Goal: Information Seeking & Learning: Check status

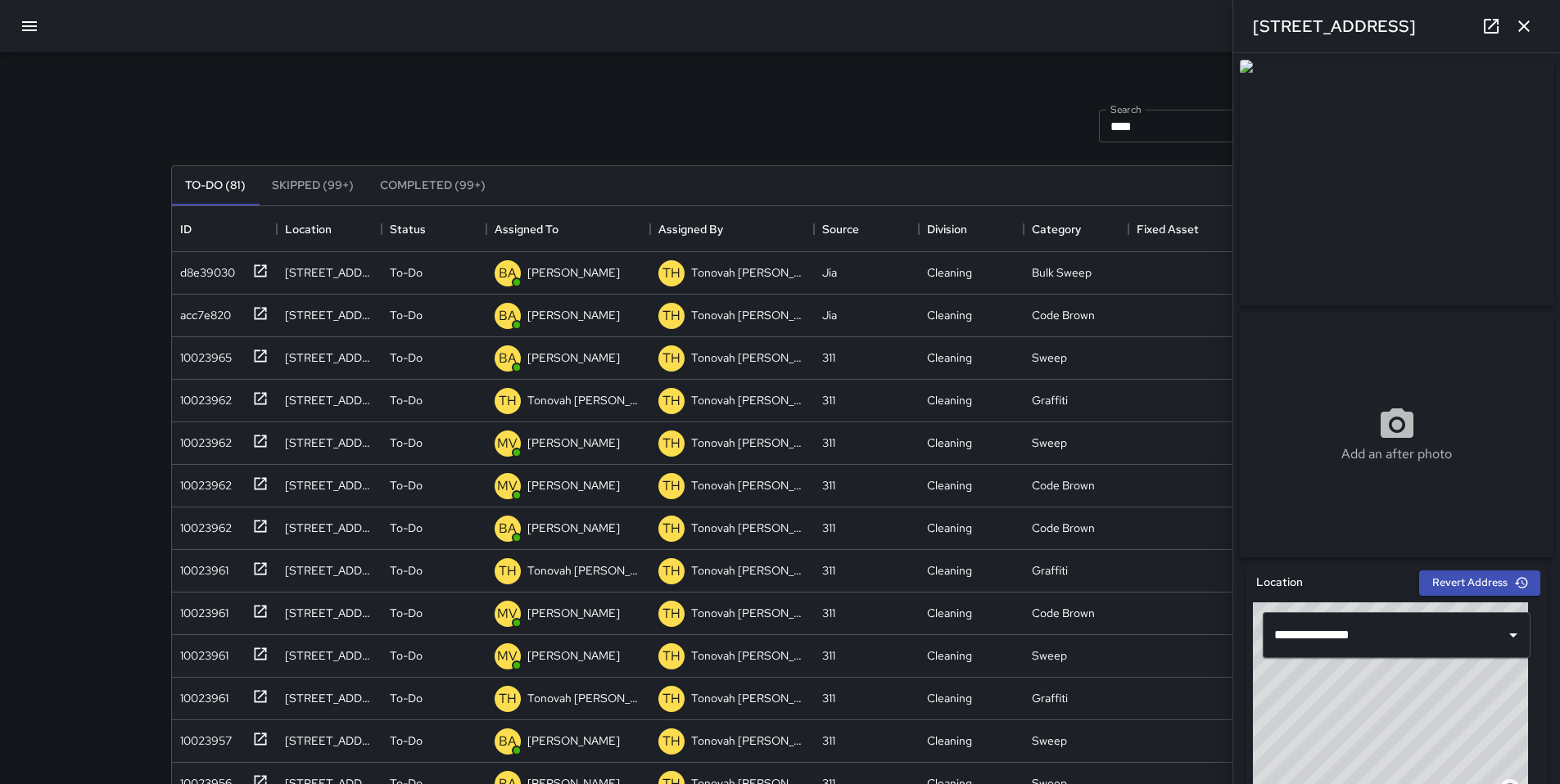
scroll to position [681, 1205]
click at [15, 26] on button "button" at bounding box center [29, 26] width 40 height 40
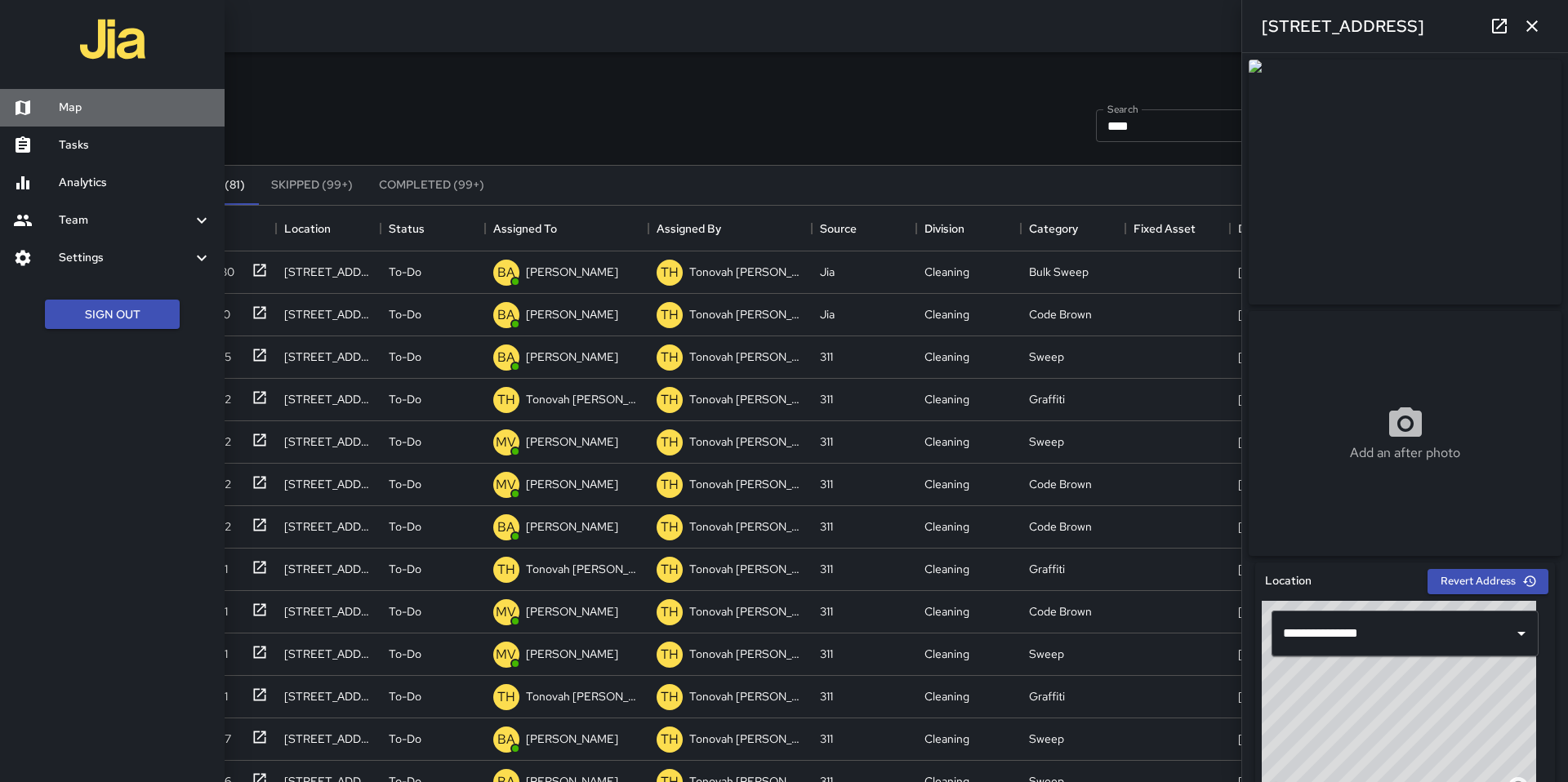
click at [96, 109] on h6 "Map" at bounding box center [135, 108] width 152 height 18
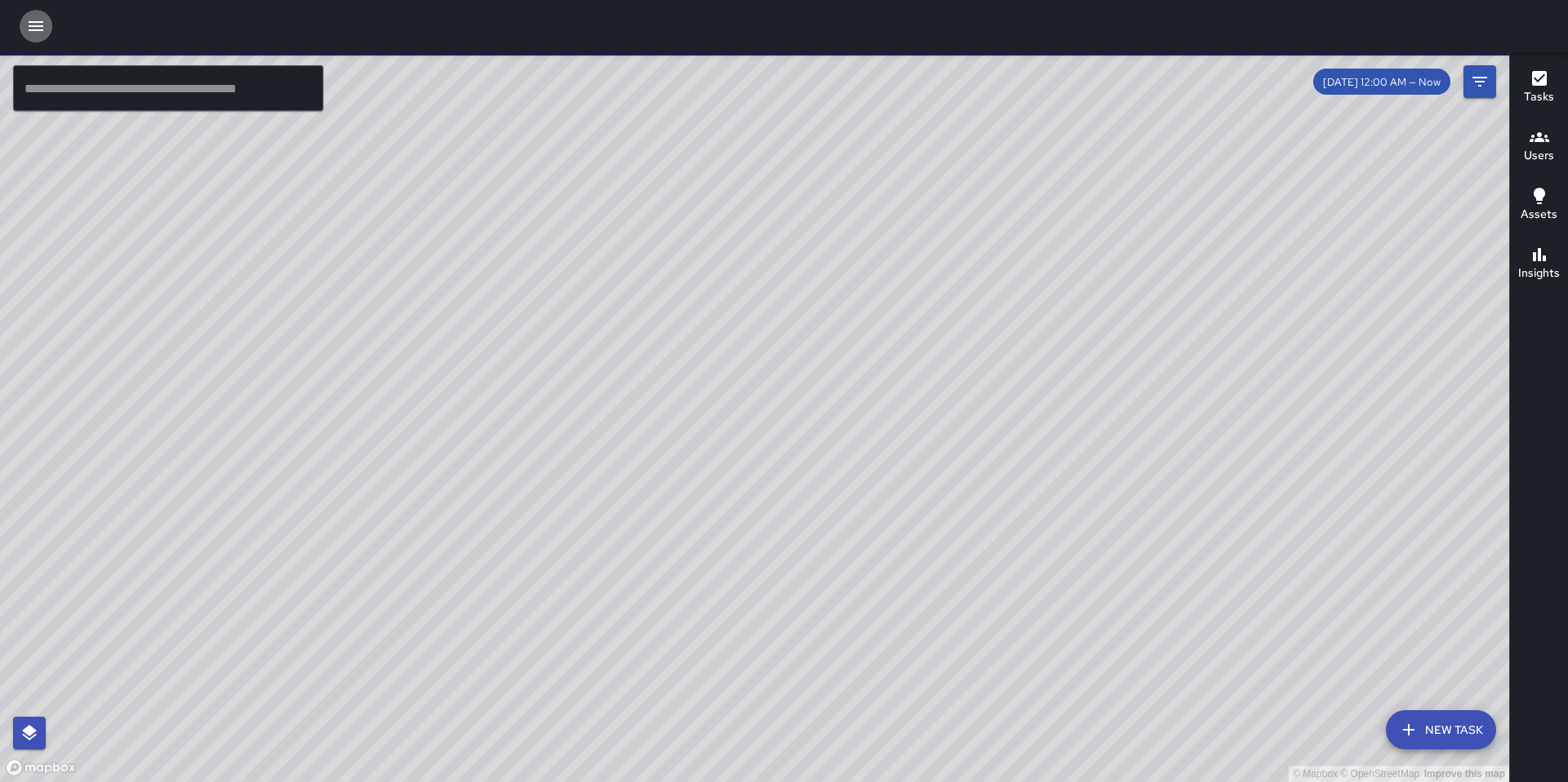
click at [39, 23] on icon "button" at bounding box center [35, 26] width 19 height 19
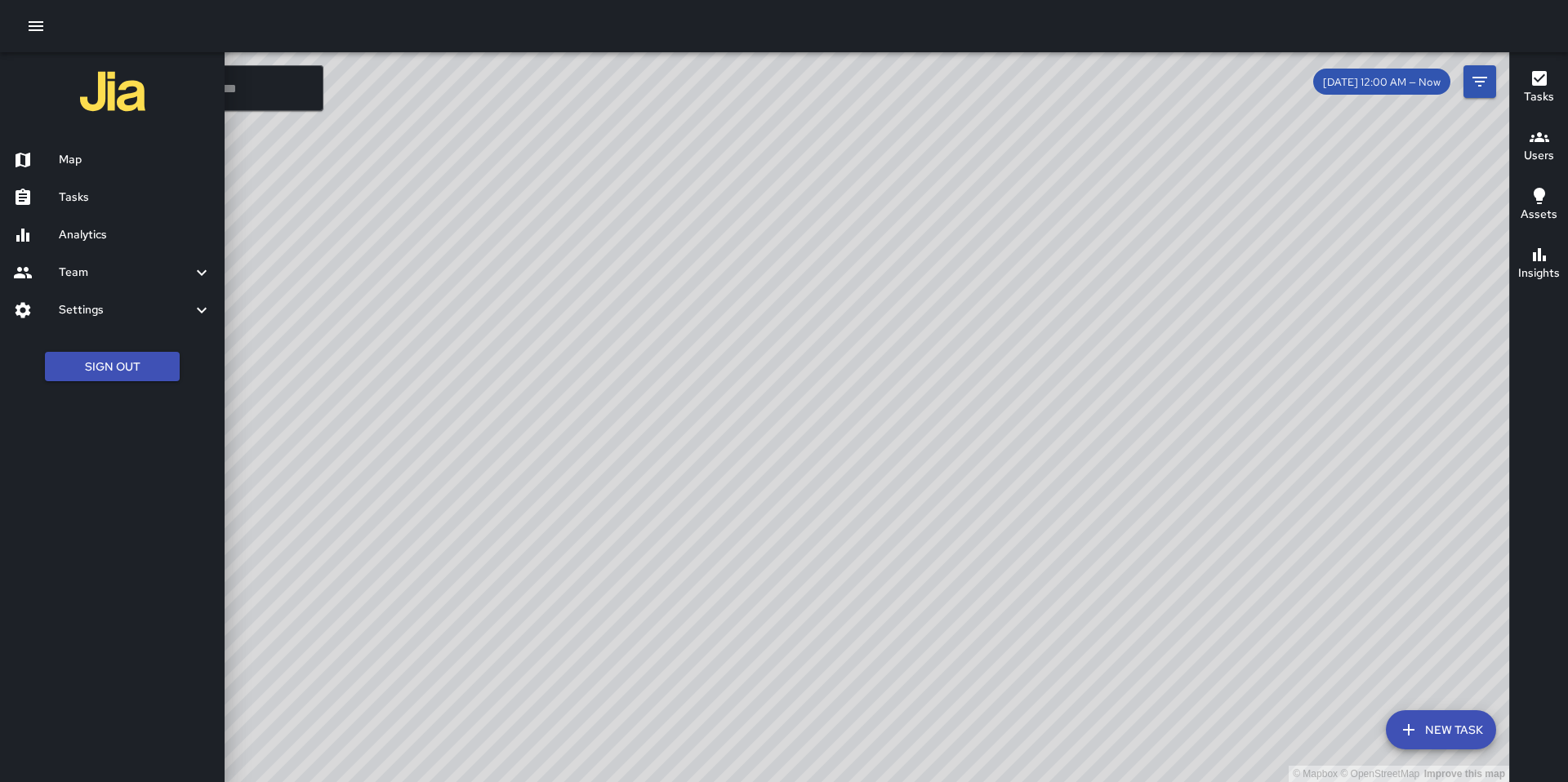
click at [67, 191] on h6 "Tasks" at bounding box center [135, 197] width 152 height 18
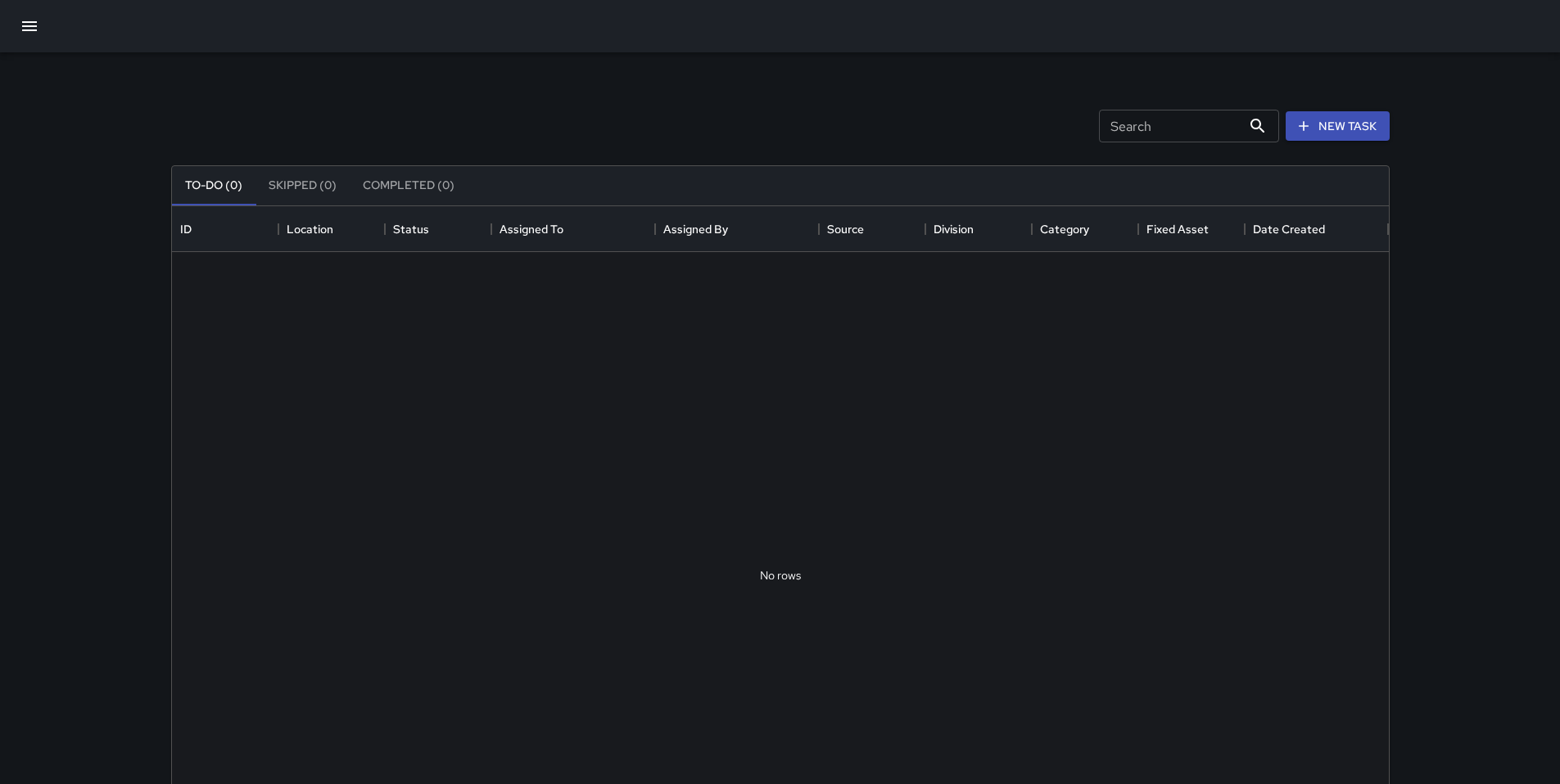
scroll to position [681, 1205]
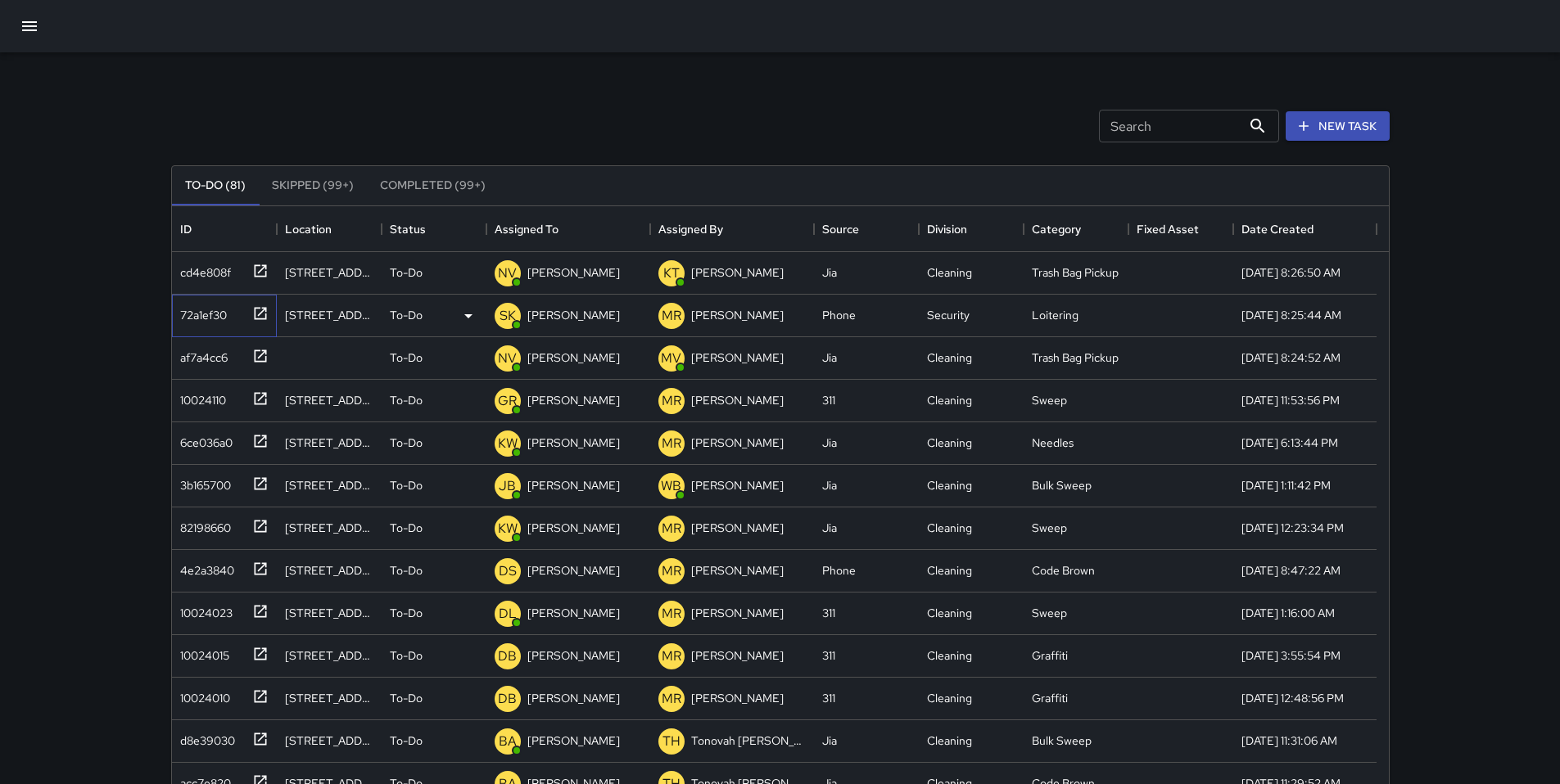
click at [204, 306] on div "72a1ef30" at bounding box center [201, 311] width 53 height 23
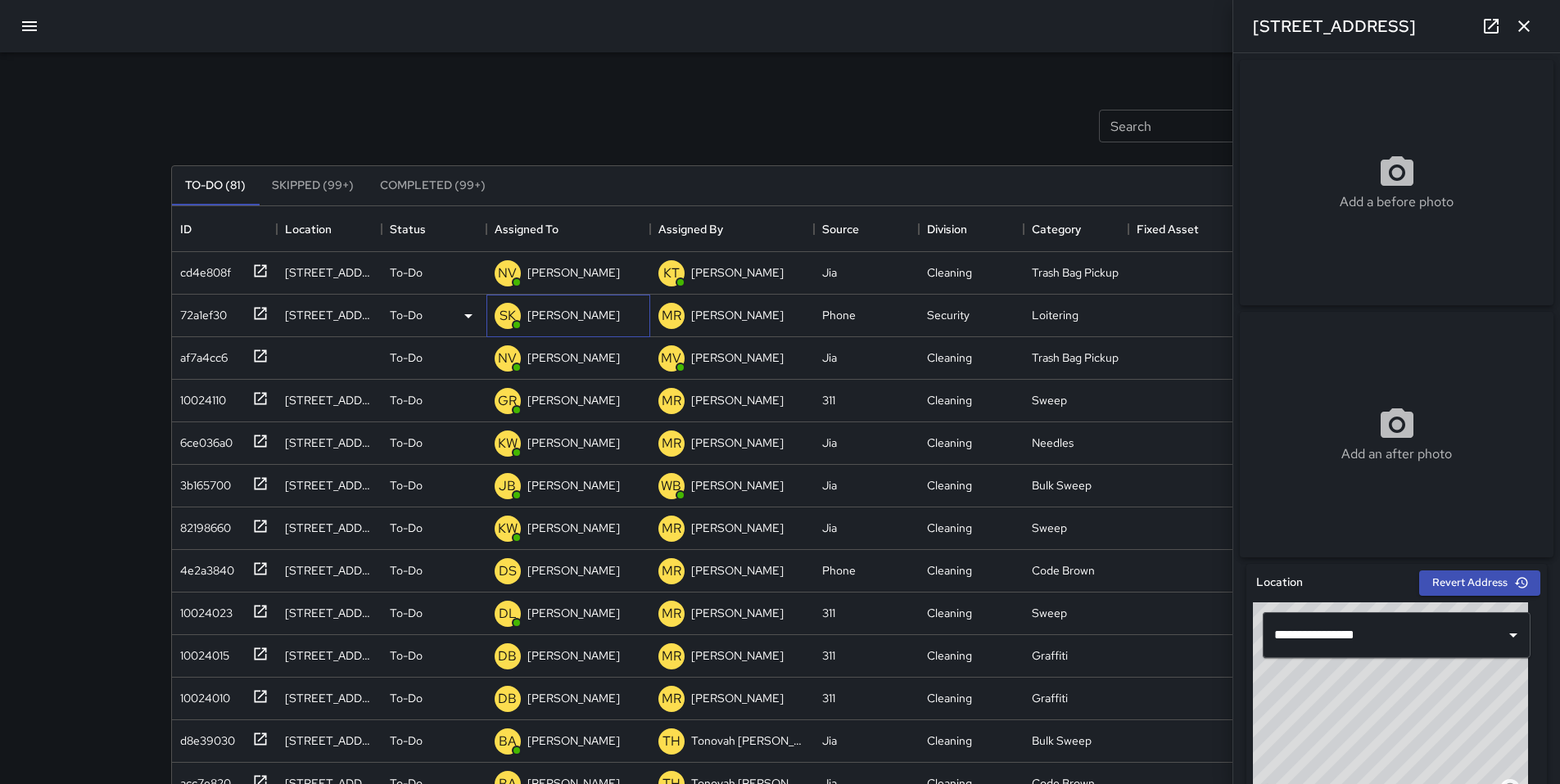
click at [534, 315] on p "[PERSON_NAME]" at bounding box center [573, 316] width 93 height 17
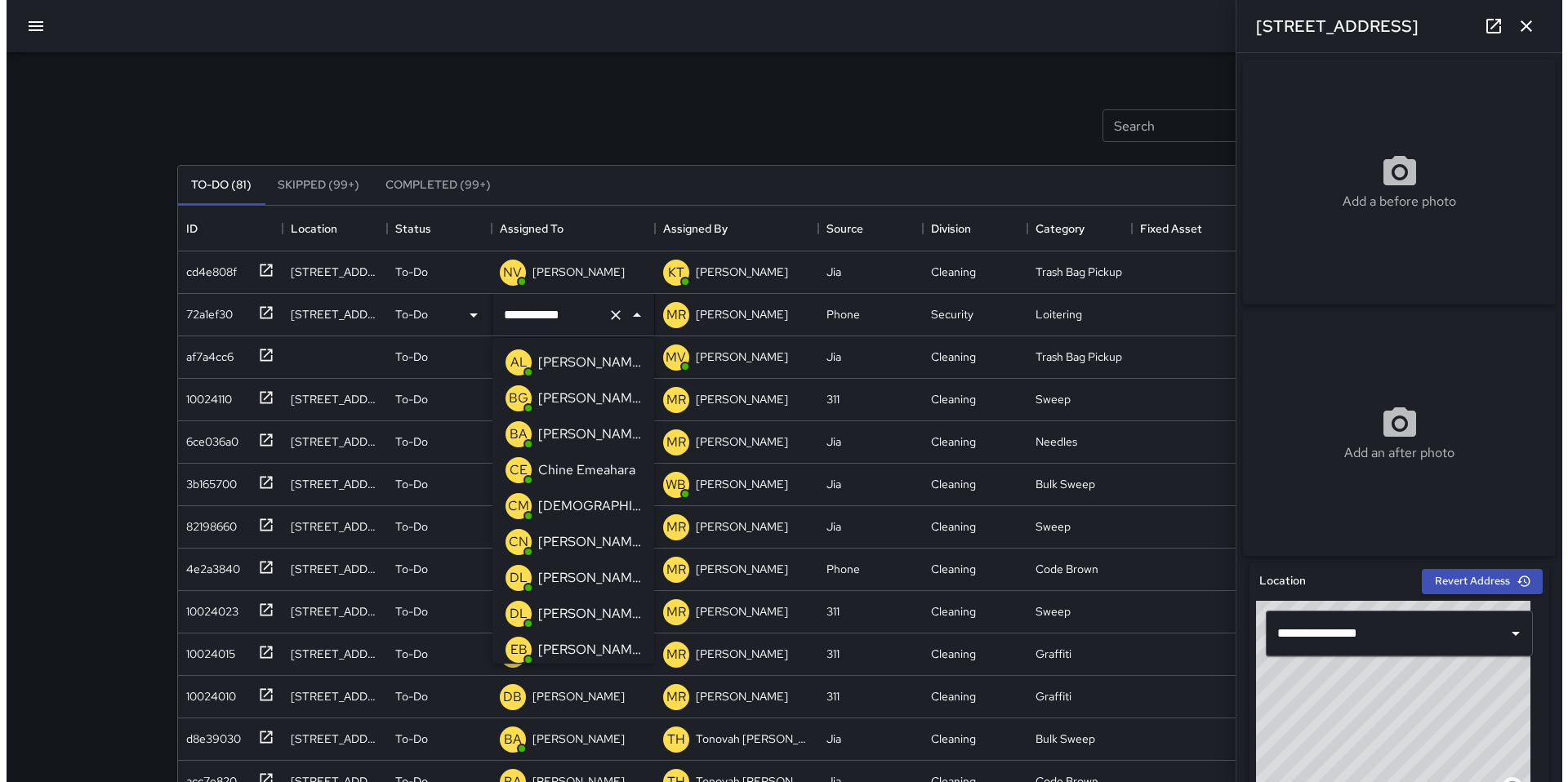
scroll to position [831, 0]
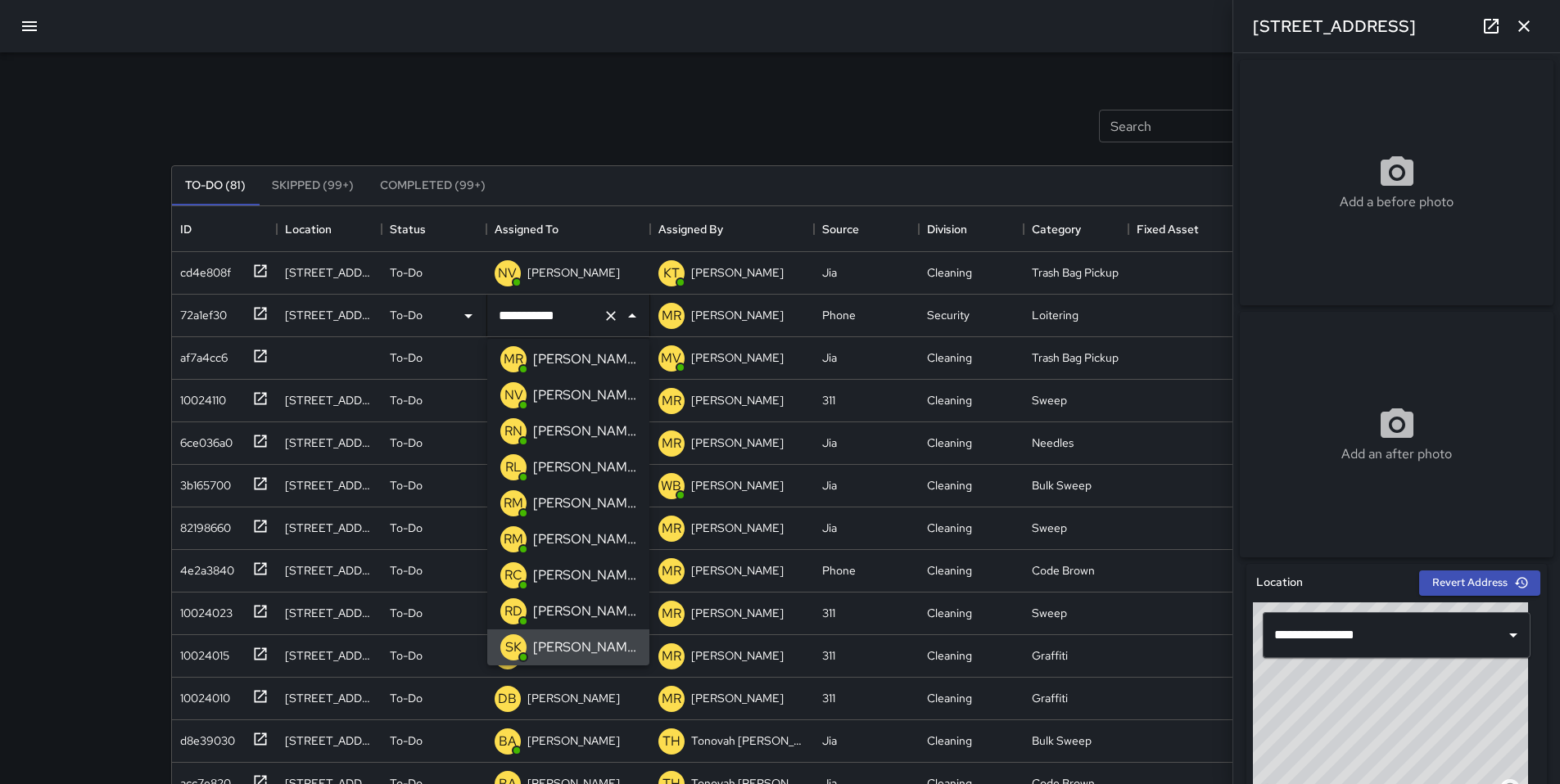
click at [534, 315] on input "**********" at bounding box center [545, 316] width 101 height 31
click at [493, 99] on div "Search Search New Task" at bounding box center [780, 126] width 1225 height 86
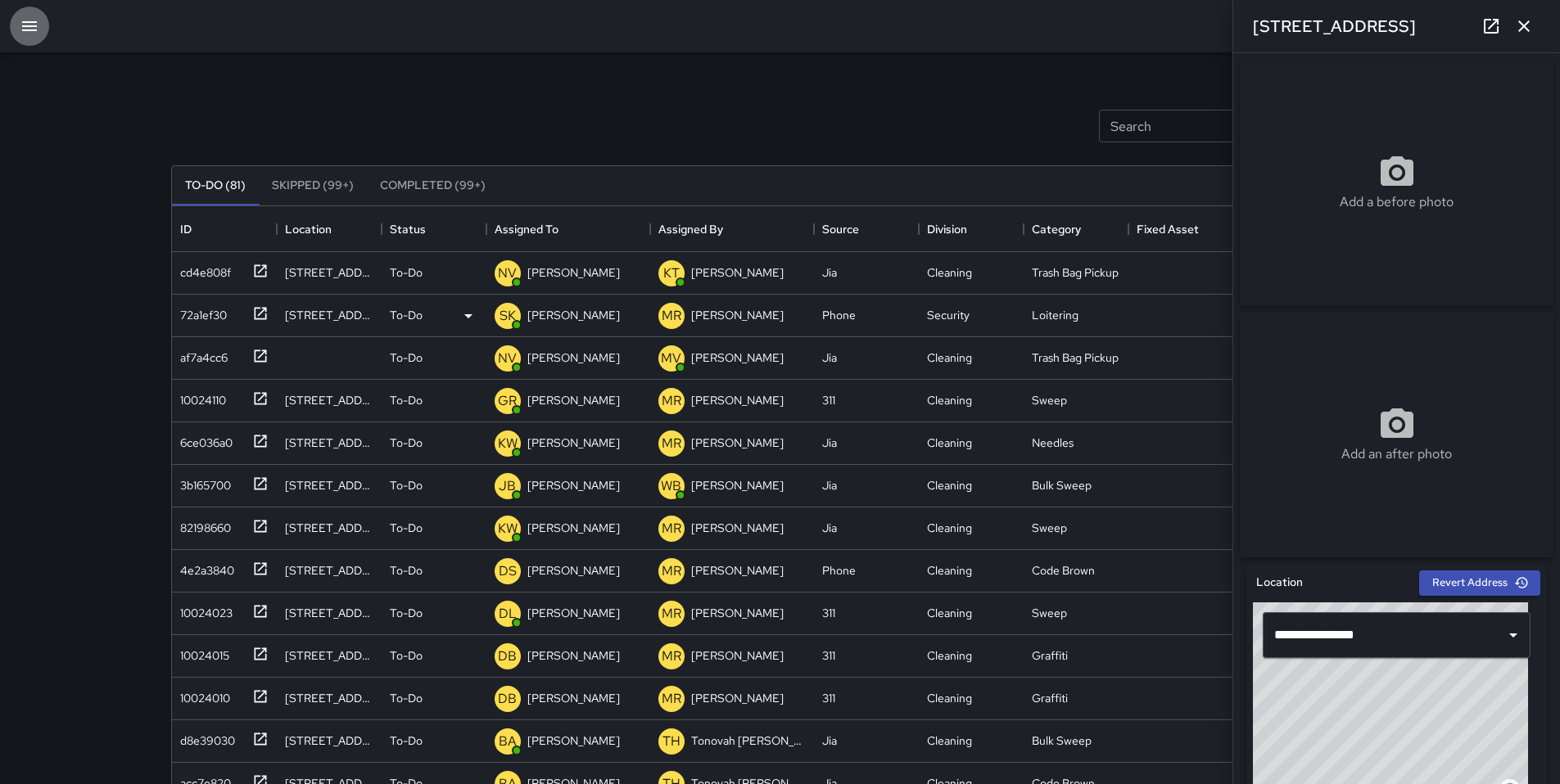
click at [26, 22] on icon "button" at bounding box center [29, 26] width 15 height 10
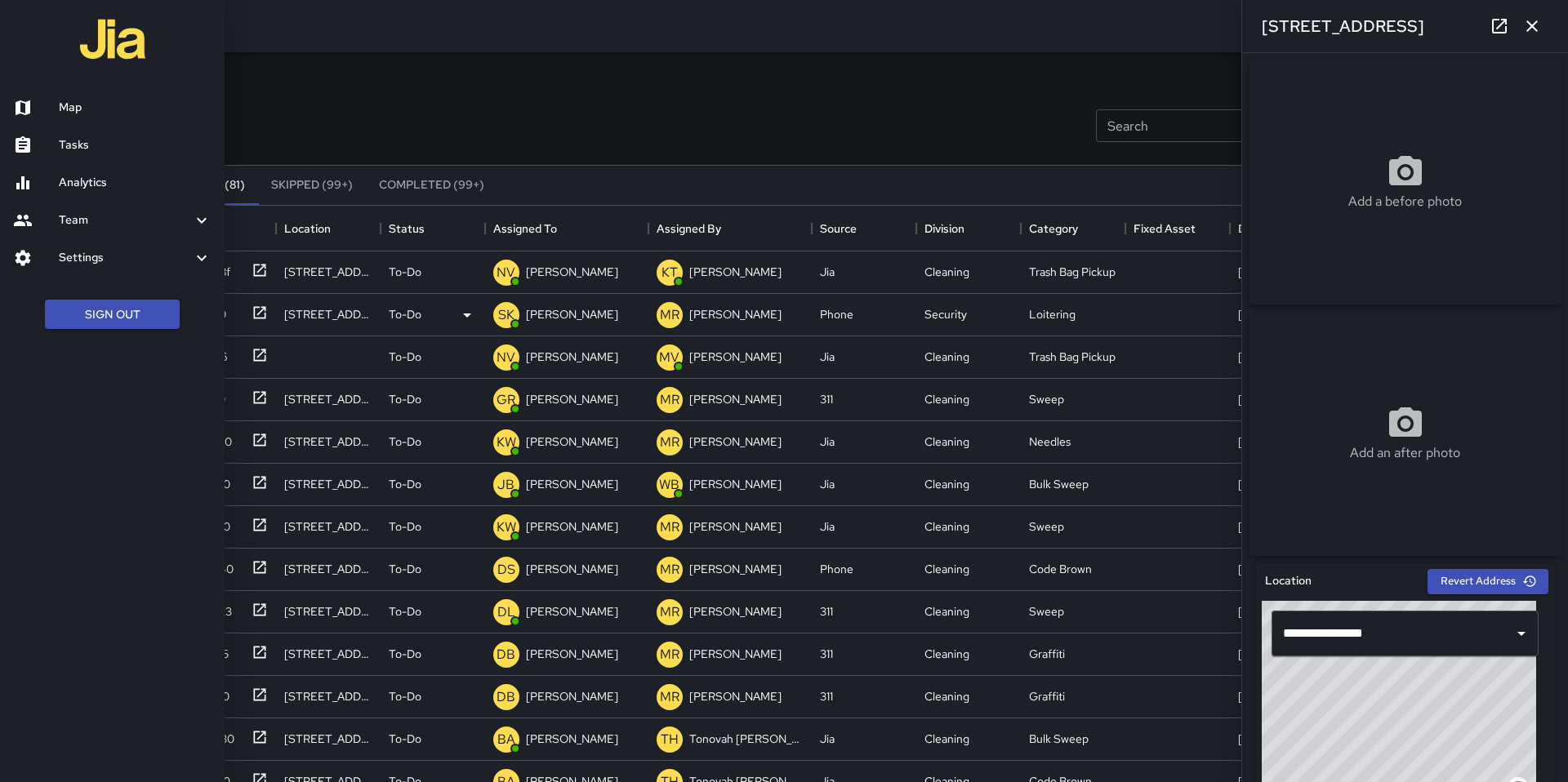
click at [75, 108] on h6 "Map" at bounding box center [135, 108] width 152 height 18
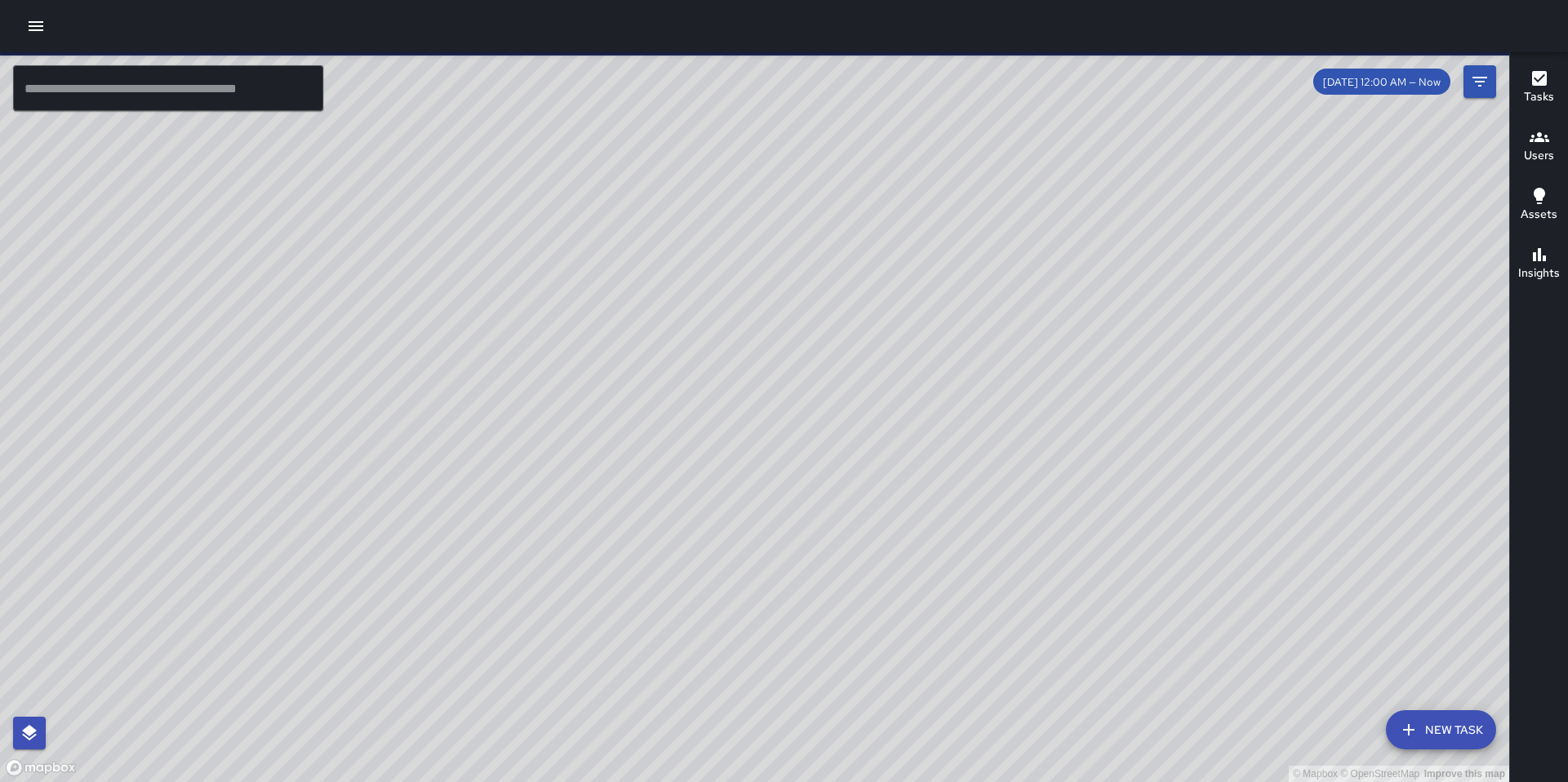
click at [152, 92] on input "text" at bounding box center [168, 88] width 310 height 46
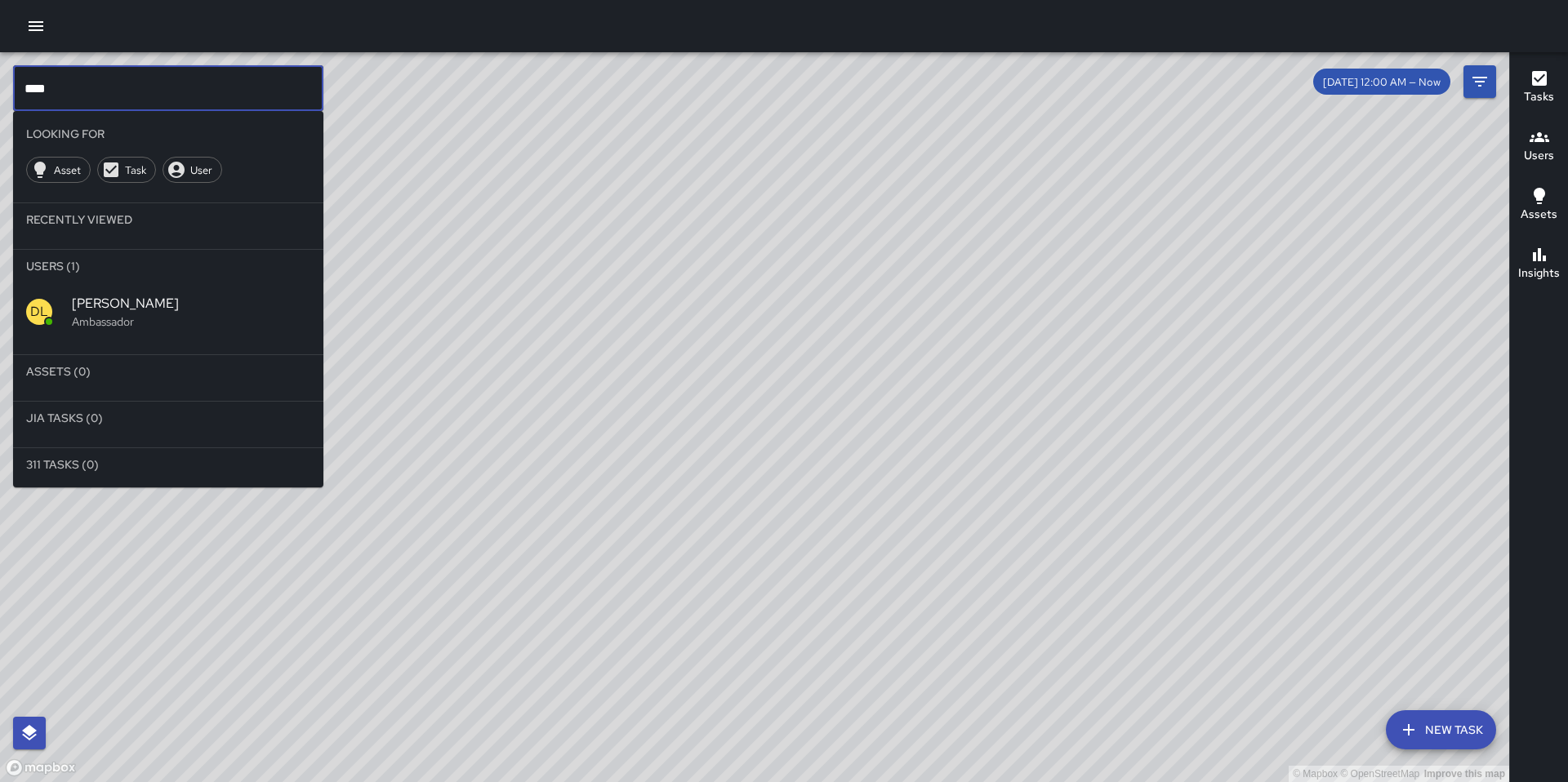
type input "****"
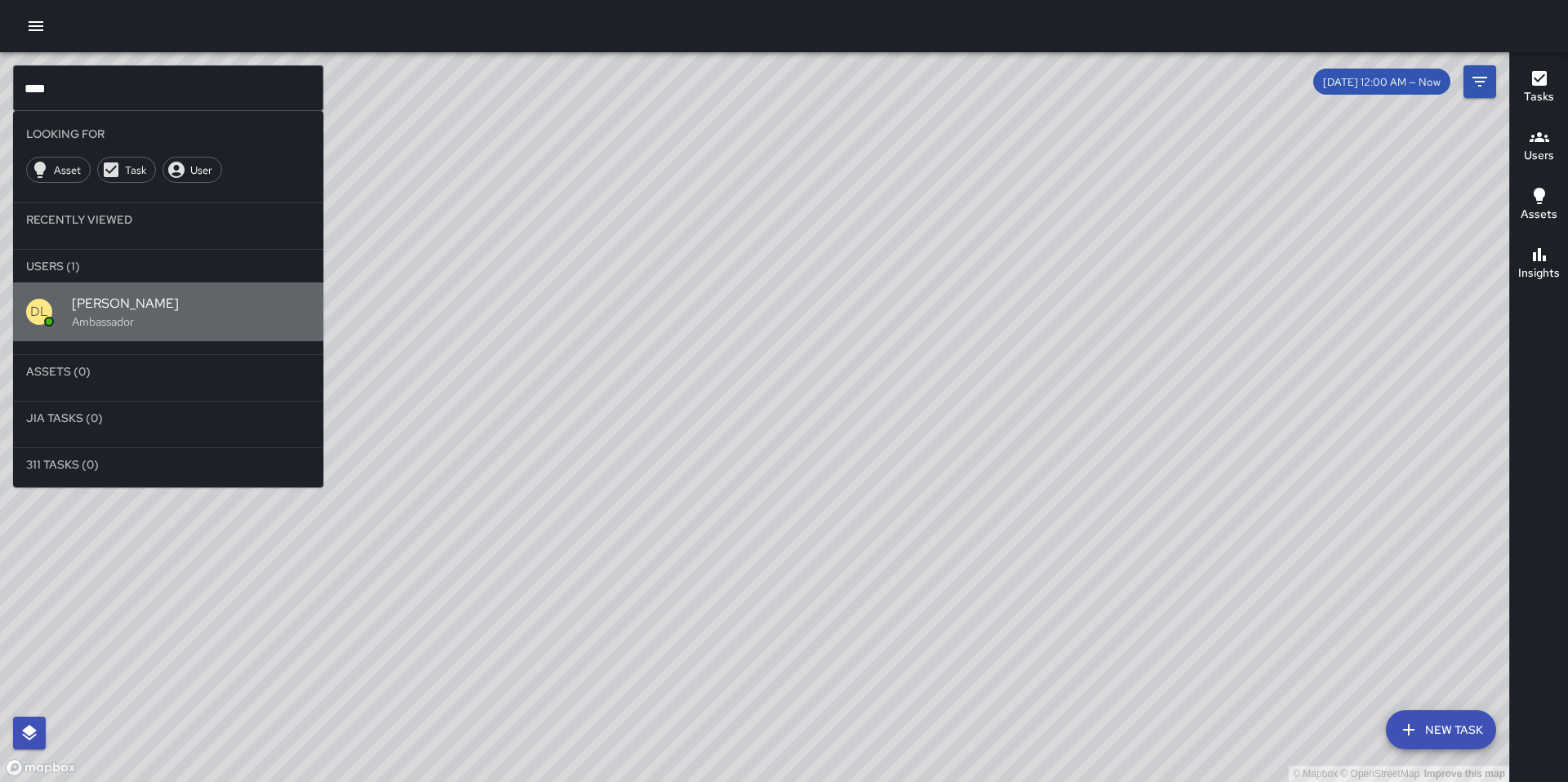
click at [142, 307] on span "[PERSON_NAME]" at bounding box center [191, 303] width 239 height 19
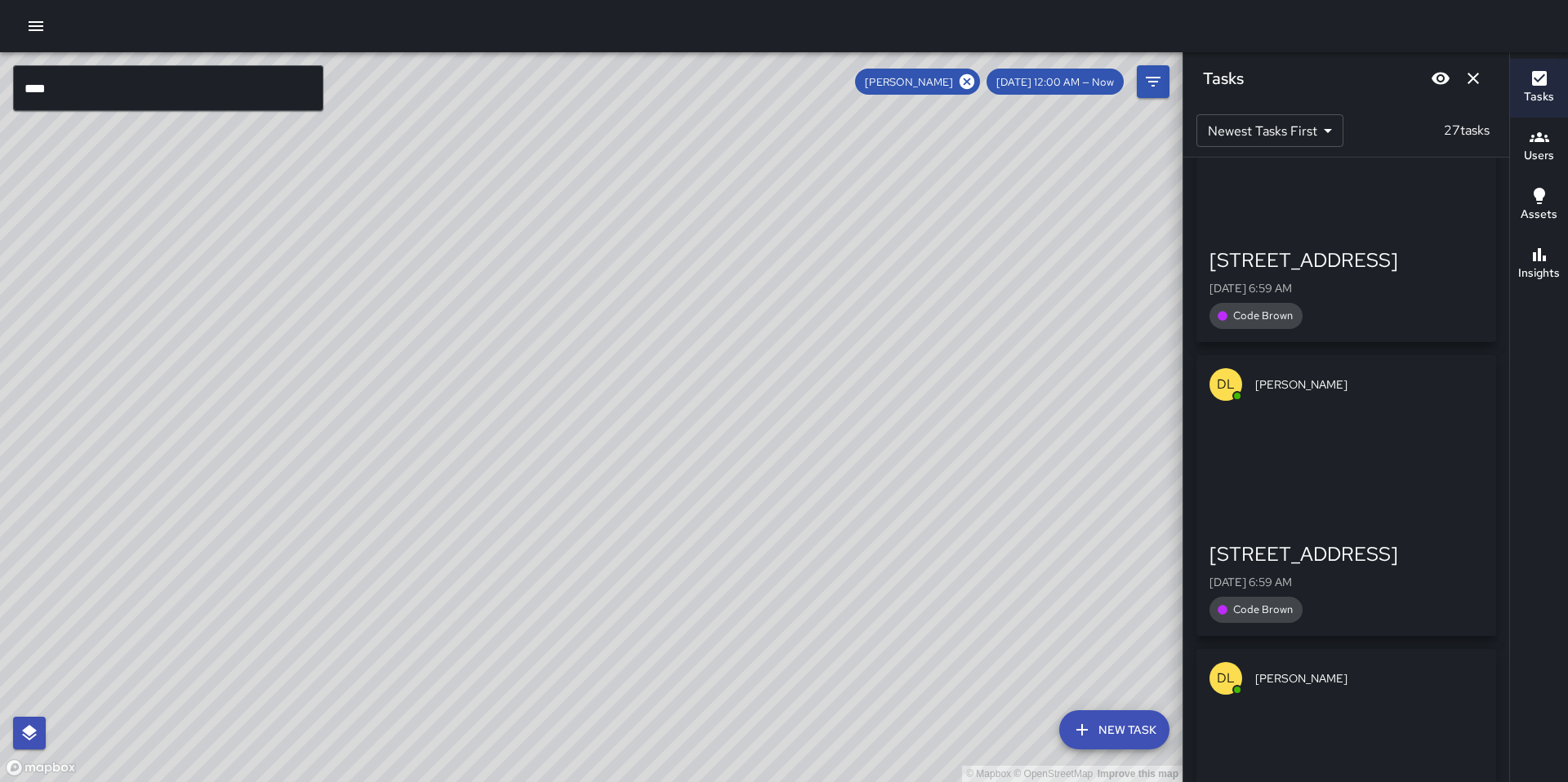
scroll to position [6816, 0]
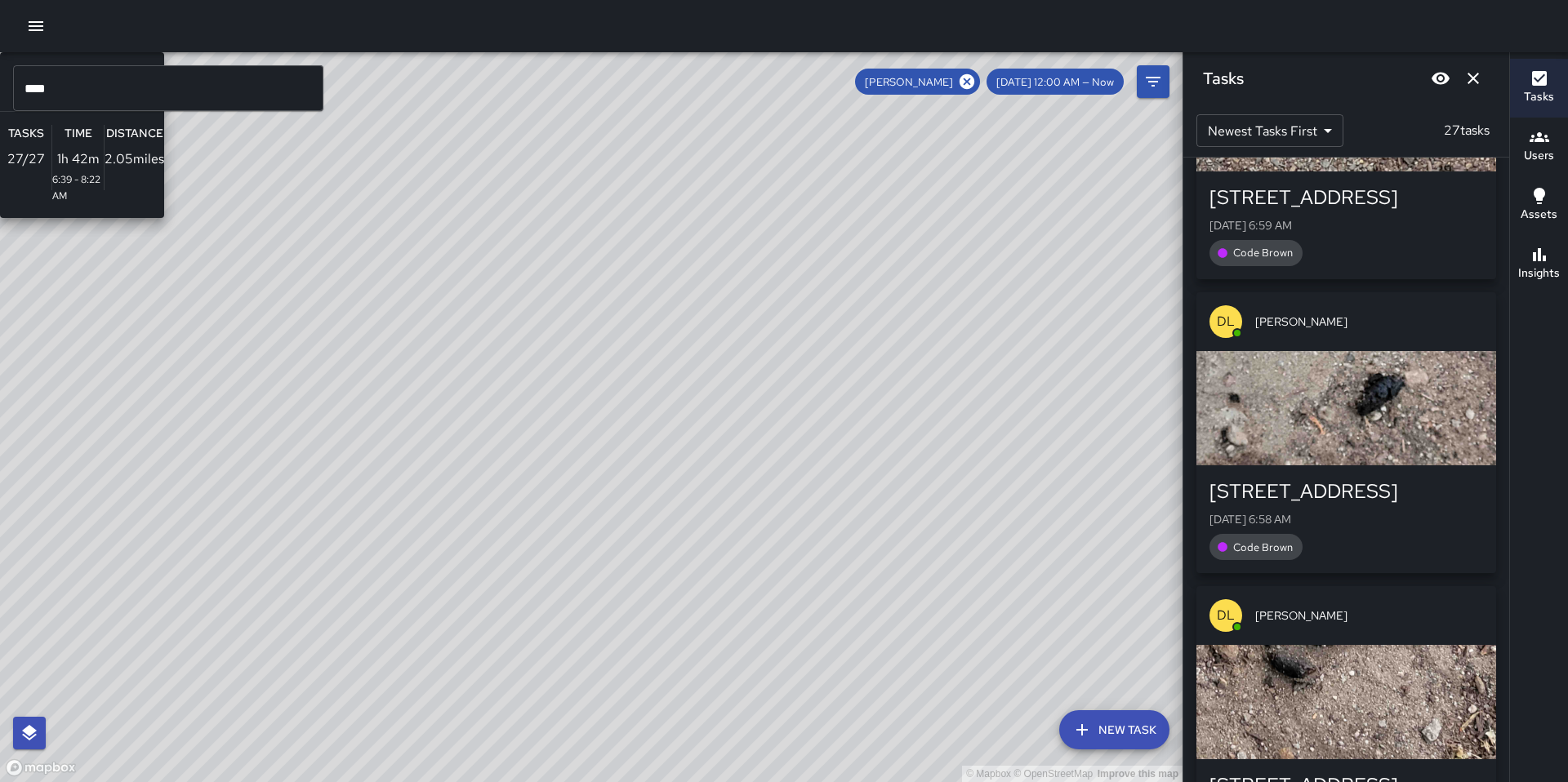
click at [519, 330] on div "© Mapbox © OpenStreetMap Improve this map DL [PERSON_NAME] Ambassador Tasks 27 …" at bounding box center [591, 417] width 1182 height 730
click at [513, 332] on div "© Mapbox © OpenStreetMap Improve this map DL [PERSON_NAME] Ambassador Tasks 27 …" at bounding box center [591, 417] width 1182 height 730
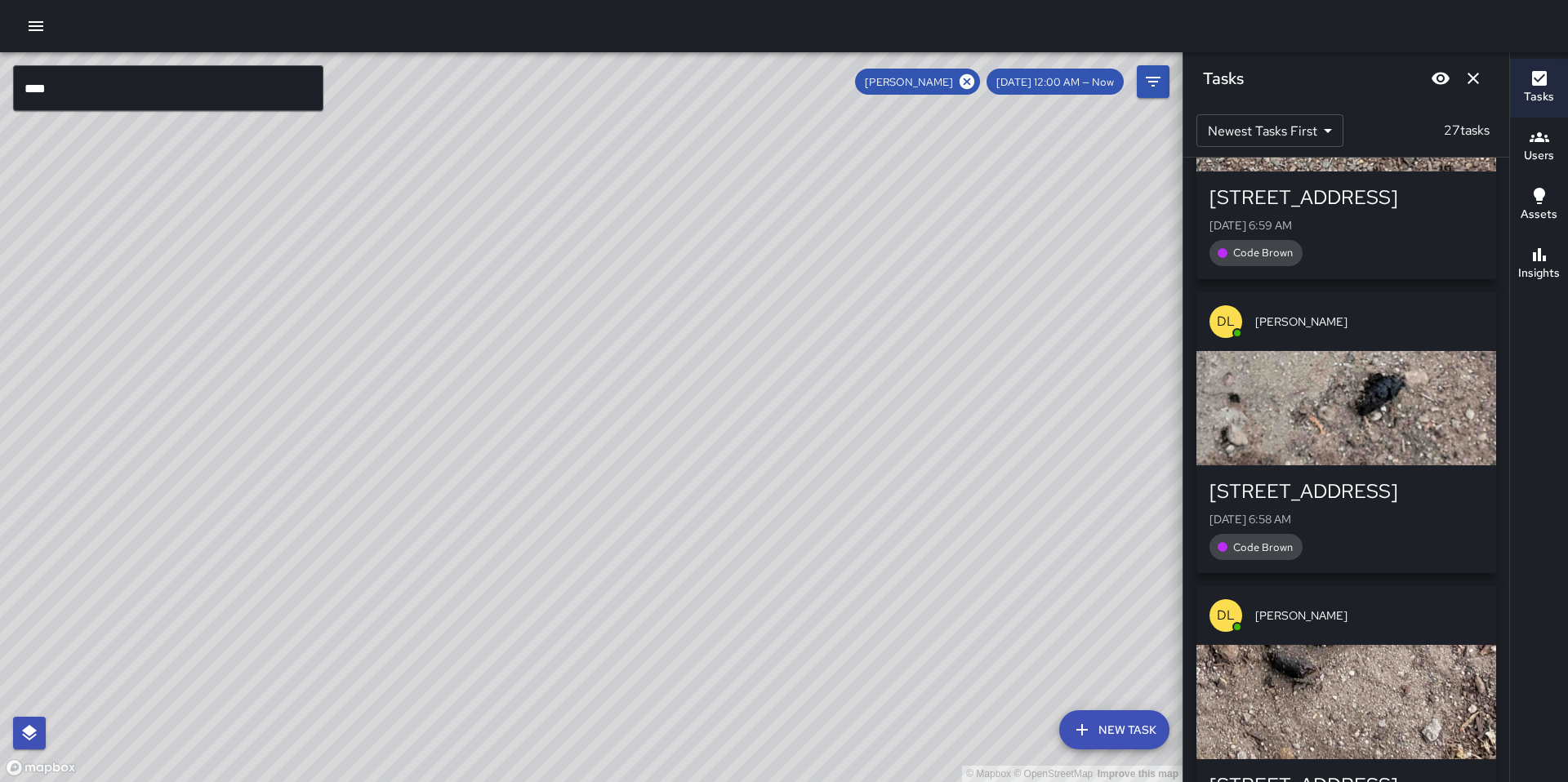
click at [513, 332] on div "© Mapbox © OpenStreetMap Improve this map" at bounding box center [591, 417] width 1182 height 730
click at [1480, 73] on icon "Dismiss" at bounding box center [1473, 78] width 19 height 19
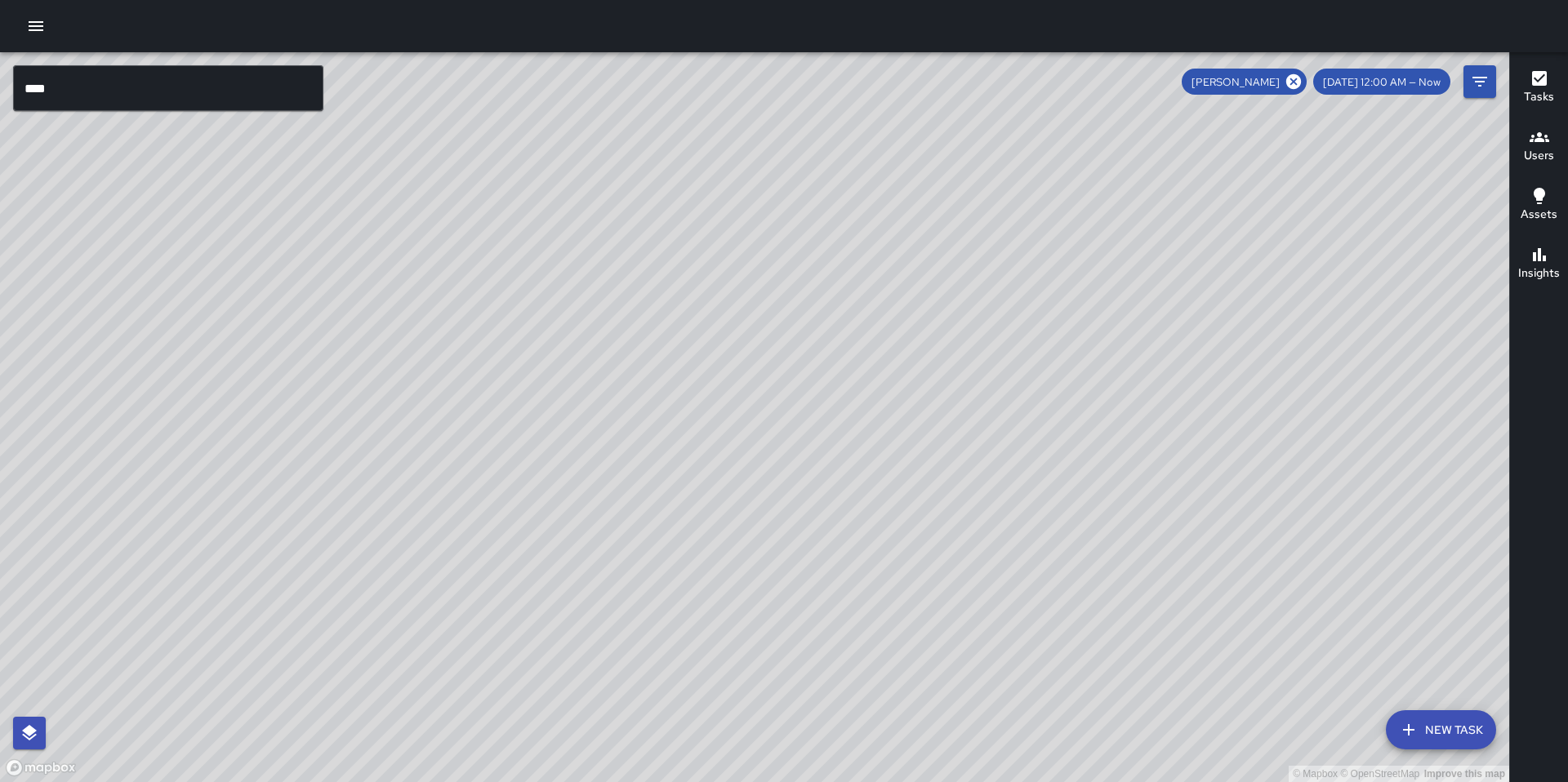
click at [39, 33] on icon "button" at bounding box center [35, 26] width 19 height 19
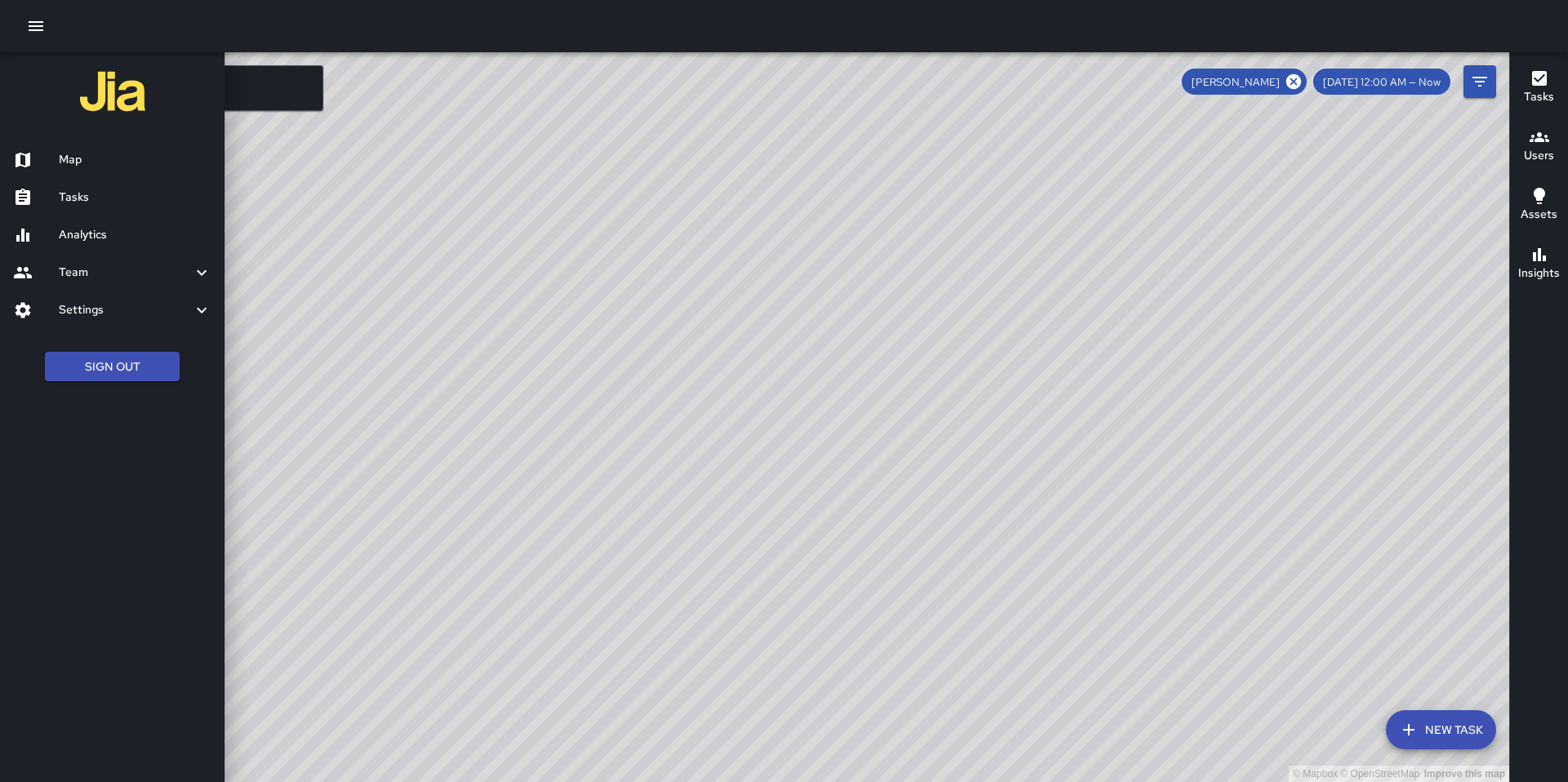
click at [304, 93] on div at bounding box center [784, 391] width 1568 height 782
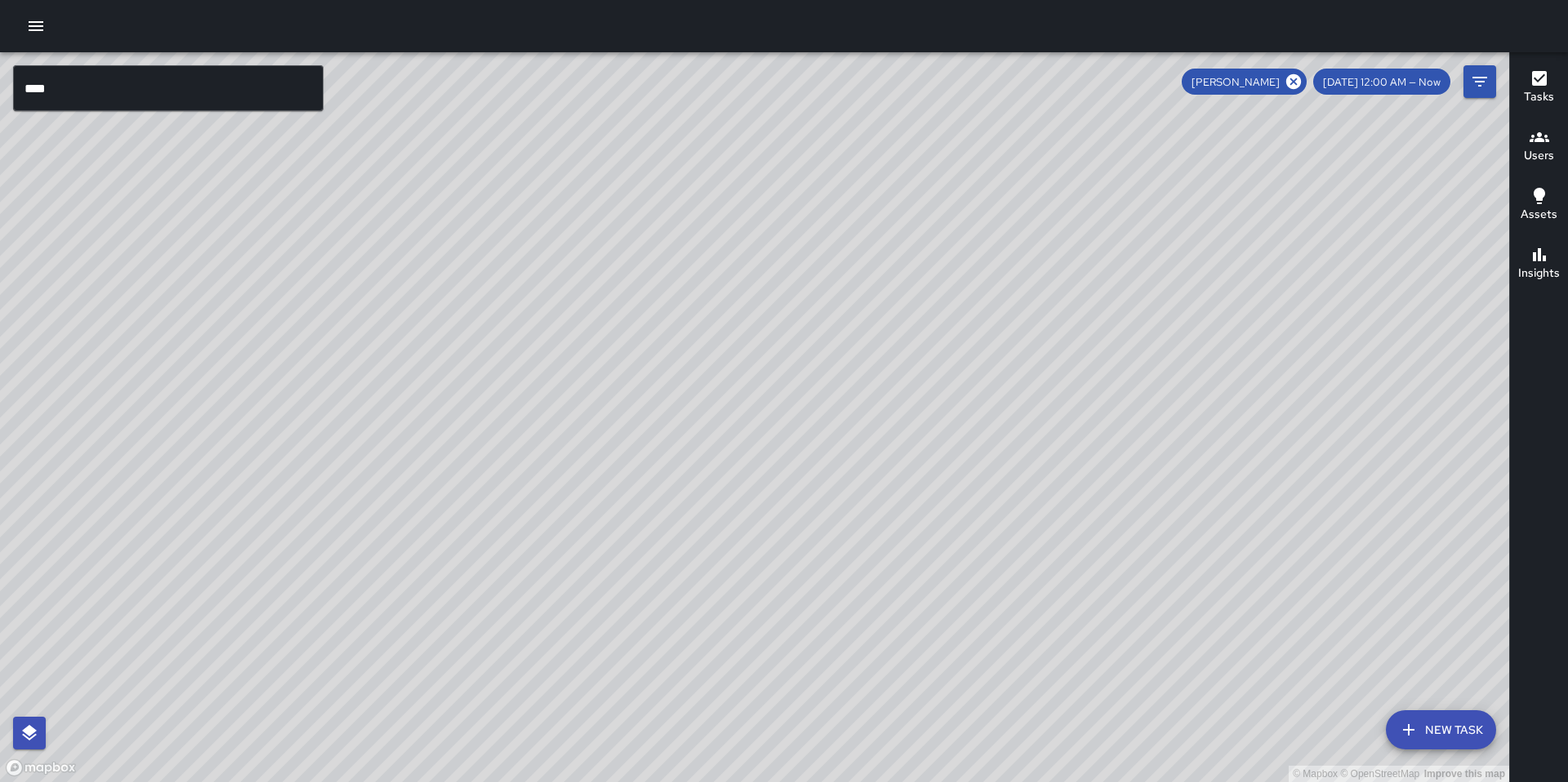
click at [1372, 87] on span "[DATE] 12:00 AM — Now" at bounding box center [1381, 82] width 137 height 14
click at [1372, 88] on div "[DATE] 12:00 AM — Now" at bounding box center [1381, 82] width 137 height 26
click at [1483, 89] on icon "Filters" at bounding box center [1479, 81] width 19 height 19
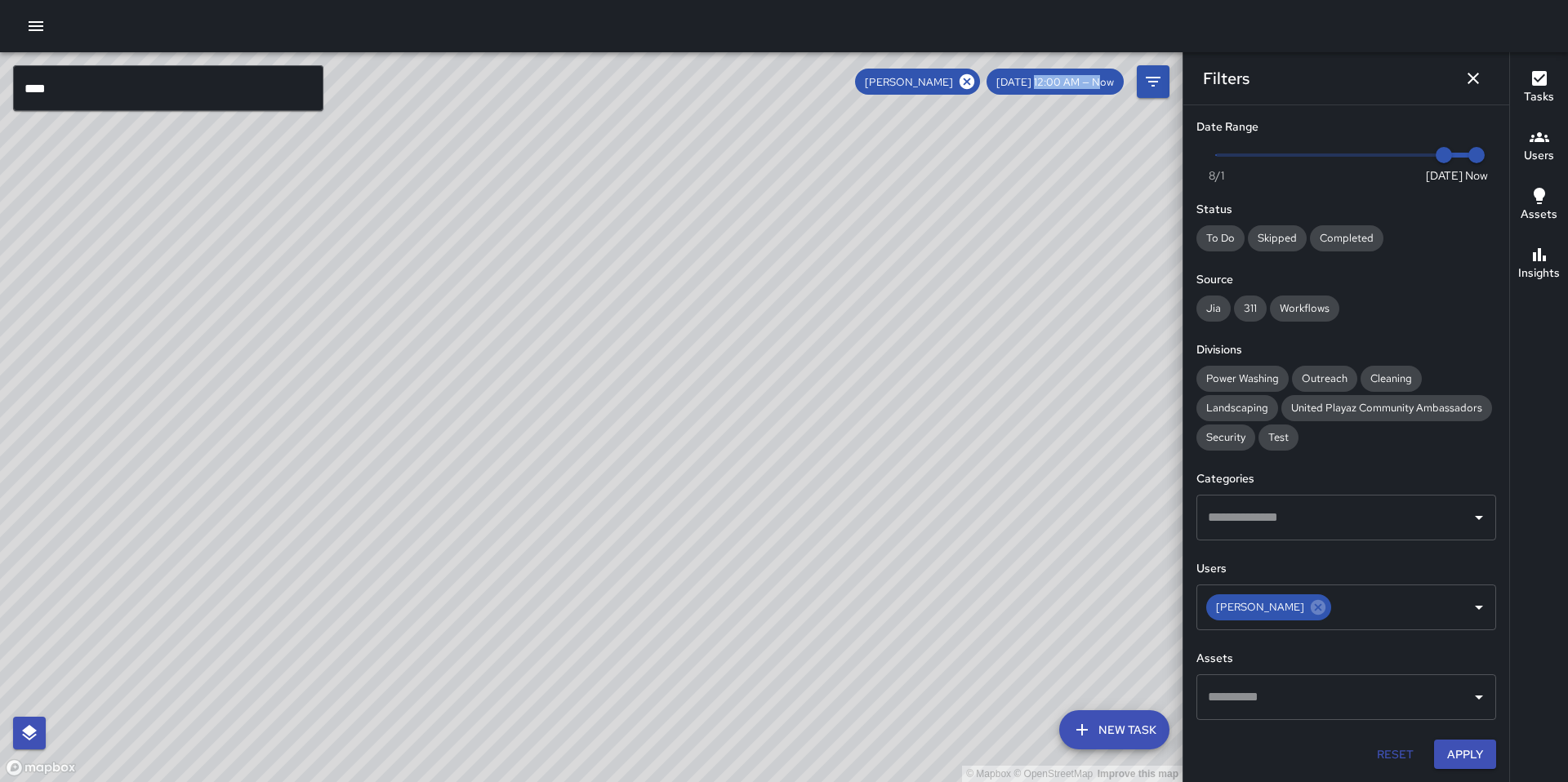
type input "*"
click at [1217, 156] on span at bounding box center [1347, 155] width 261 height 4
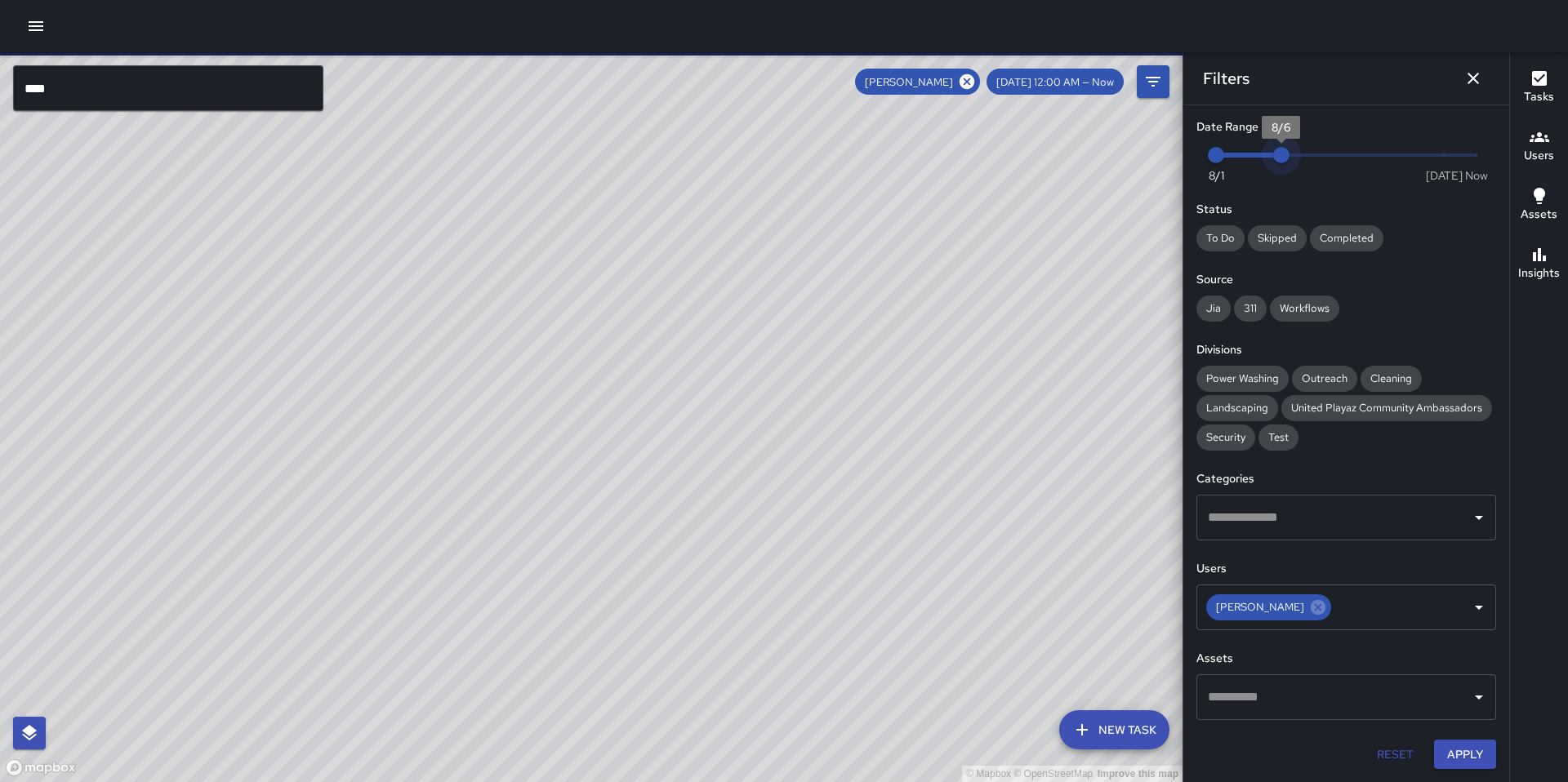
type input "*"
drag, startPoint x: 1473, startPoint y: 154, endPoint x: 1239, endPoint y: 156, distance: 234.0
click at [1240, 156] on span "8/5" at bounding box center [1249, 155] width 17 height 17
click at [1480, 78] on icon "Dismiss" at bounding box center [1473, 78] width 19 height 19
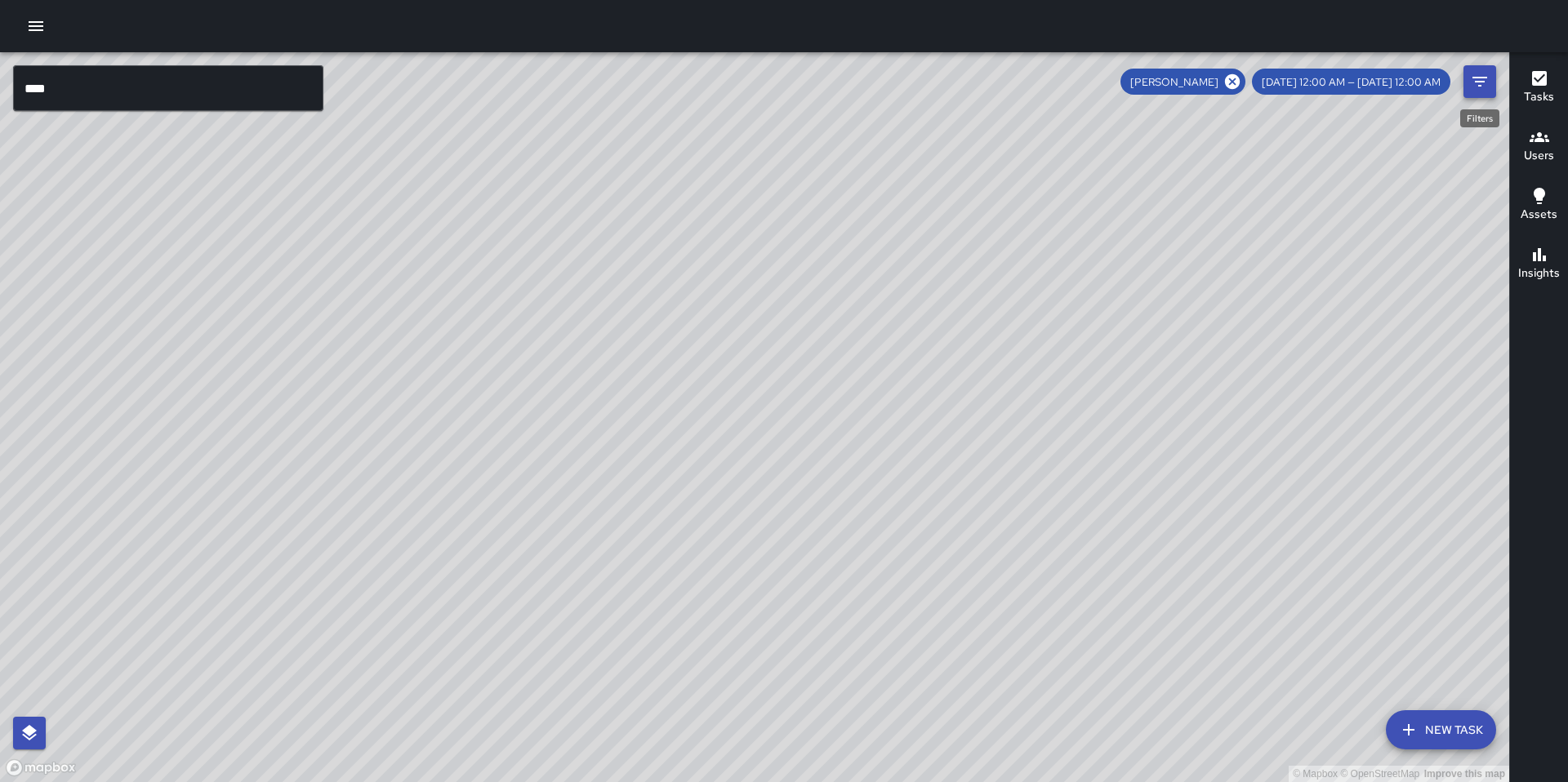
click at [1471, 83] on icon "Filters" at bounding box center [1479, 81] width 19 height 19
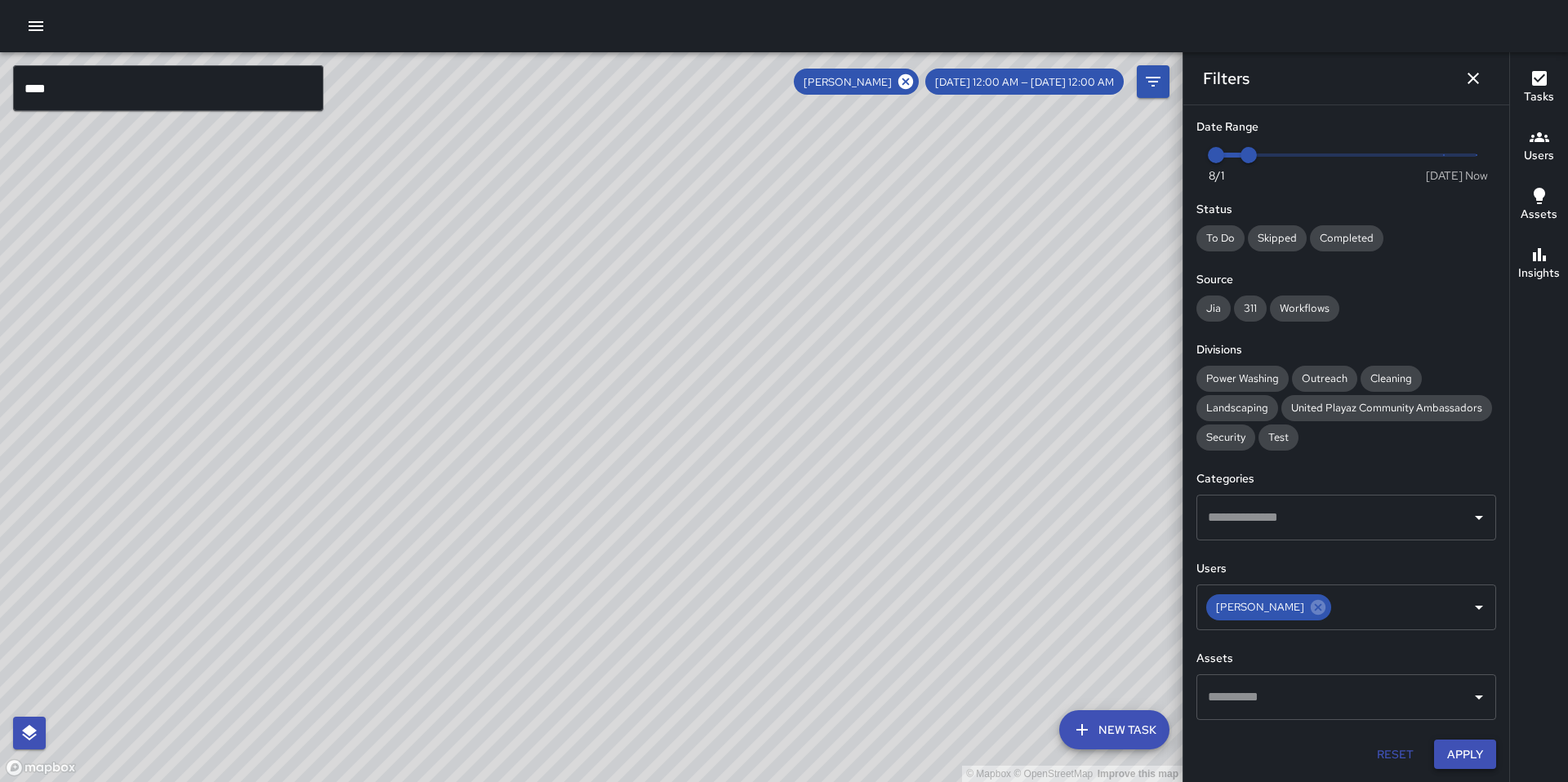
click at [1449, 763] on button "Apply" at bounding box center [1465, 754] width 62 height 30
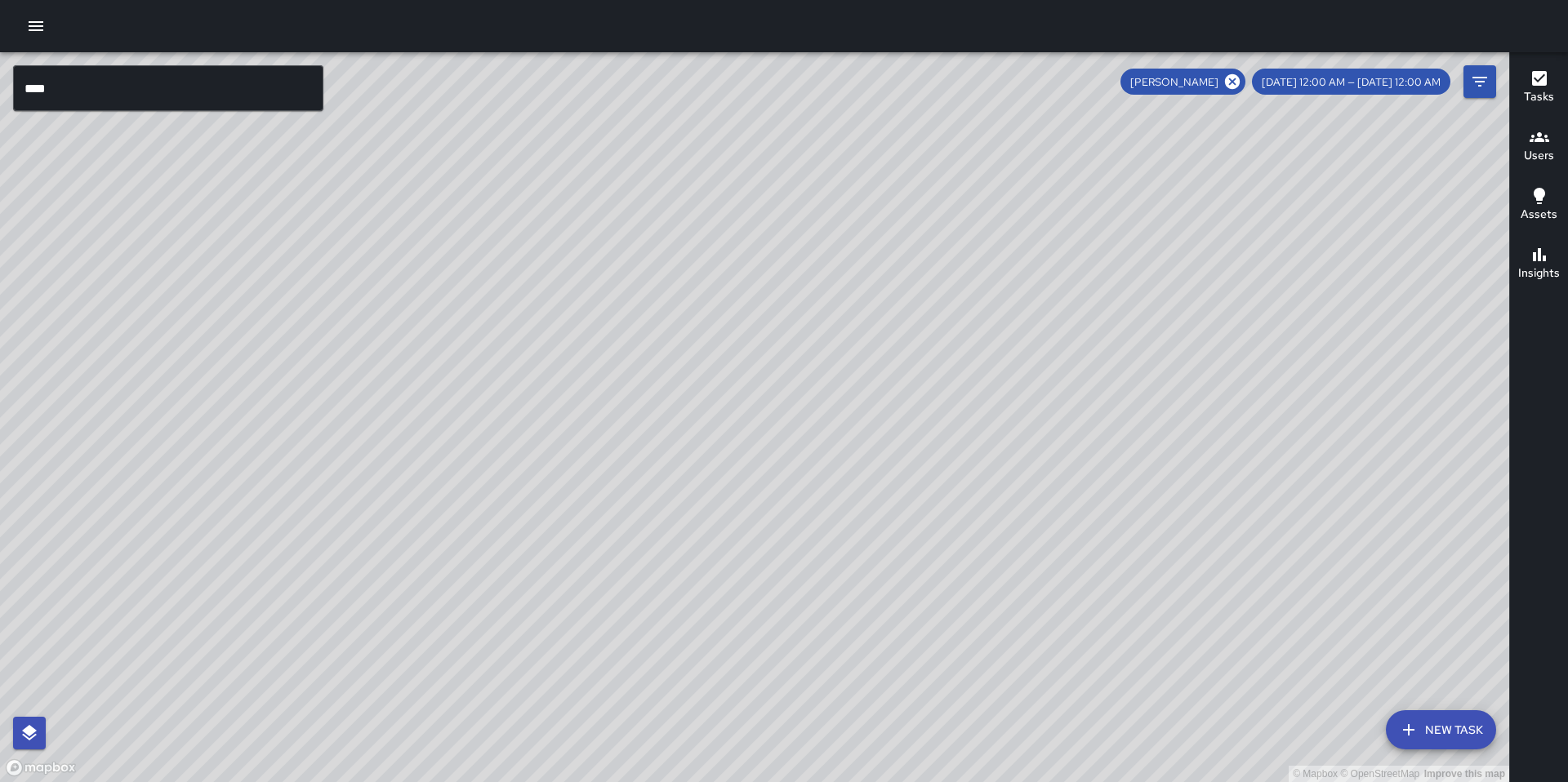
click at [1530, 98] on h6 "Tasks" at bounding box center [1539, 97] width 30 height 18
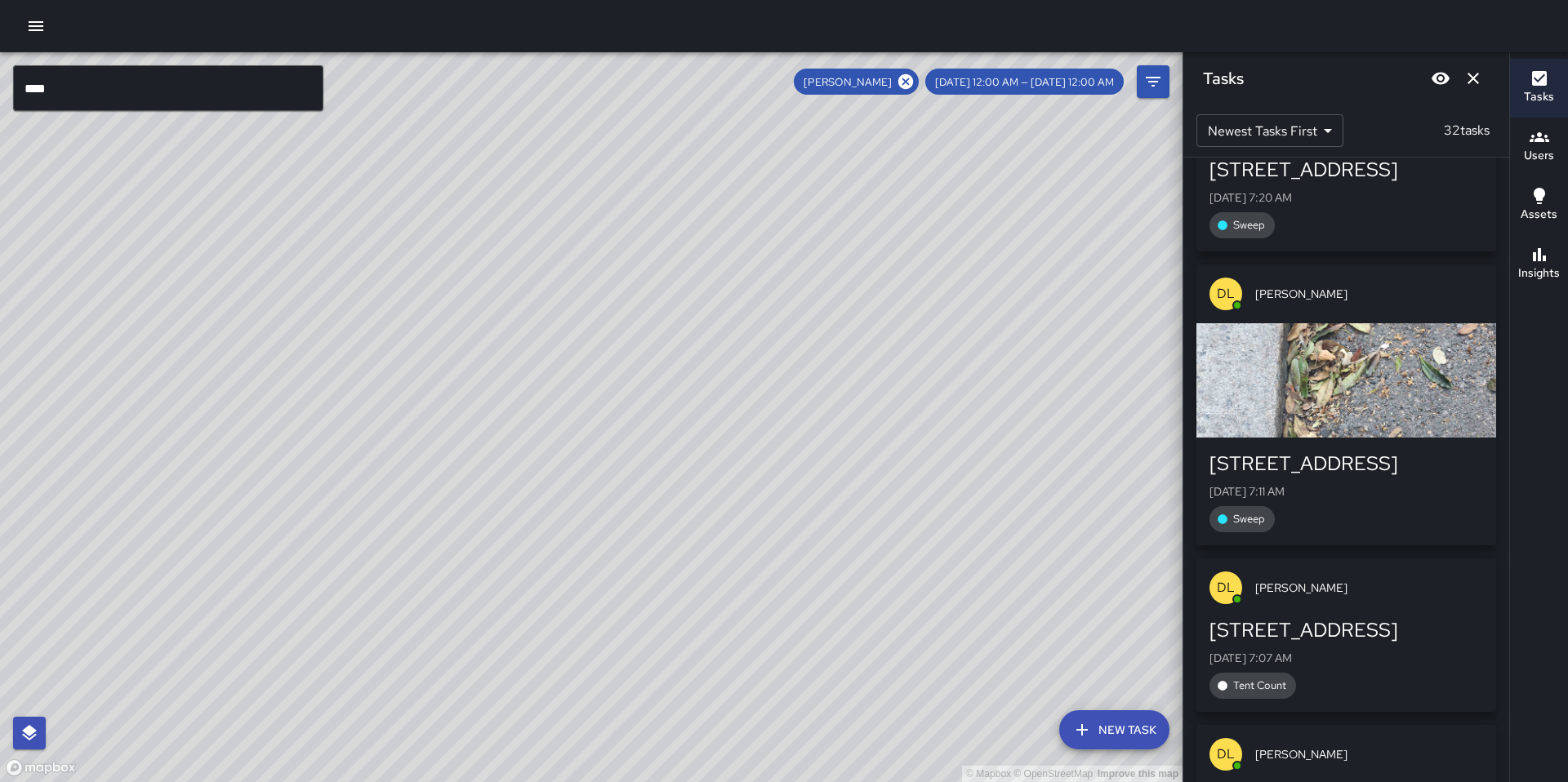
scroll to position [6392, 0]
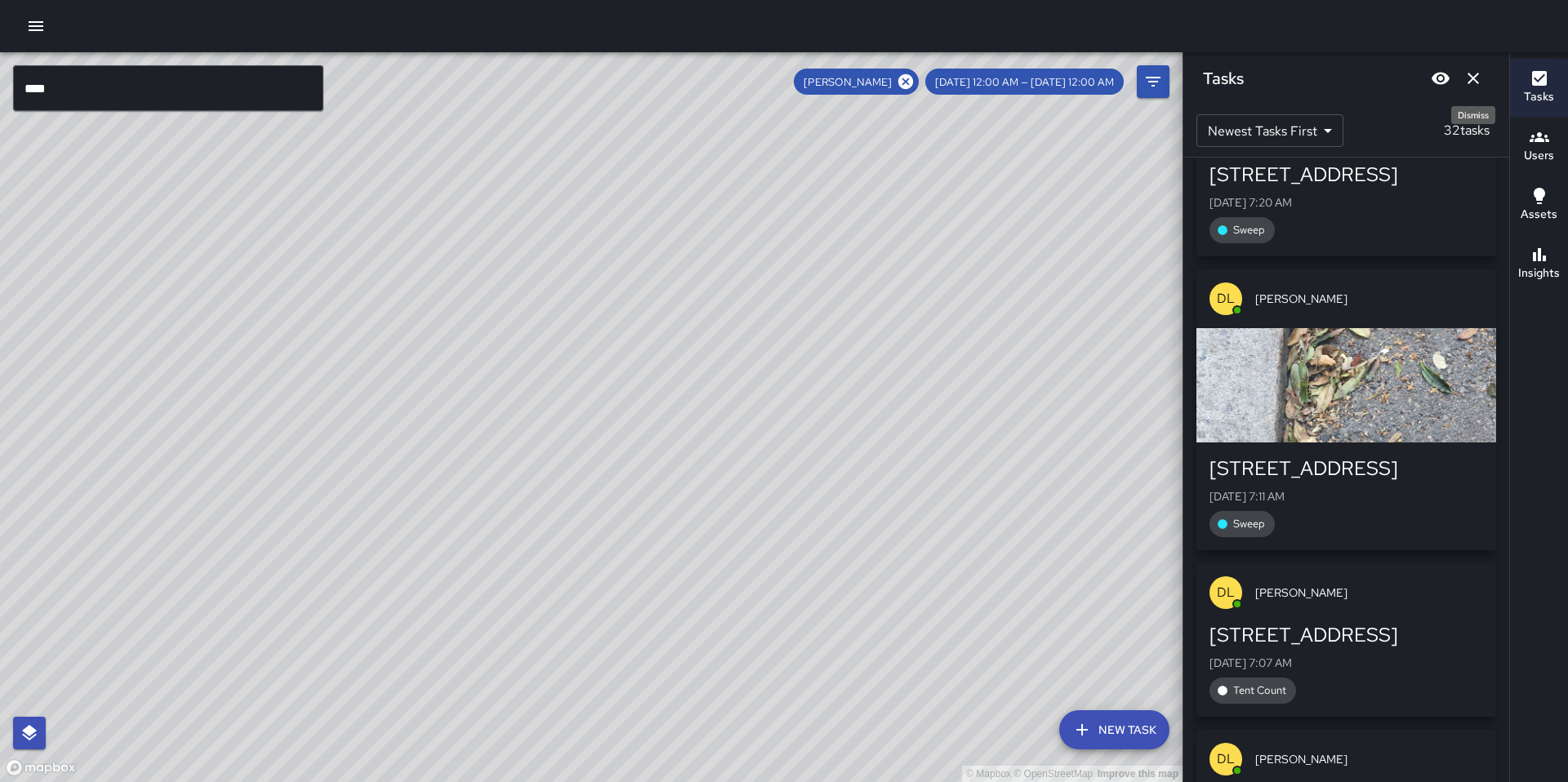
click at [1477, 81] on icon "Dismiss" at bounding box center [1473, 78] width 19 height 19
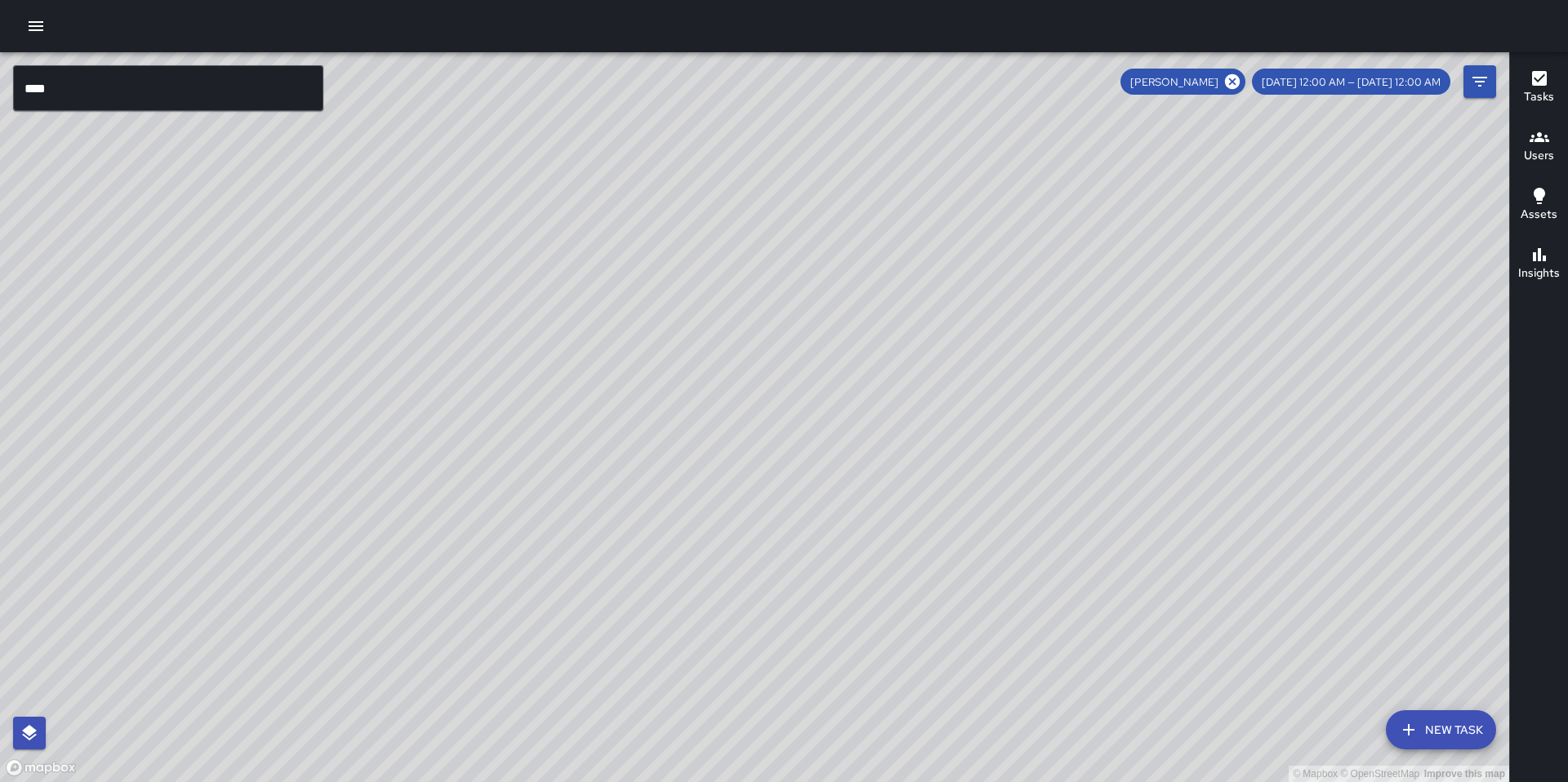
click at [1350, 91] on div "[DATE] 12:00 AM — [DATE] 12:00 AM" at bounding box center [1351, 82] width 198 height 26
click at [1499, 90] on div "© Mapbox © OpenStreetMap Improve this map" at bounding box center [755, 417] width 1509 height 730
click at [1484, 89] on icon "Filters" at bounding box center [1479, 81] width 19 height 19
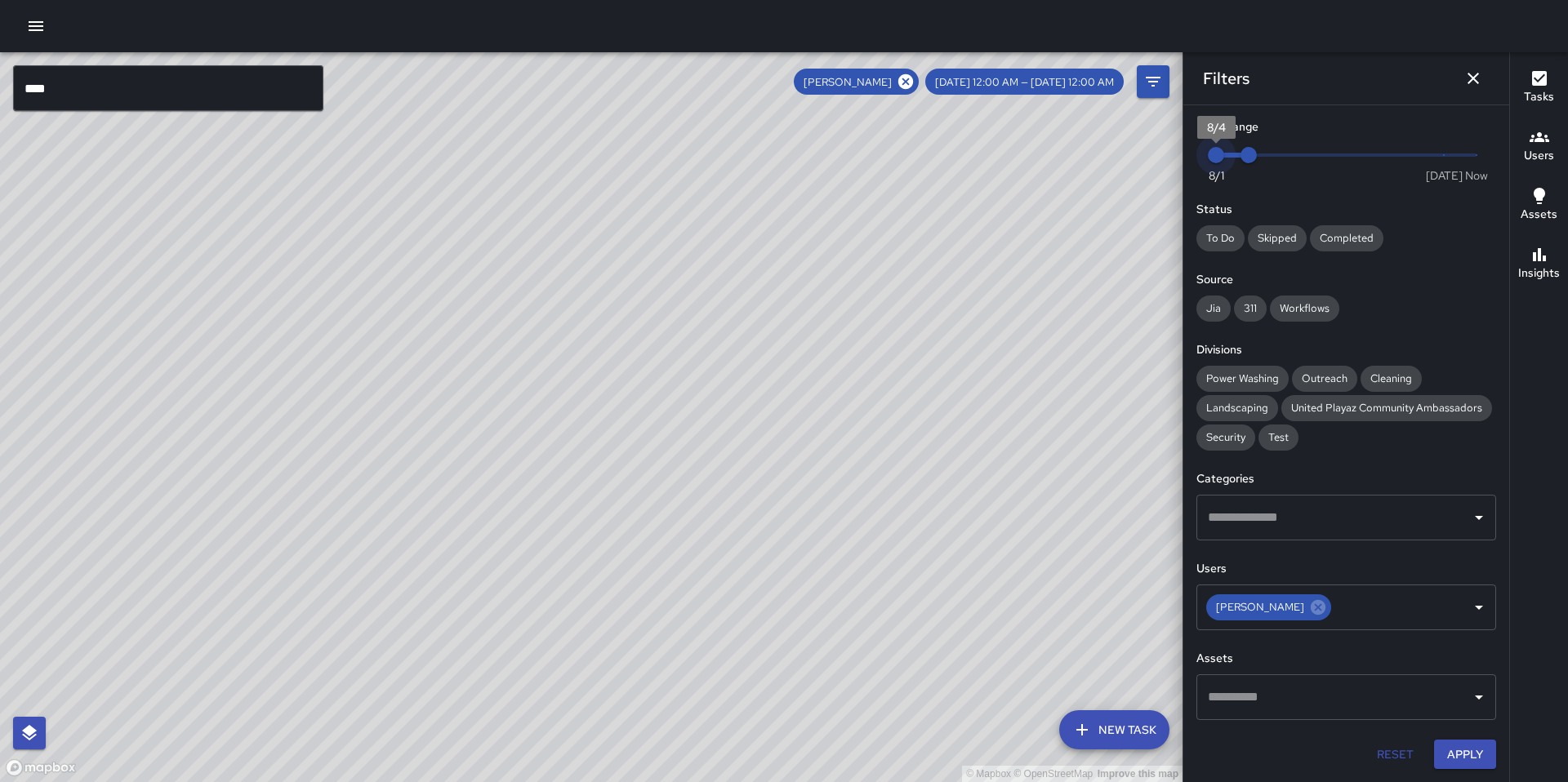
drag, startPoint x: 1222, startPoint y: 159, endPoint x: 1254, endPoint y: 156, distance: 32.1
click at [1225, 159] on span "8/4" at bounding box center [1216, 155] width 17 height 17
type input "*"
drag, startPoint x: 1255, startPoint y: 156, endPoint x: 1305, endPoint y: 160, distance: 50.2
click at [1305, 160] on span "8/7" at bounding box center [1314, 155] width 17 height 17
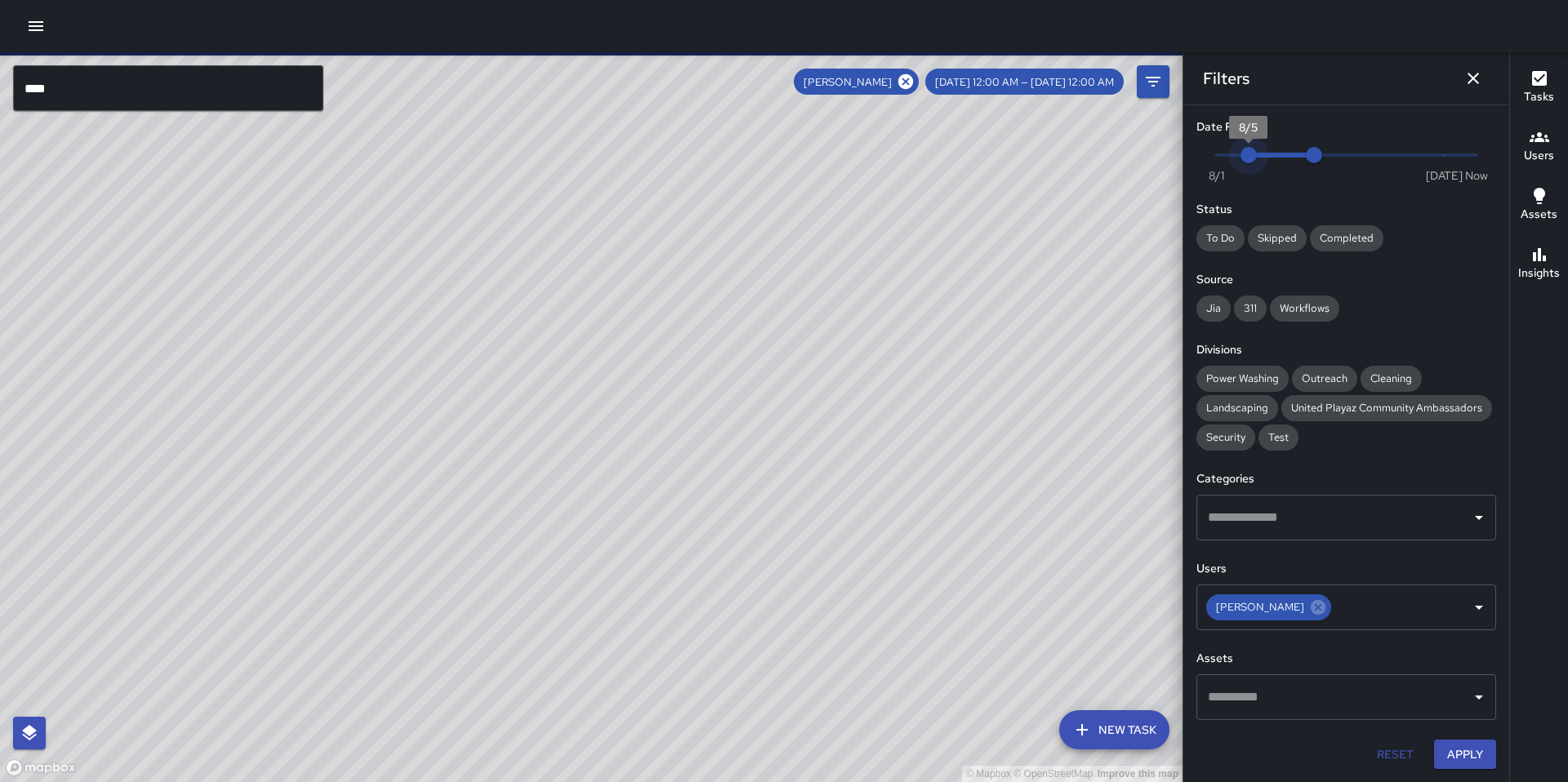
type input "*"
drag, startPoint x: 1217, startPoint y: 157, endPoint x: 1310, endPoint y: 164, distance: 93.3
click at [1273, 160] on span "8/6" at bounding box center [1282, 155] width 17 height 17
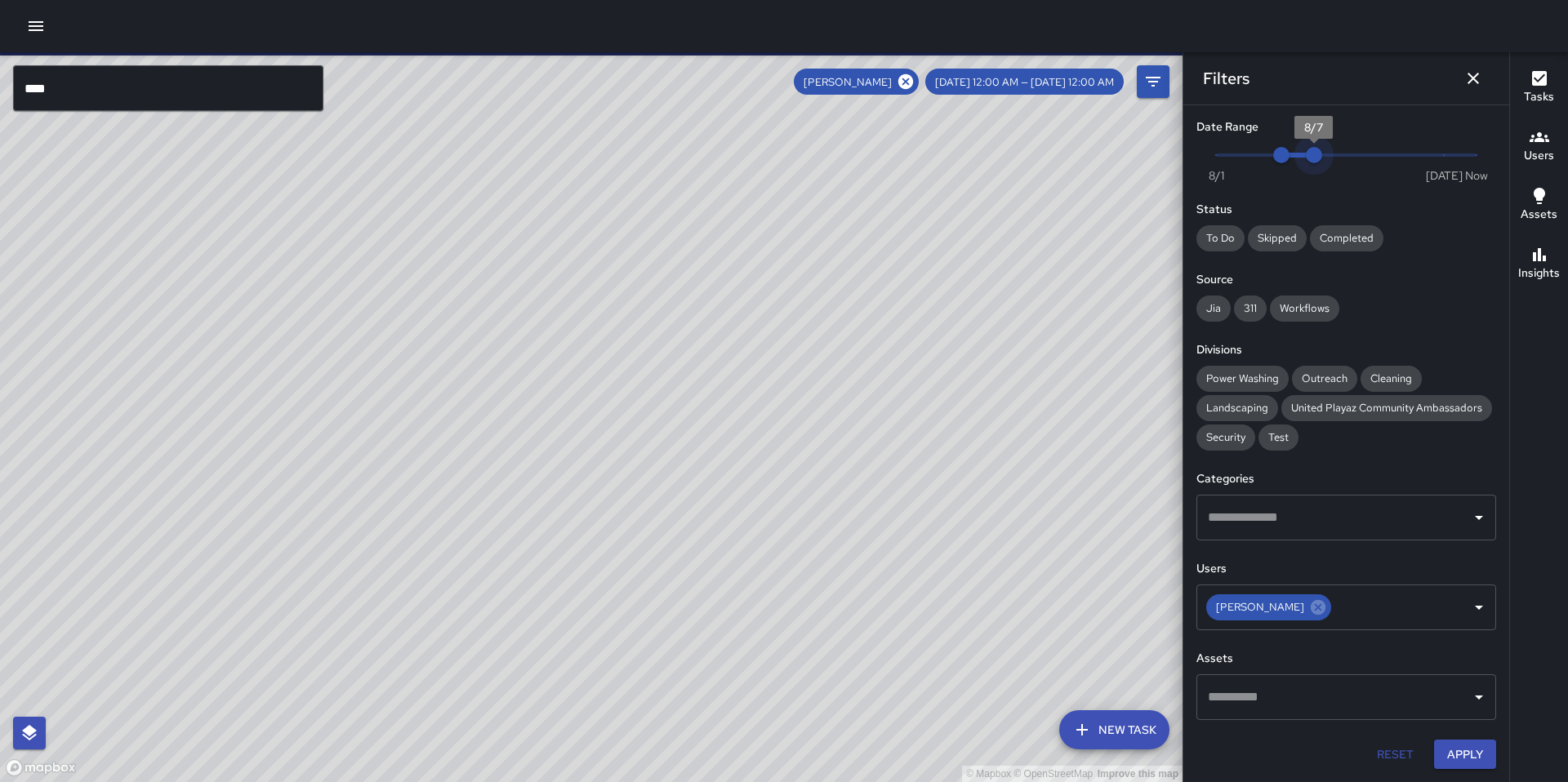
click at [1319, 163] on span "8/7" at bounding box center [1314, 155] width 17 height 17
click at [1474, 81] on icon "Dismiss" at bounding box center [1473, 78] width 19 height 19
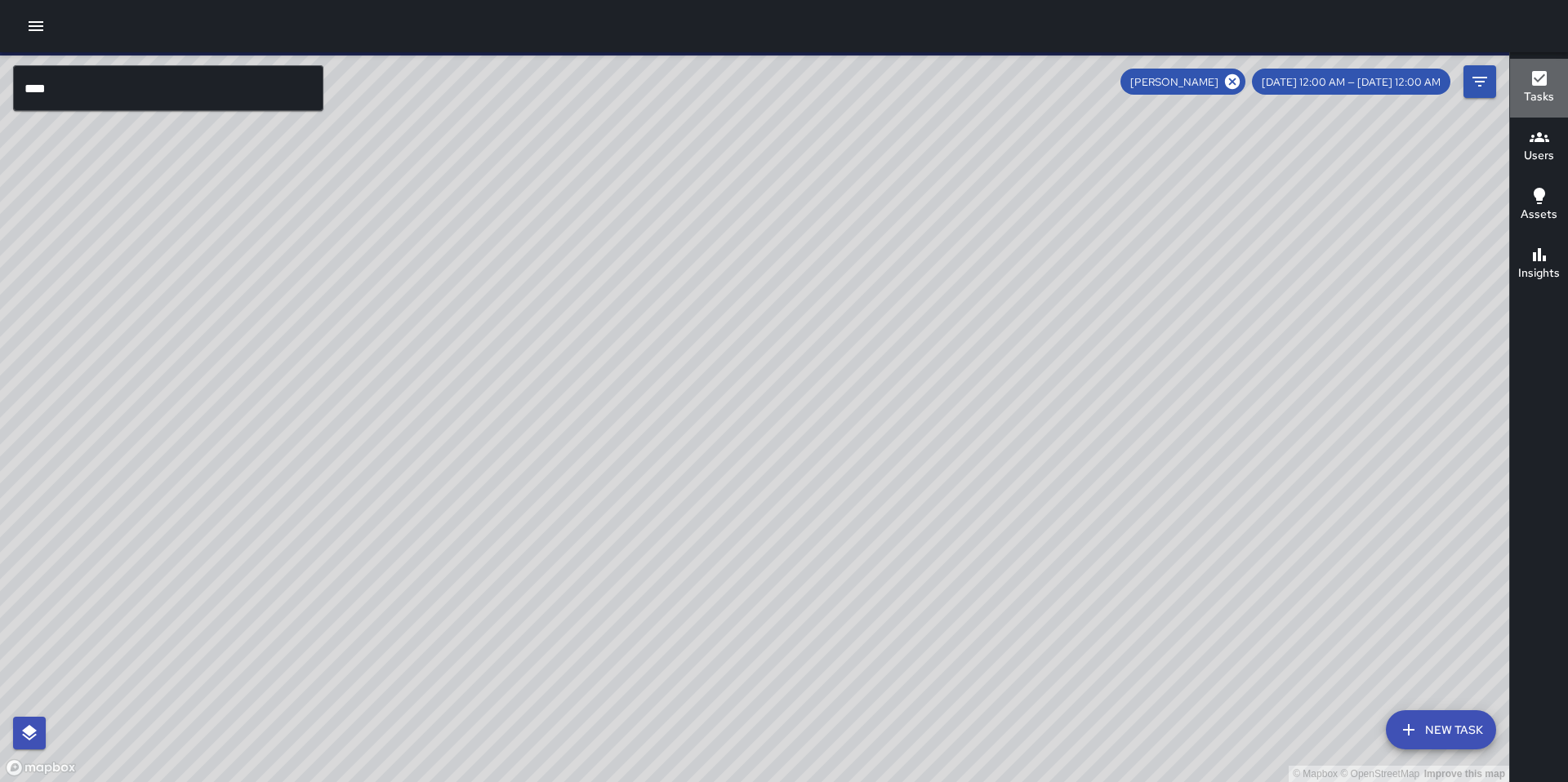
click at [1529, 95] on h6 "Tasks" at bounding box center [1539, 97] width 30 height 18
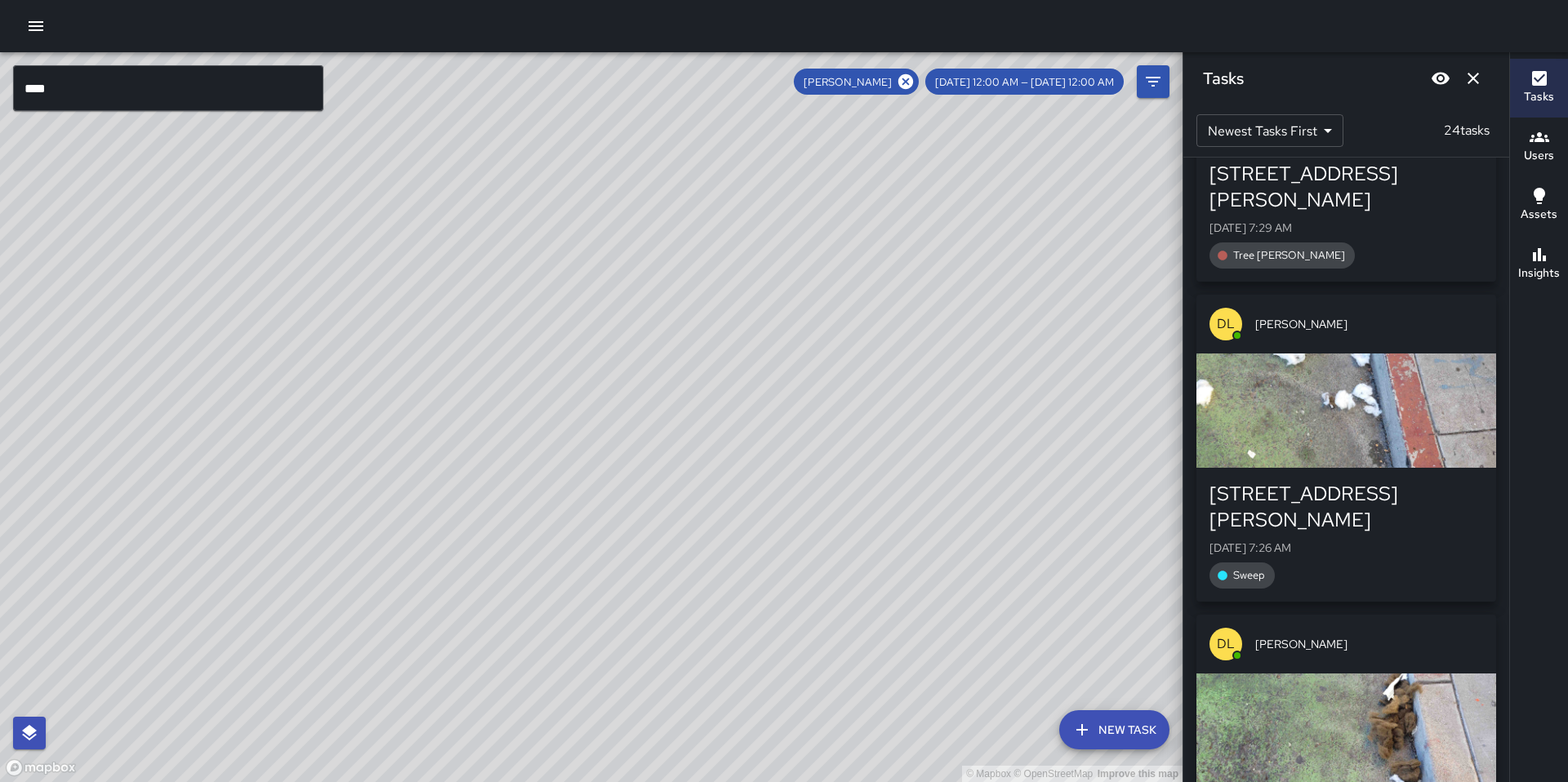
click at [1463, 77] on icon "Dismiss" at bounding box center [1473, 78] width 19 height 19
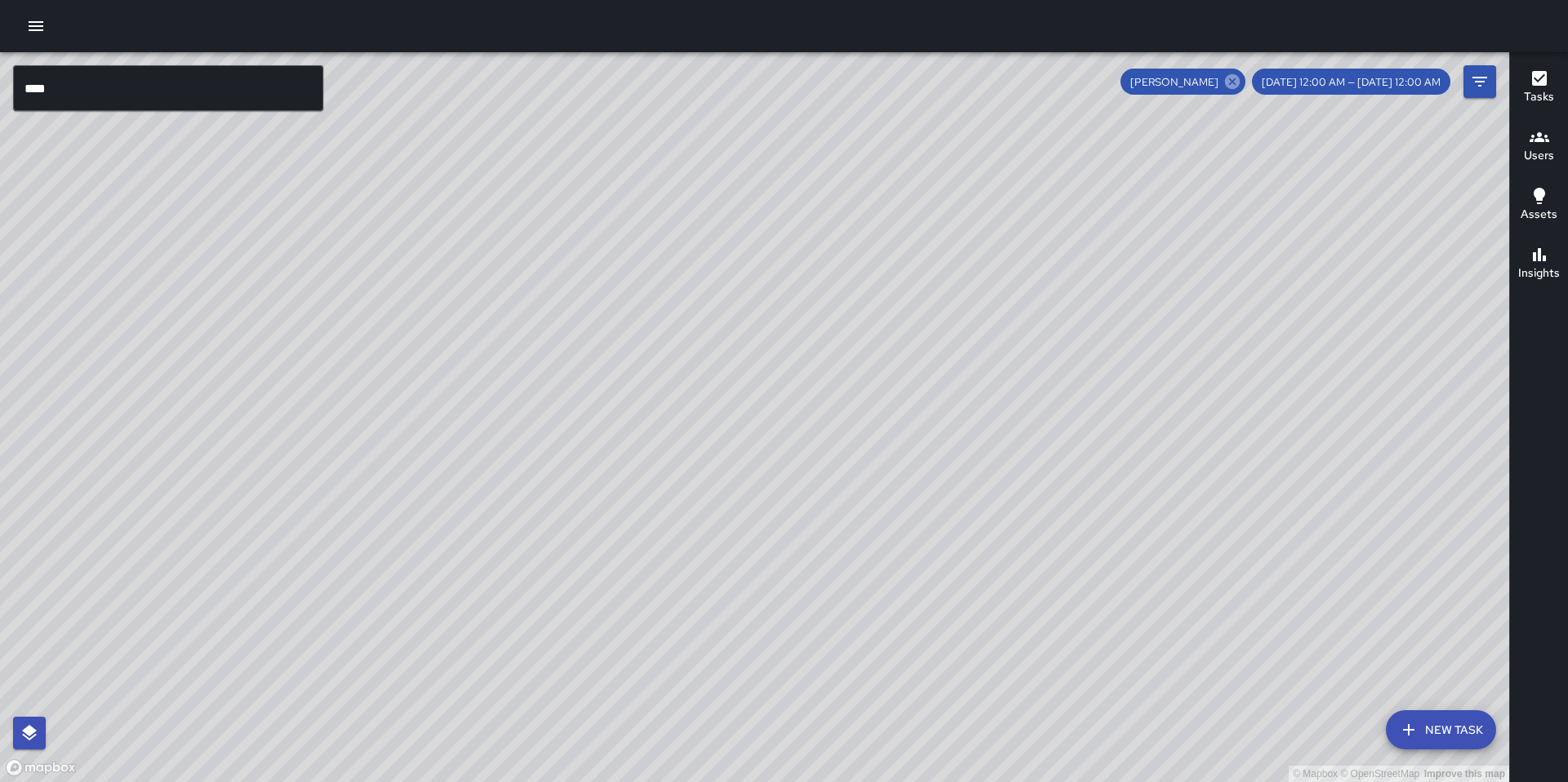
click at [1239, 81] on icon at bounding box center [1232, 82] width 15 height 15
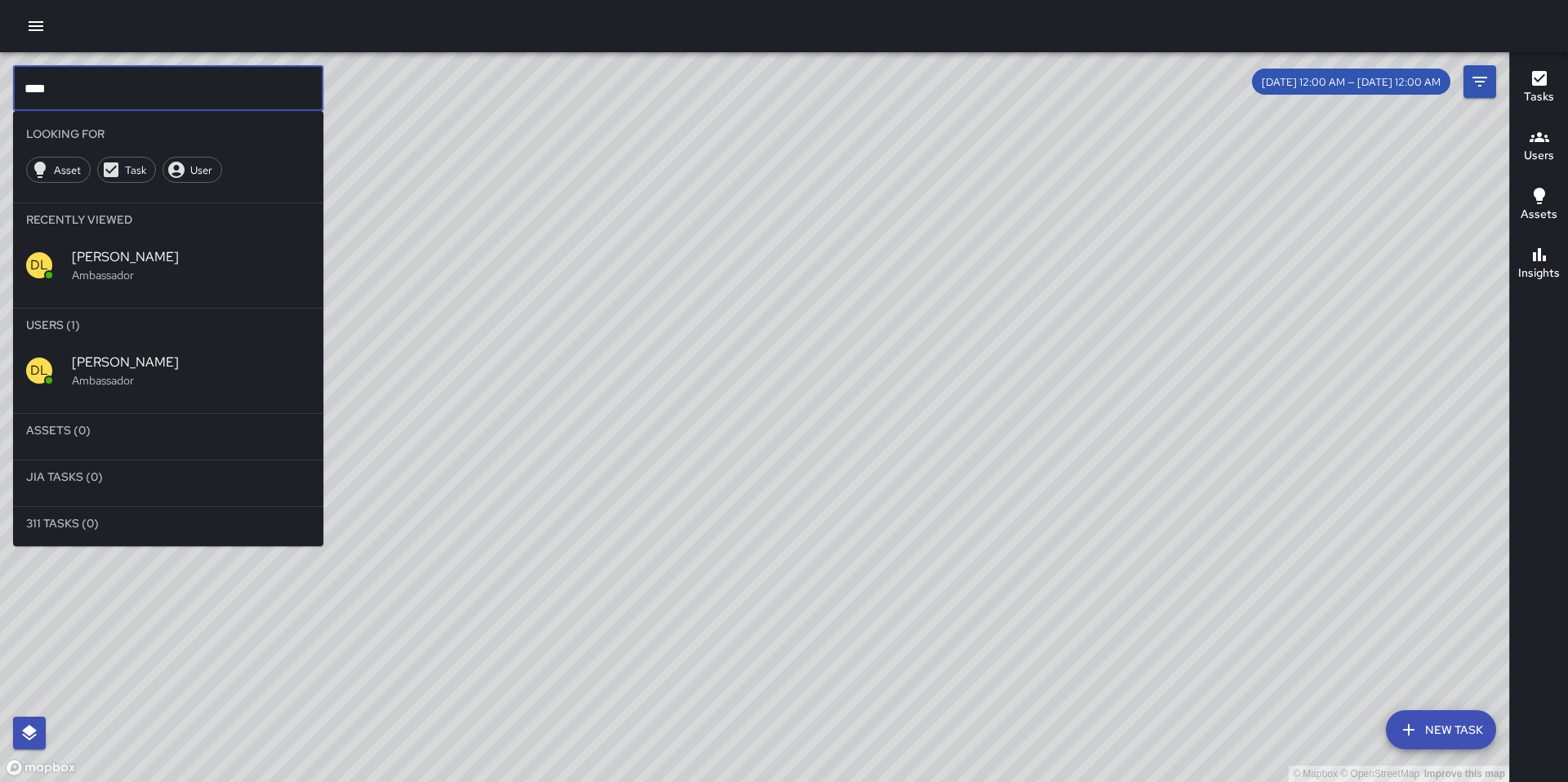
click at [130, 78] on input "****" at bounding box center [168, 88] width 310 height 46
drag, startPoint x: 89, startPoint y: 84, endPoint x: -28, endPoint y: 53, distance: 121.0
click at [0, 53] on html "© Mapbox © OpenStreetMap Improve this map **** ​ Looking For Asset Task User Re…" at bounding box center [784, 391] width 1568 height 782
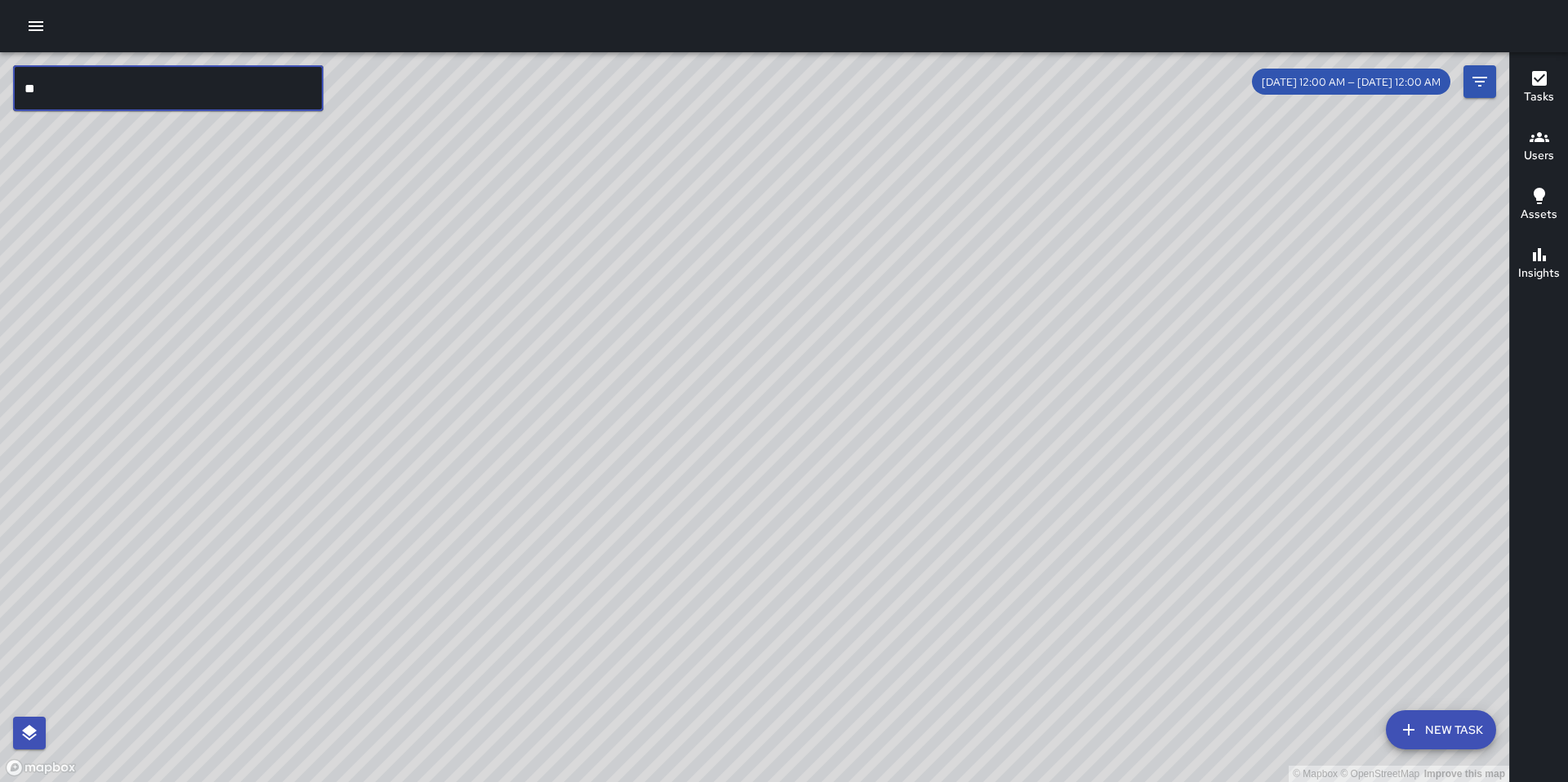
type input "*"
type input "********"
drag, startPoint x: 98, startPoint y: 95, endPoint x: -33, endPoint y: 68, distance: 133.8
click at [0, 68] on html "© Mapbox © OpenStreetMap Improve this map ******** ​ New Task [DATE] 12:00 AM —…" at bounding box center [784, 391] width 1568 height 782
click at [38, 28] on icon "button" at bounding box center [35, 26] width 19 height 19
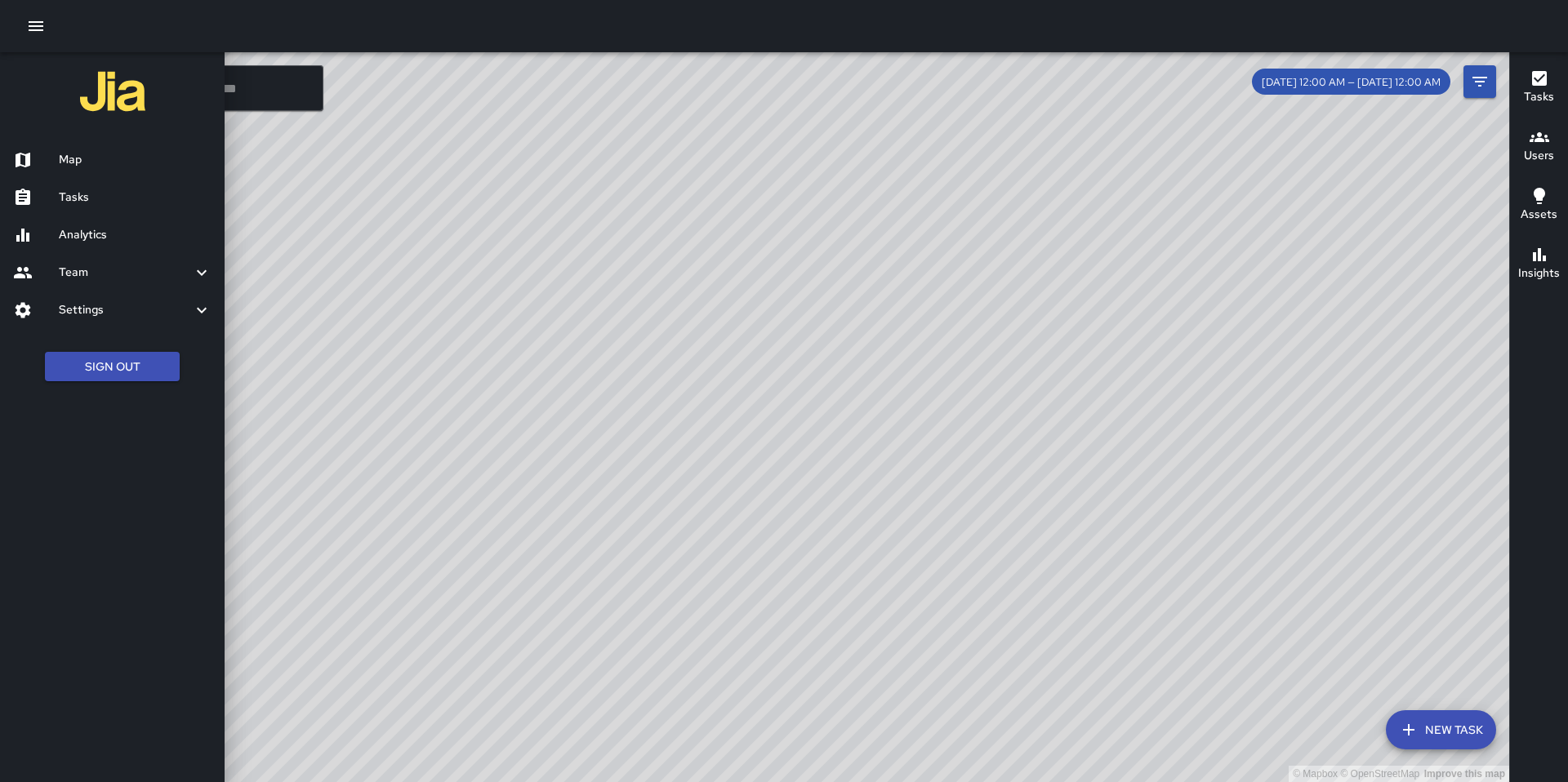
click at [86, 201] on h6 "Tasks" at bounding box center [135, 197] width 152 height 18
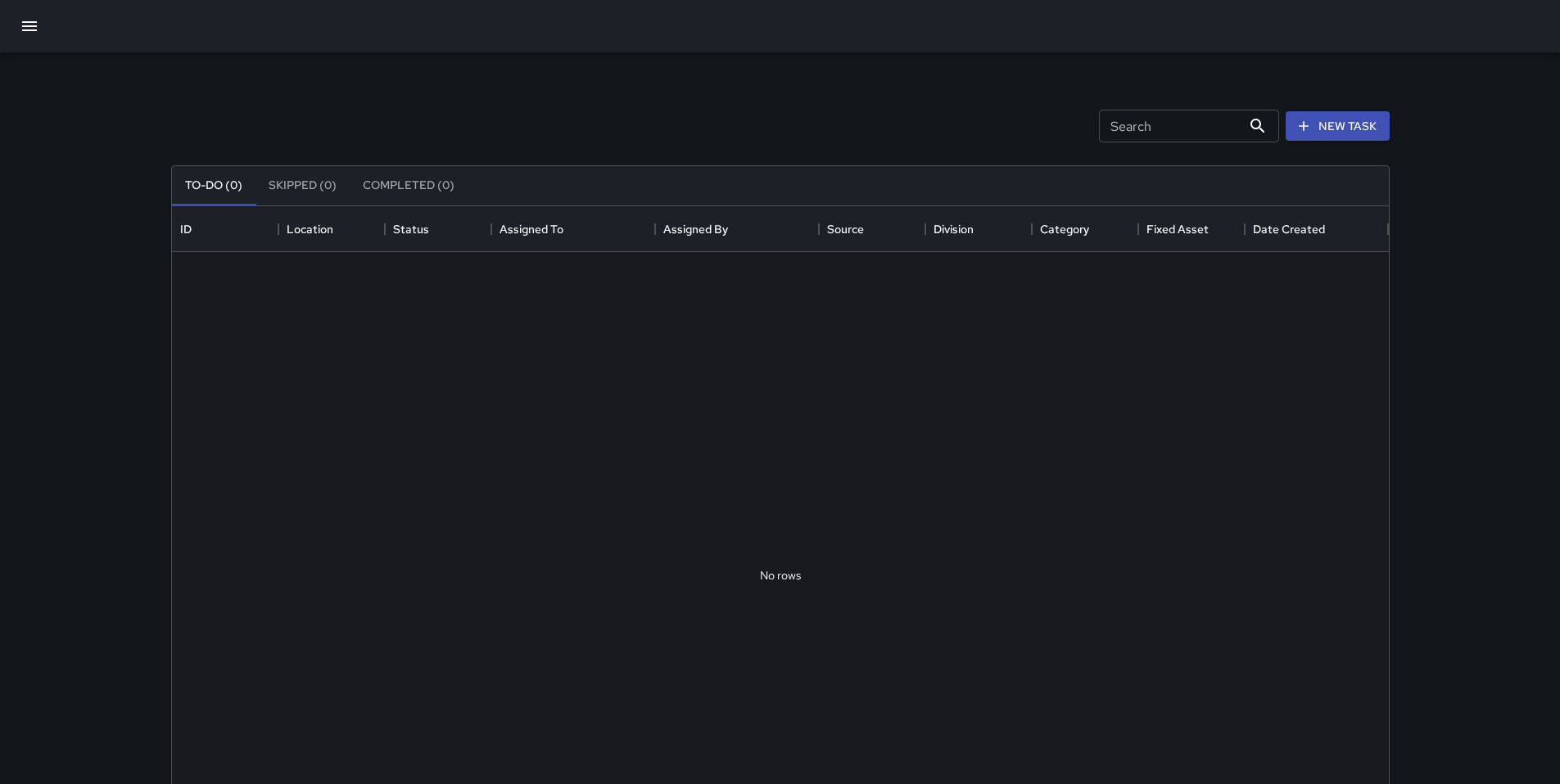
scroll to position [681, 1205]
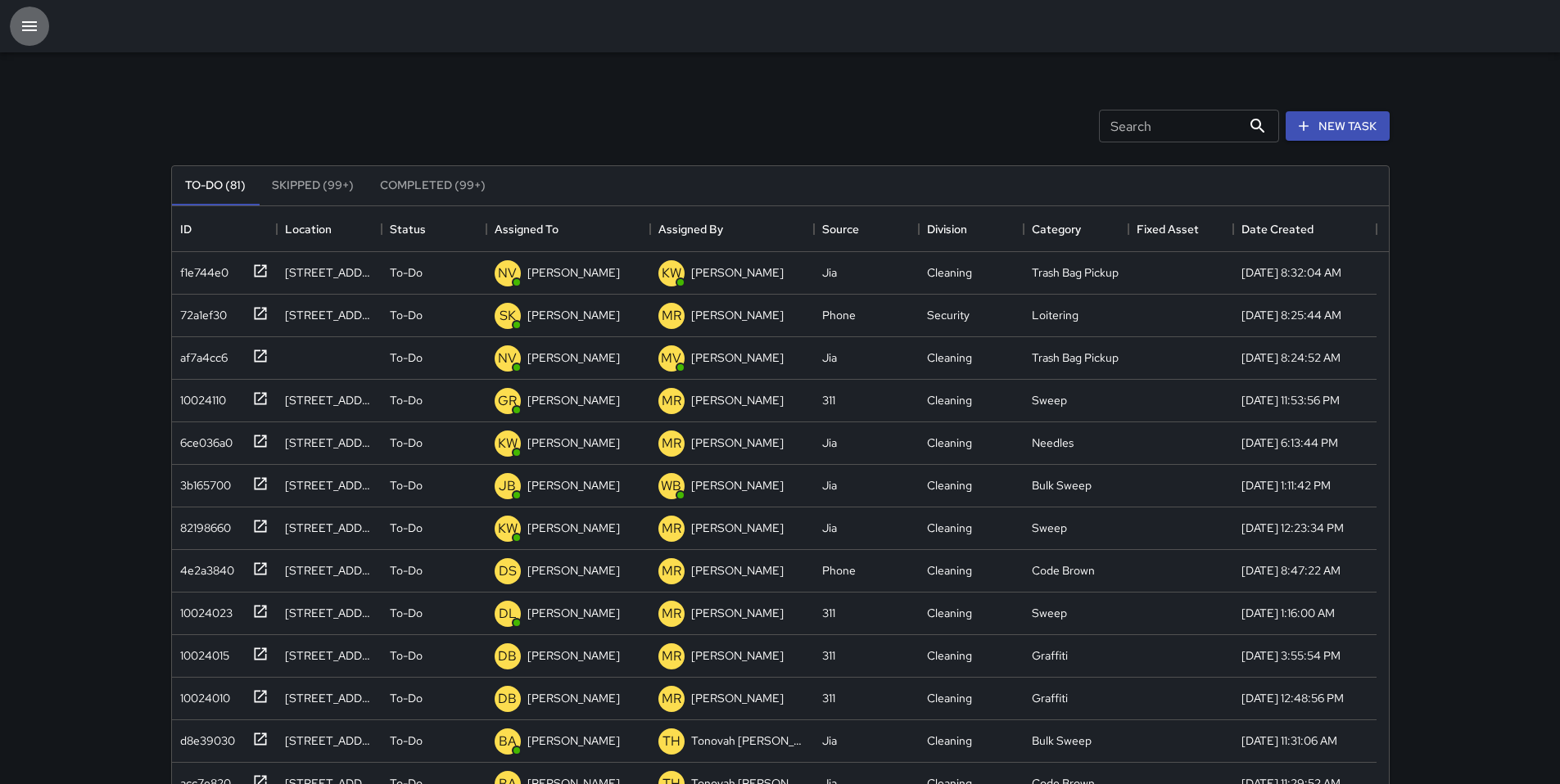
click at [21, 29] on icon "button" at bounding box center [29, 26] width 19 height 19
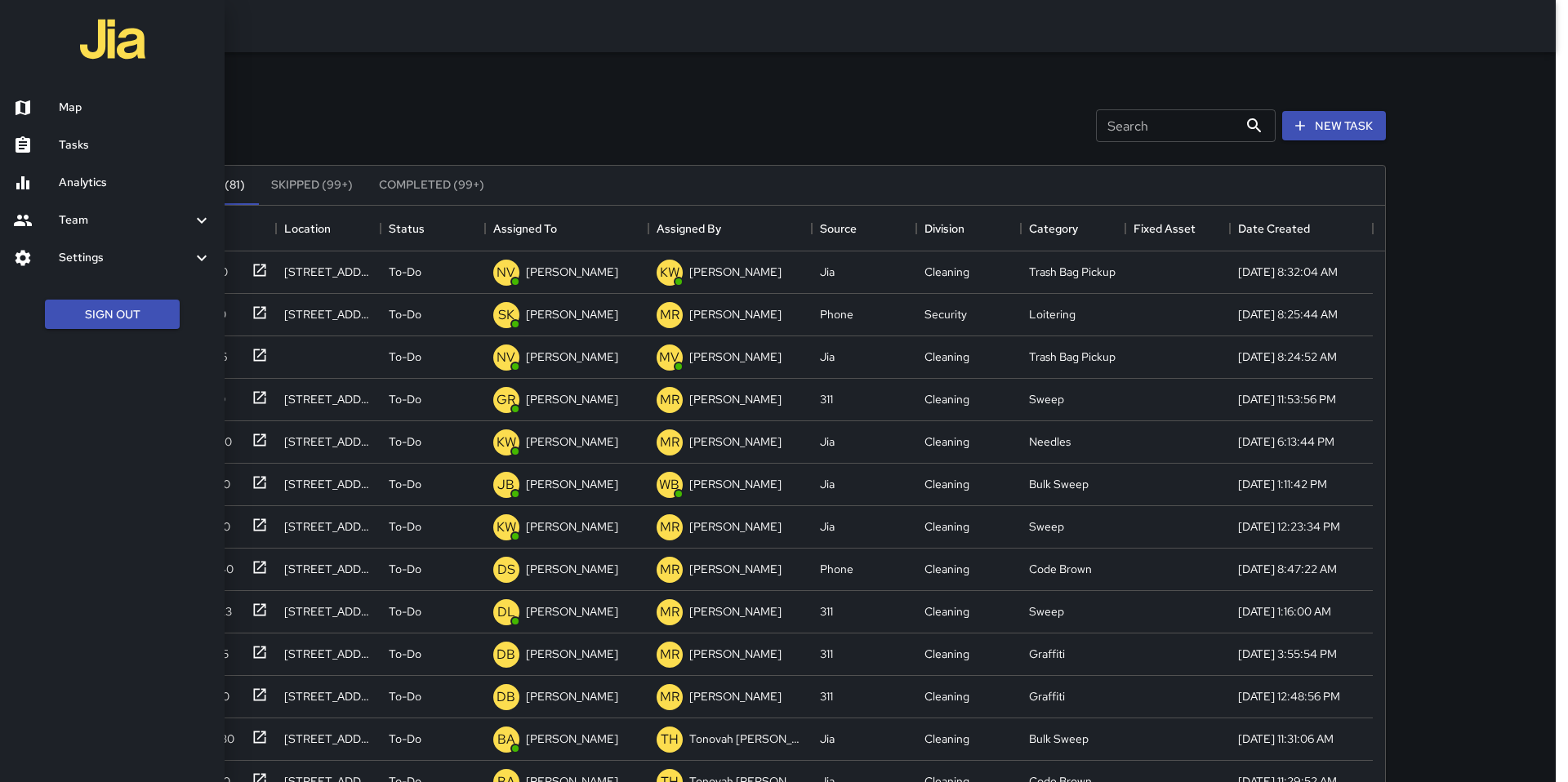
click at [55, 101] on div at bounding box center [36, 107] width 46 height 19
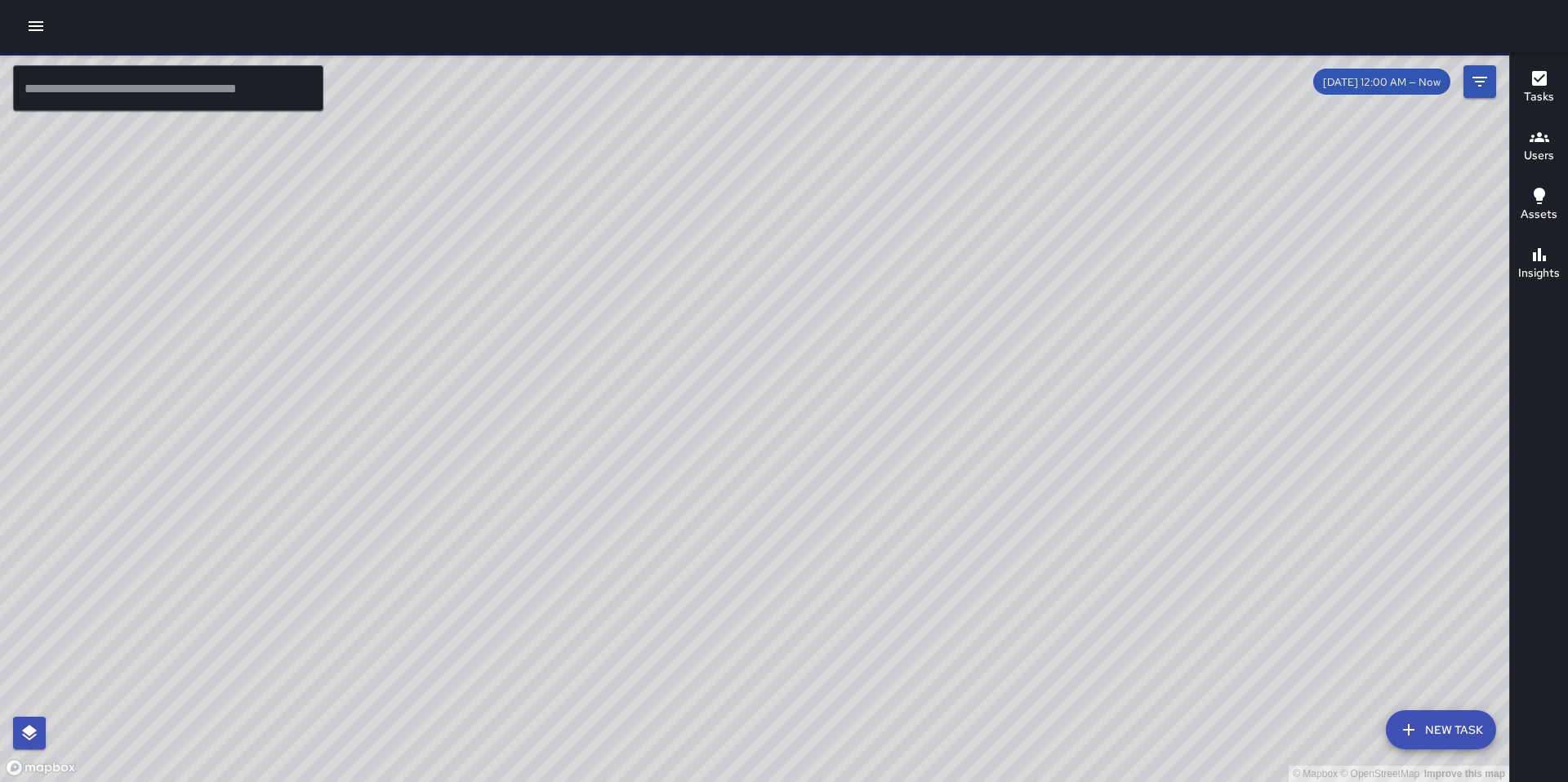
click at [196, 102] on input "text" at bounding box center [168, 88] width 310 height 46
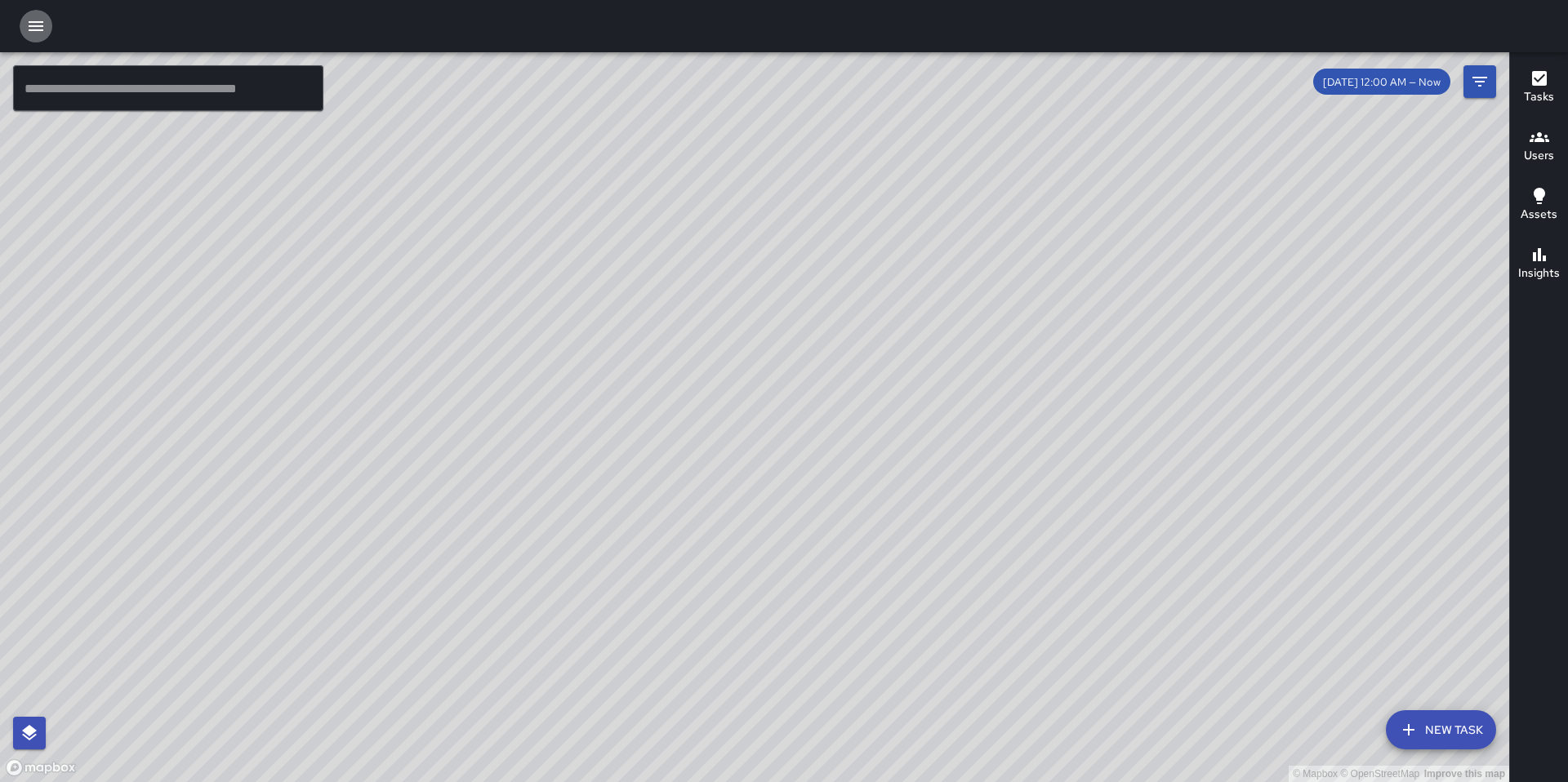
click at [28, 22] on icon "button" at bounding box center [36, 26] width 15 height 10
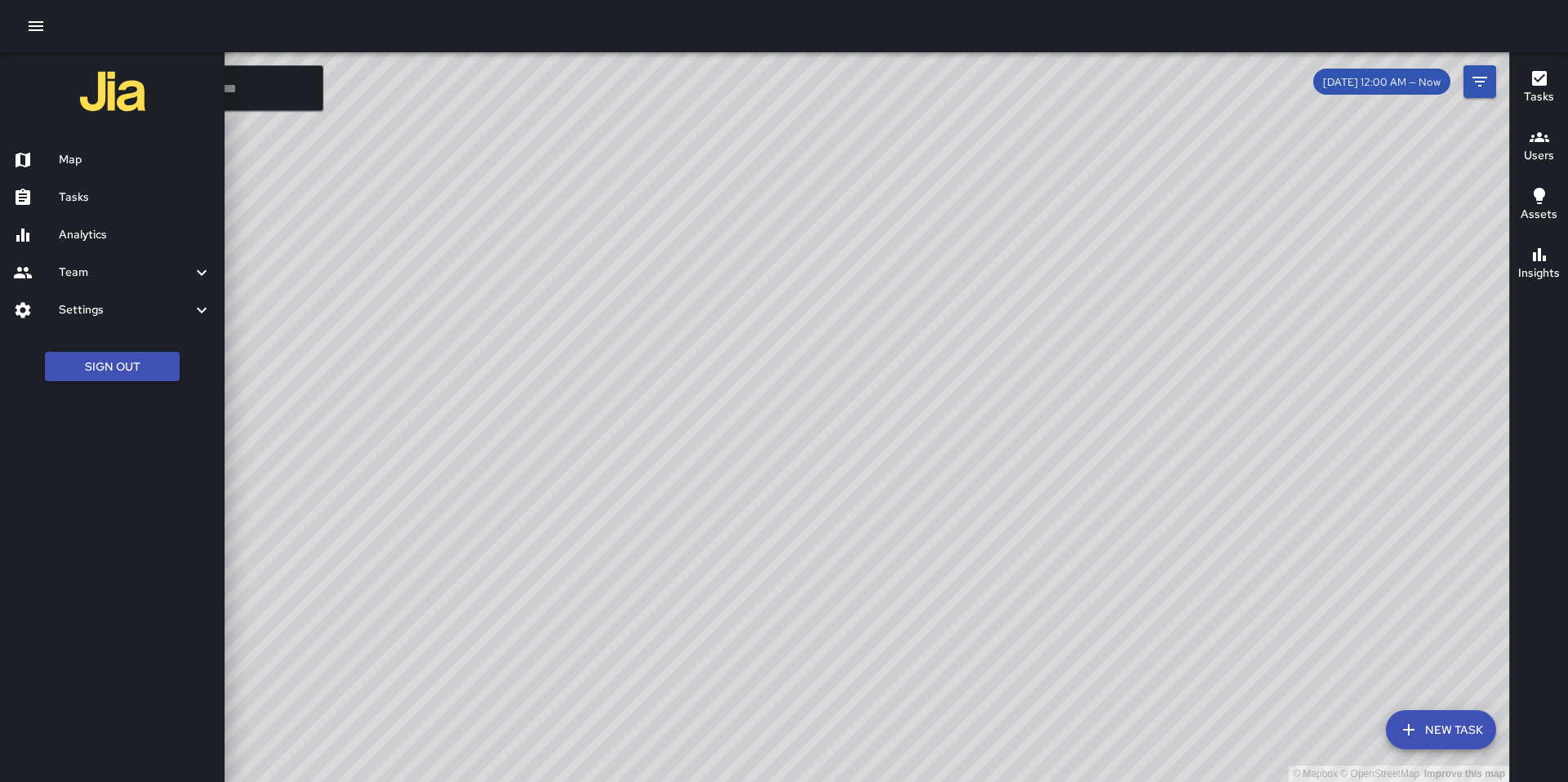
click at [94, 264] on h6 "Team" at bounding box center [125, 273] width 133 height 18
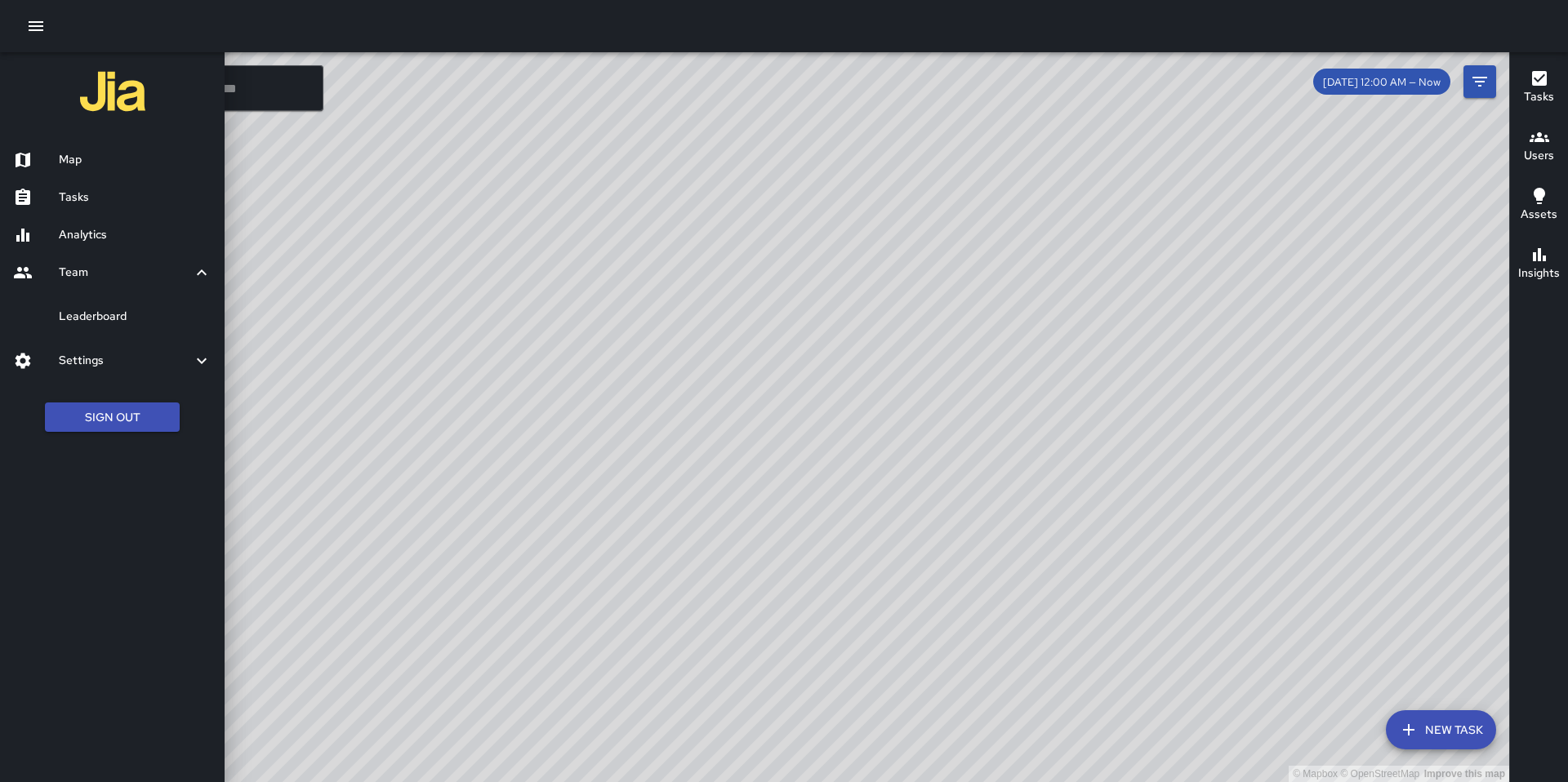
click at [95, 318] on h6 "Leaderboard" at bounding box center [135, 317] width 152 height 18
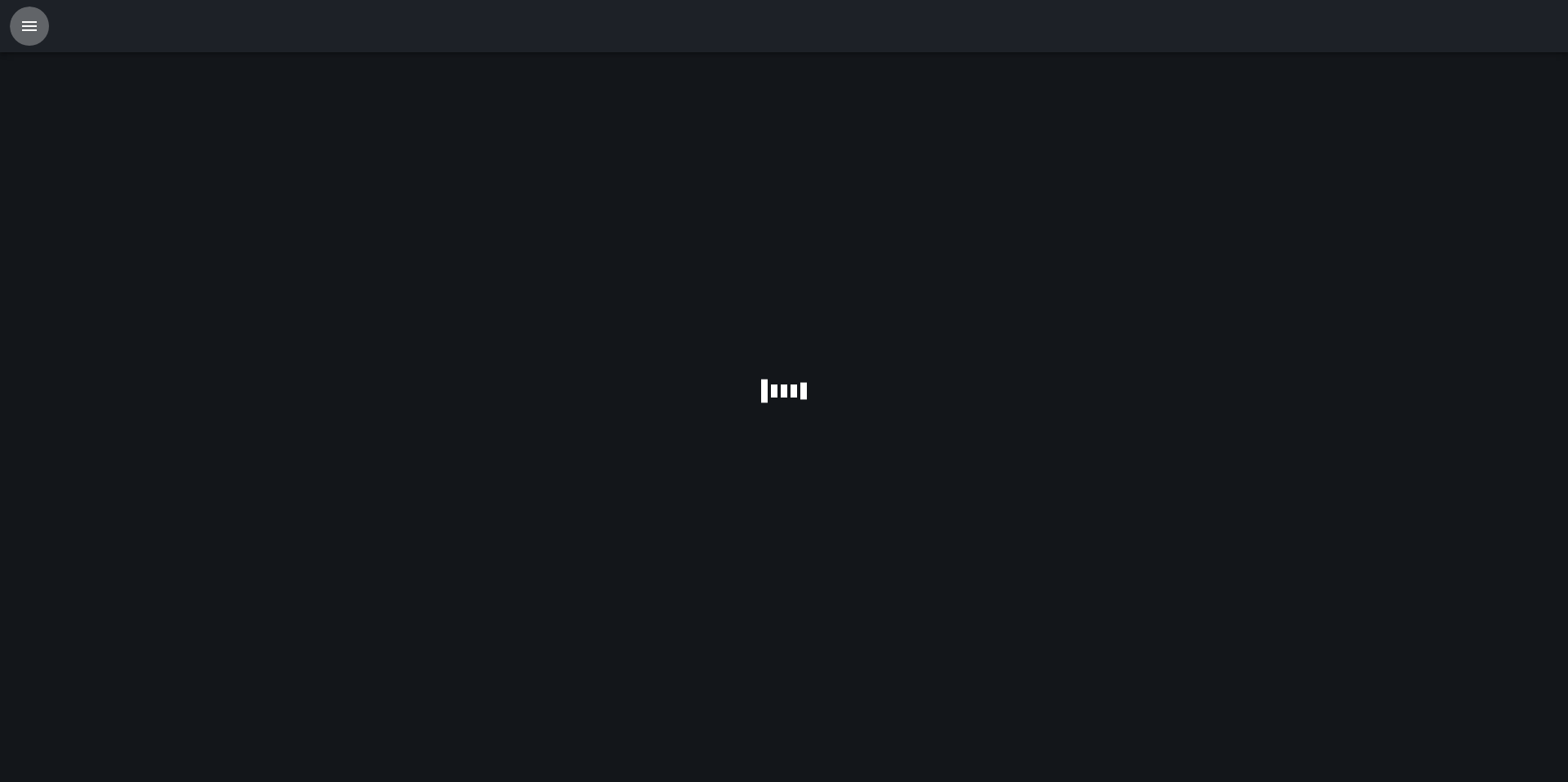
click at [33, 18] on icon "button" at bounding box center [28, 26] width 19 height 19
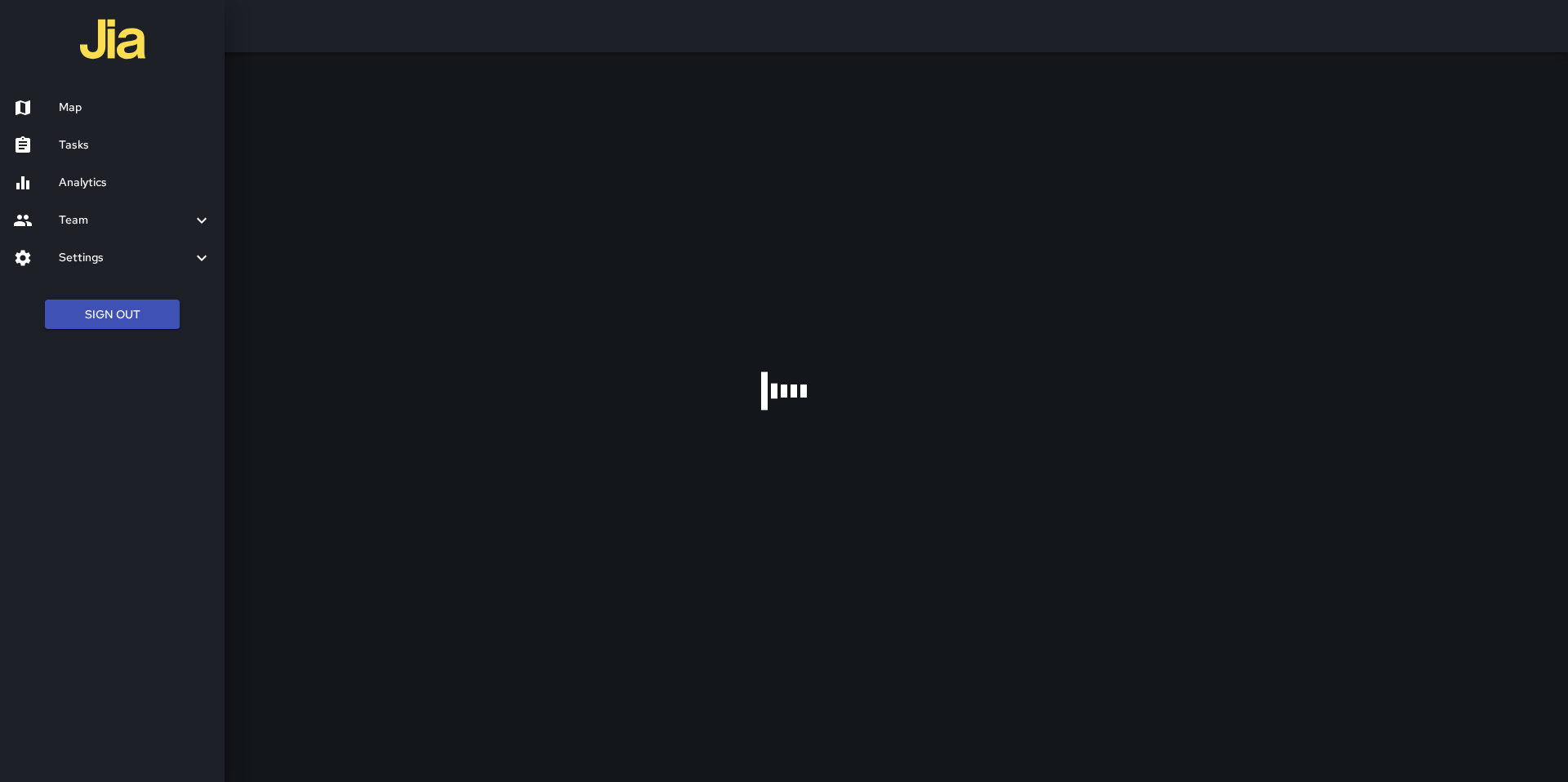
click at [66, 259] on h6 "Settings" at bounding box center [125, 258] width 133 height 18
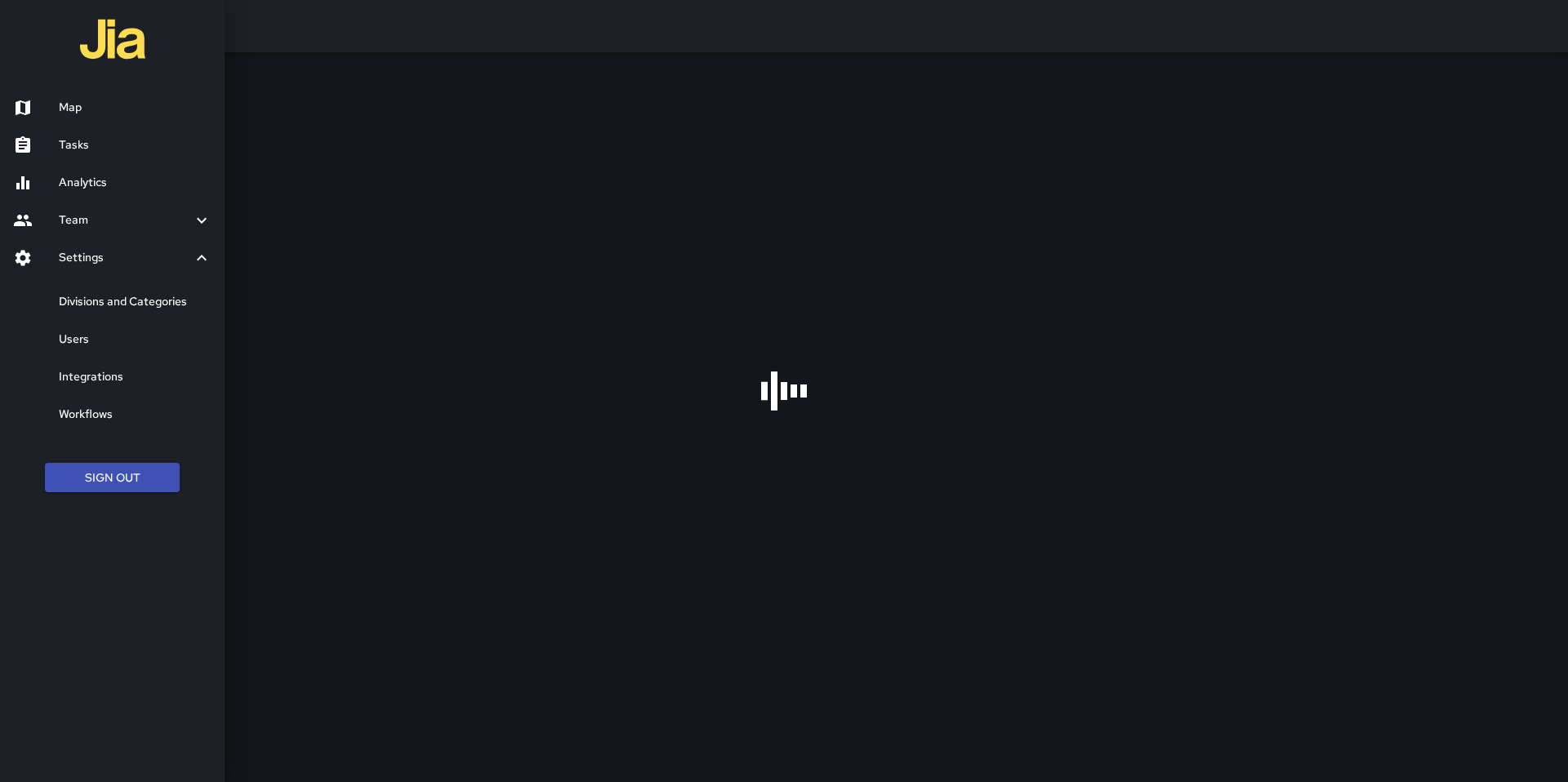
click at [85, 344] on h6 "Users" at bounding box center [135, 340] width 152 height 18
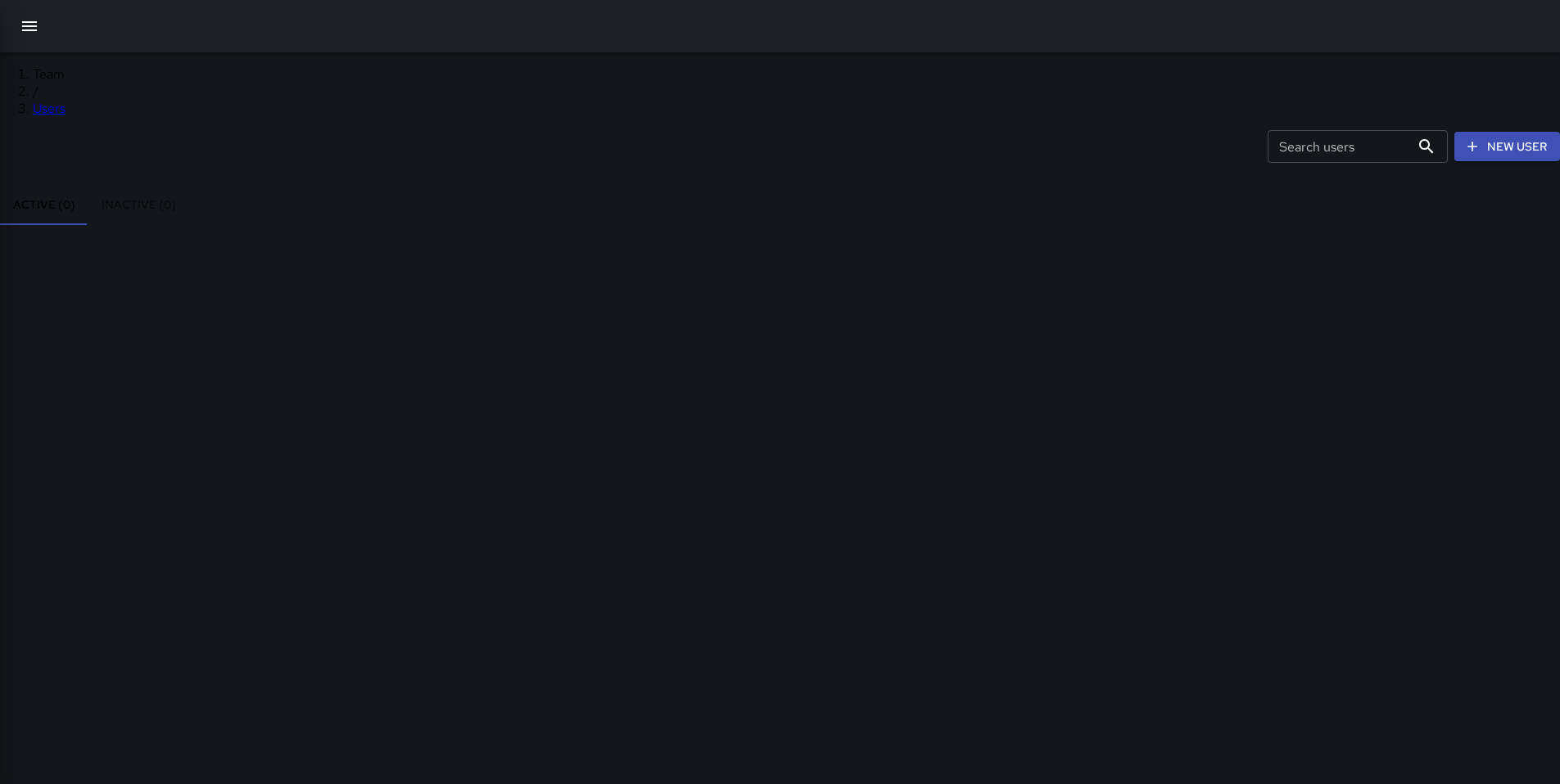
scroll to position [724, 930]
click at [1267, 145] on input "Search users" at bounding box center [1338, 146] width 143 height 33
type input "****"
drag, startPoint x: 1453, startPoint y: 82, endPoint x: 946, endPoint y: 214, distance: 523.9
click at [795, 273] on div "Team / Users Search users Search users New User Active (69) Inactive (59) Name …" at bounding box center [780, 392] width 1560 height 784
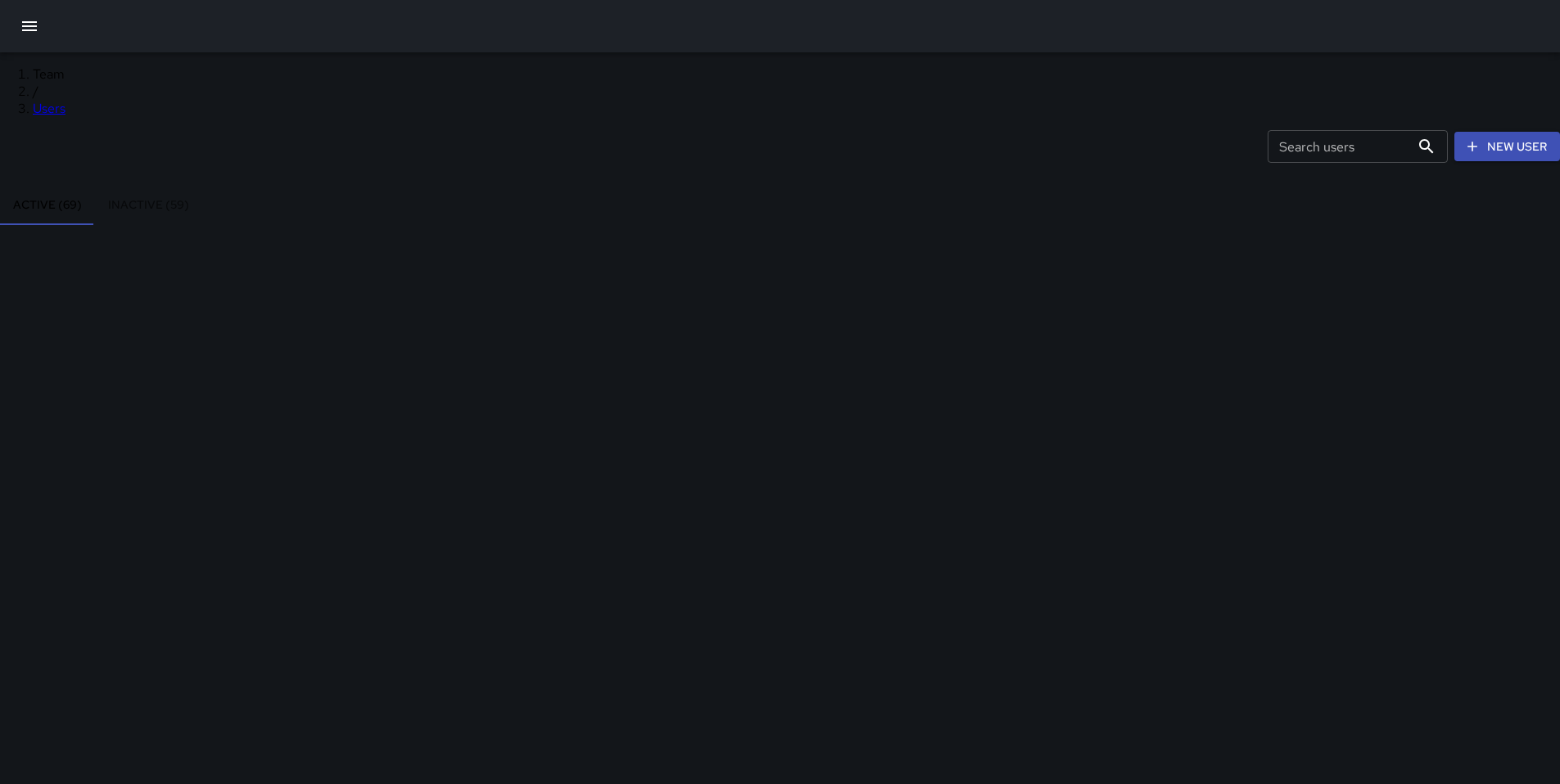
click at [466, 119] on div "Search users Search users New User" at bounding box center [780, 146] width 1566 height 86
click at [791, 148] on div "Search users Search users New User" at bounding box center [780, 146] width 1566 height 86
click at [40, 31] on button "button" at bounding box center [29, 26] width 40 height 40
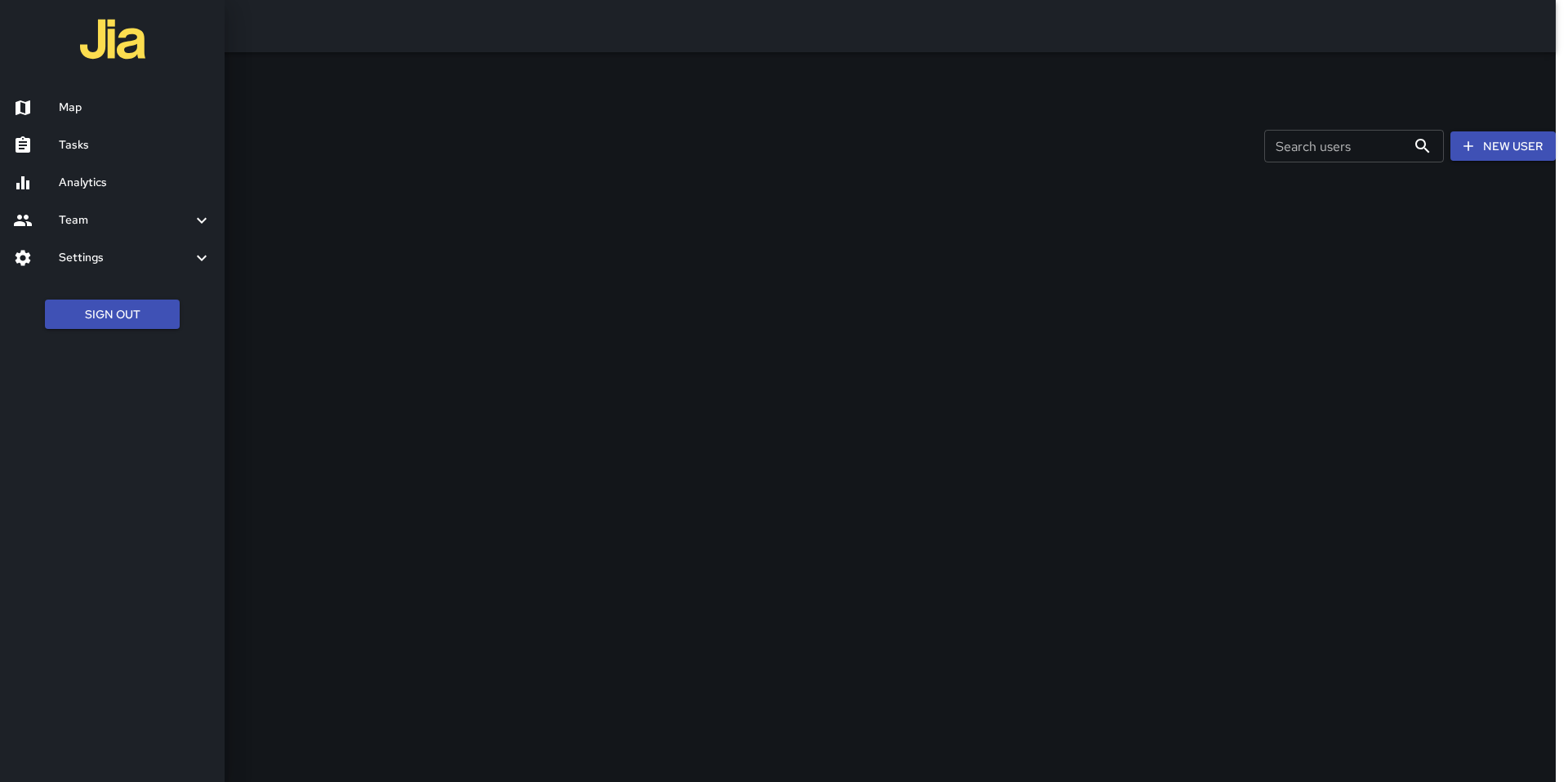
click at [95, 111] on h6 "Map" at bounding box center [135, 108] width 152 height 18
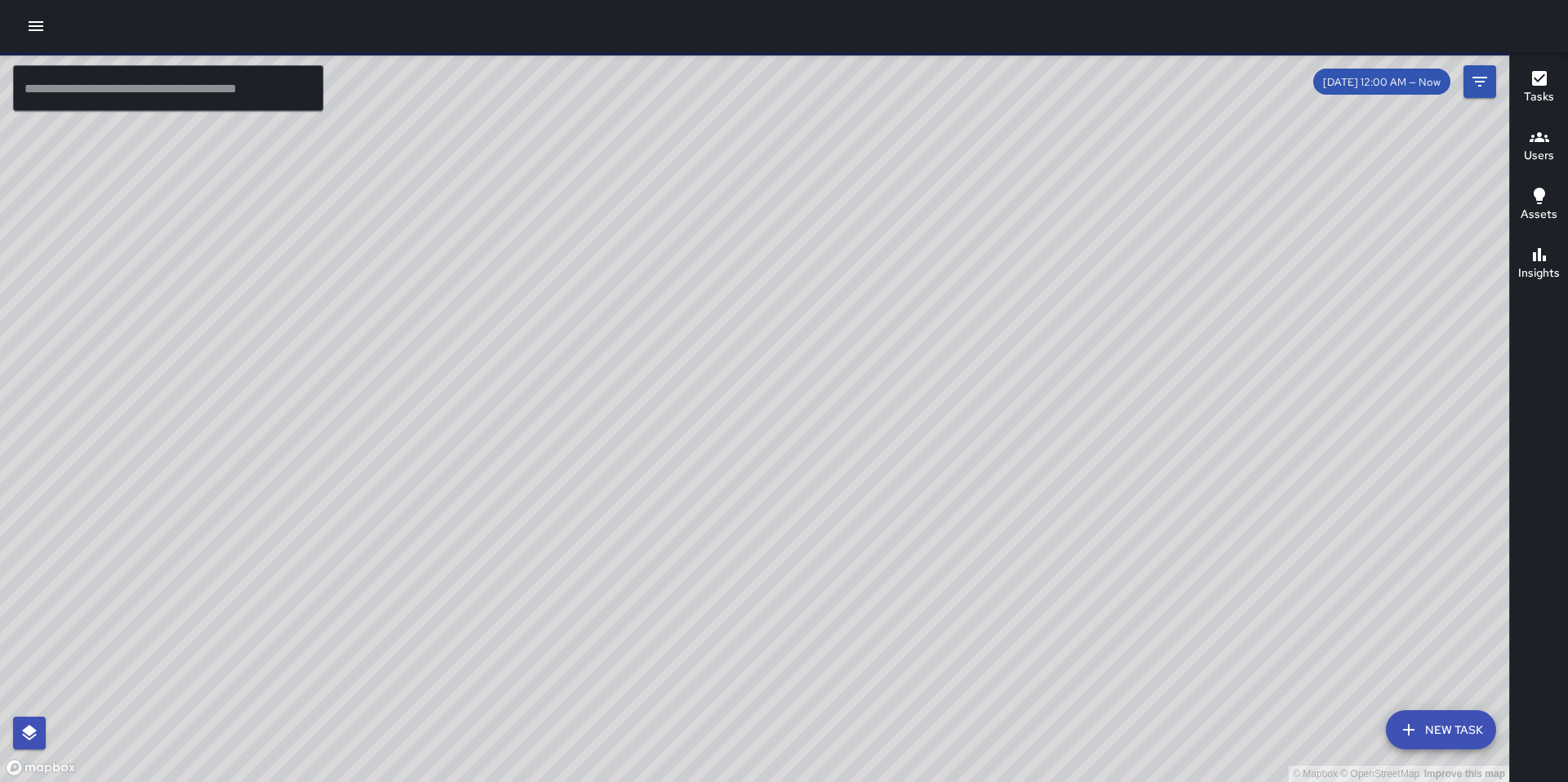
click at [44, 35] on icon "button" at bounding box center [35, 26] width 19 height 19
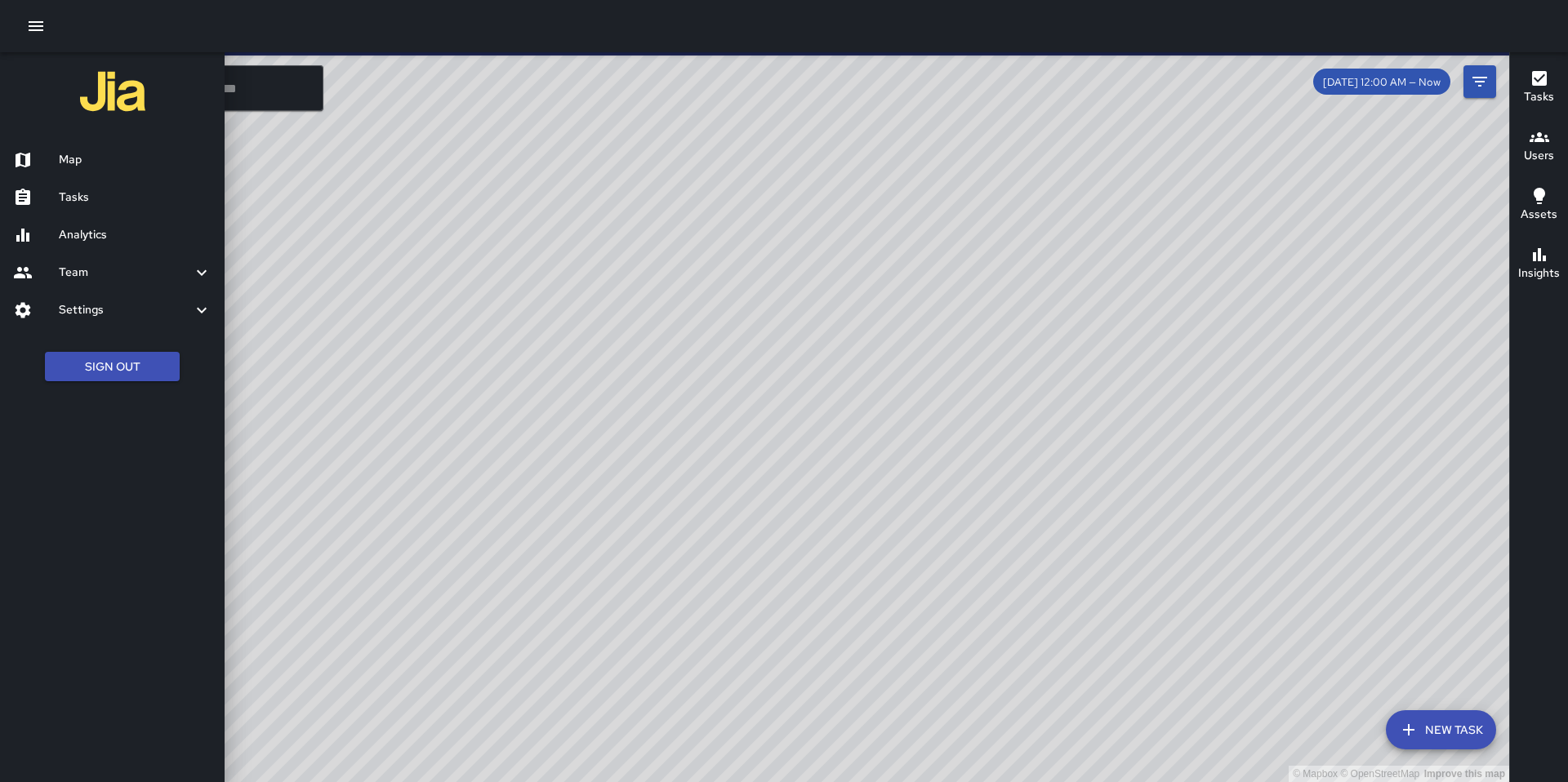
click at [91, 233] on h6 "Analytics" at bounding box center [135, 235] width 152 height 18
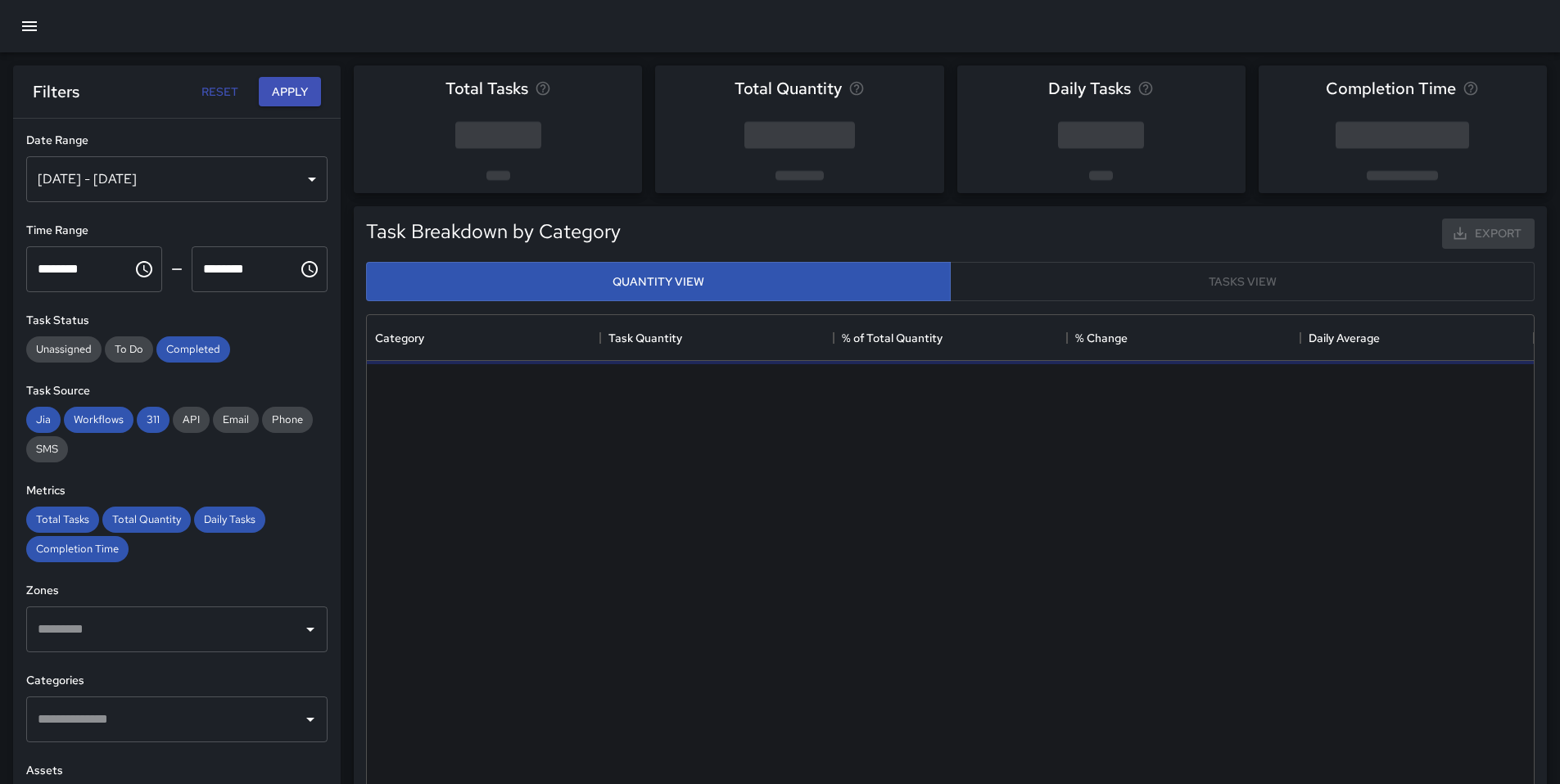
scroll to position [478, 1154]
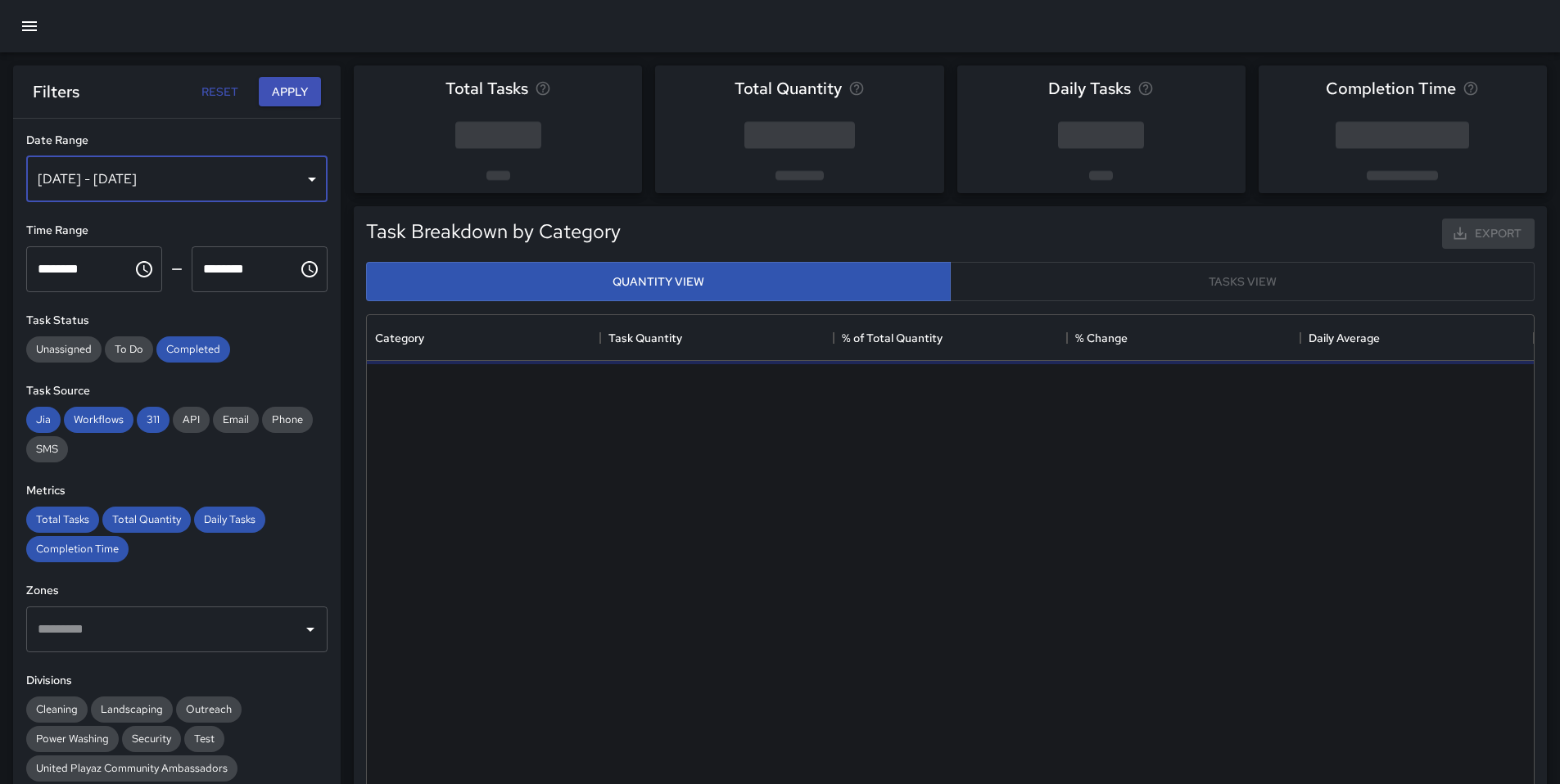
click at [134, 182] on div "[DATE] - [DATE]" at bounding box center [176, 179] width 301 height 46
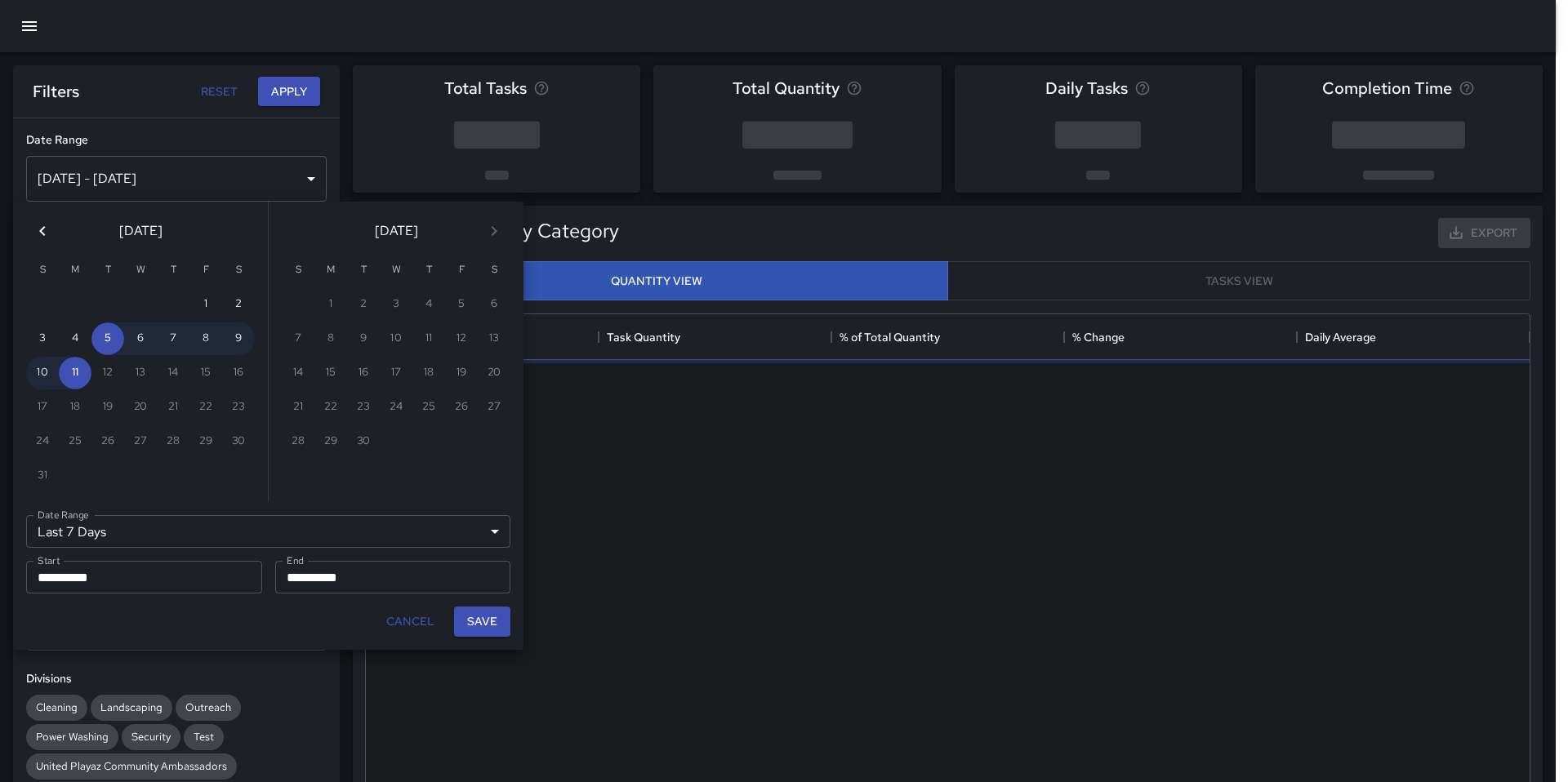
click at [45, 234] on icon "Previous month" at bounding box center [42, 230] width 19 height 19
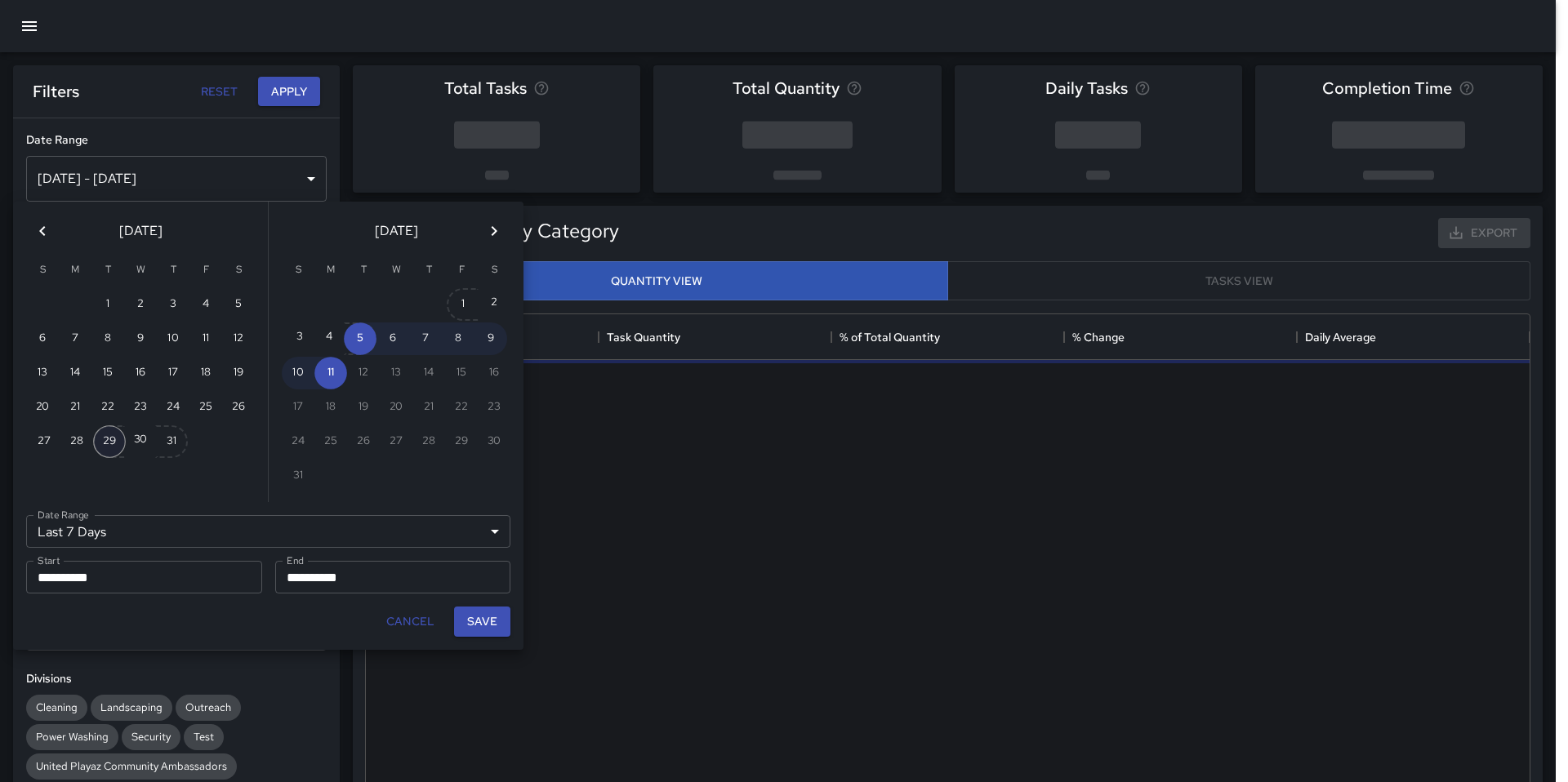
click at [110, 443] on button "29" at bounding box center [109, 441] width 33 height 33
type input "******"
type input "**********"
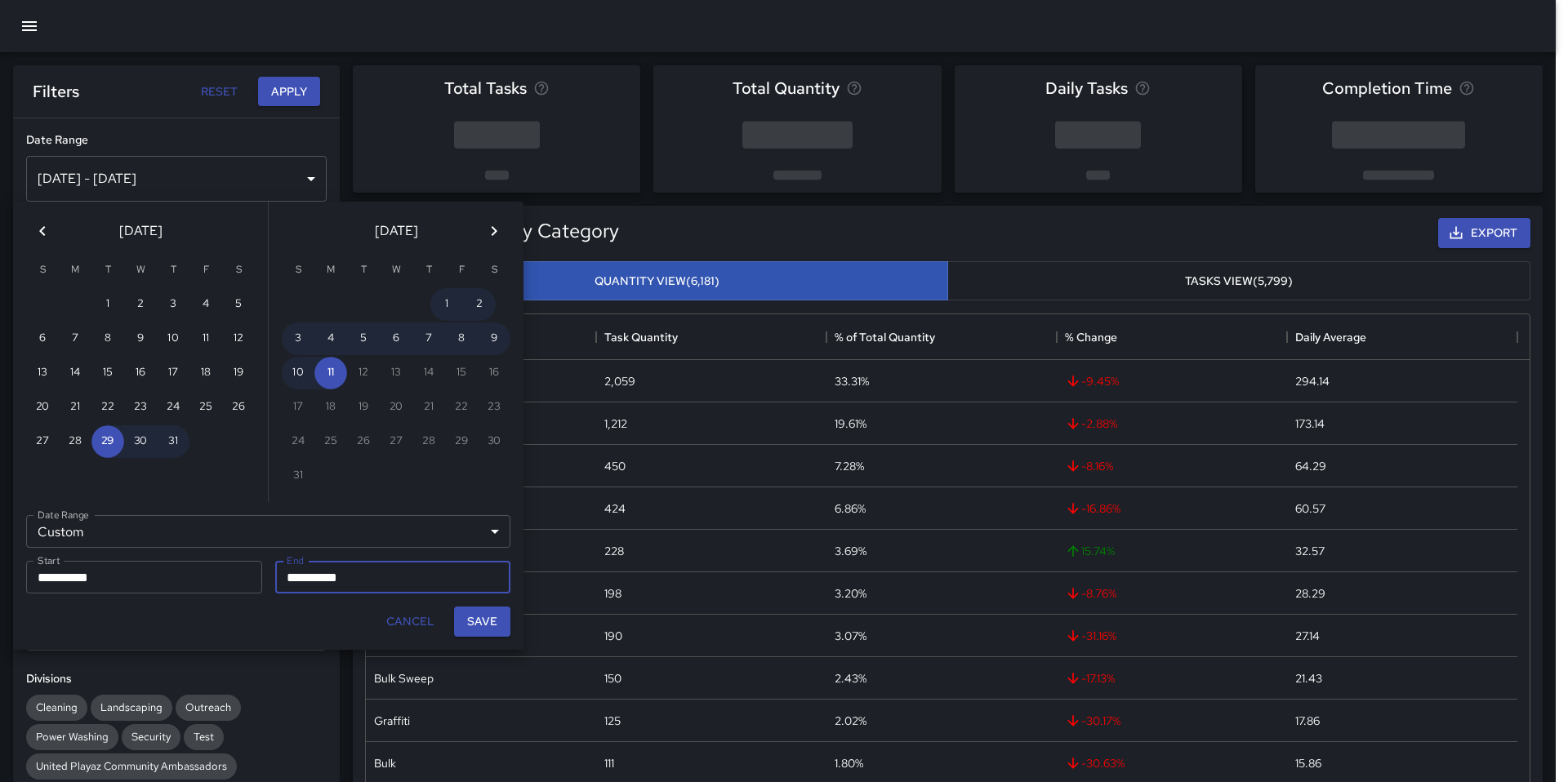
click at [477, 620] on button "Save" at bounding box center [482, 621] width 56 height 30
type input "**********"
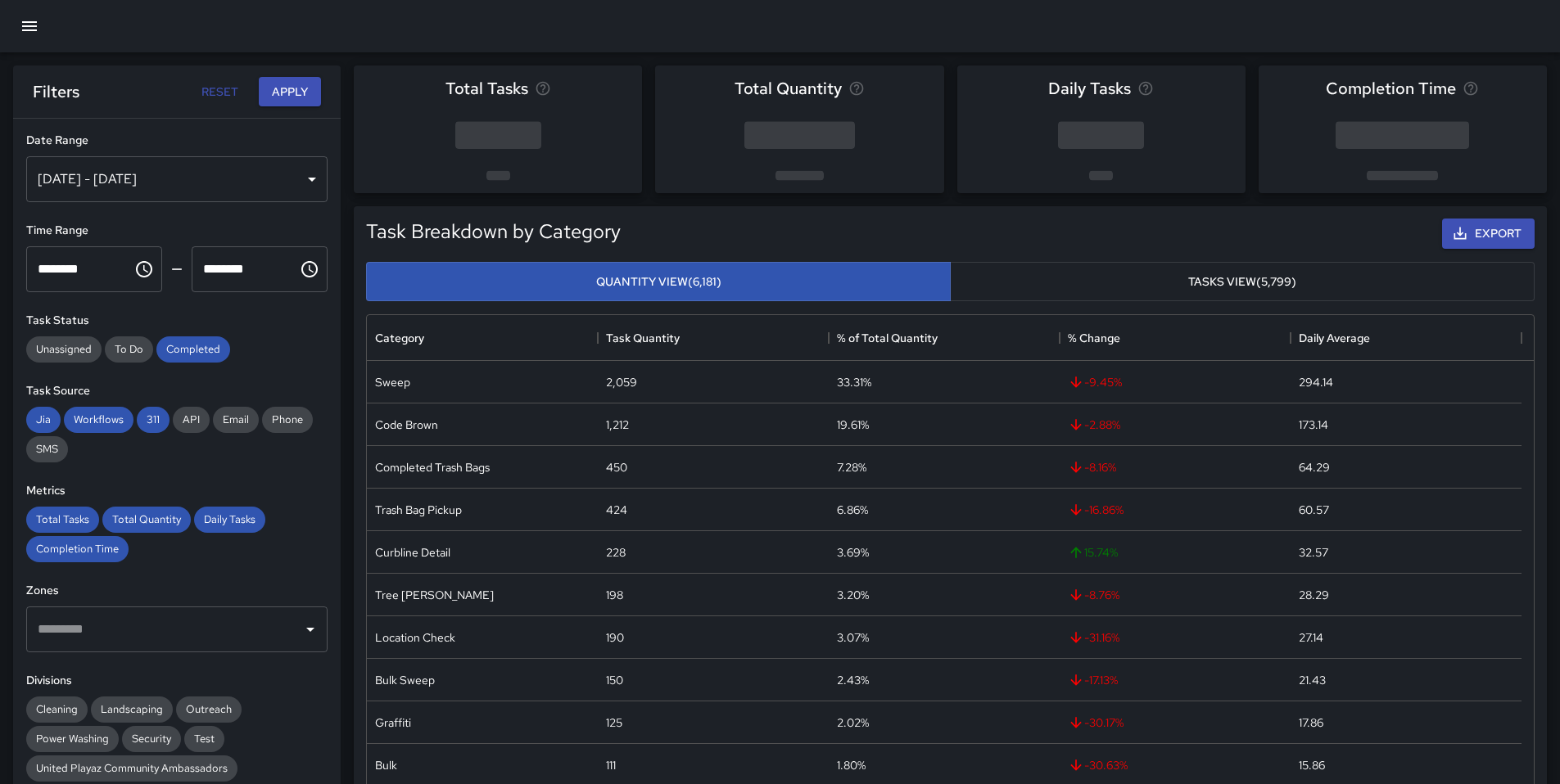
scroll to position [13, 13]
click at [81, 415] on span "Workflows" at bounding box center [98, 419] width 70 height 14
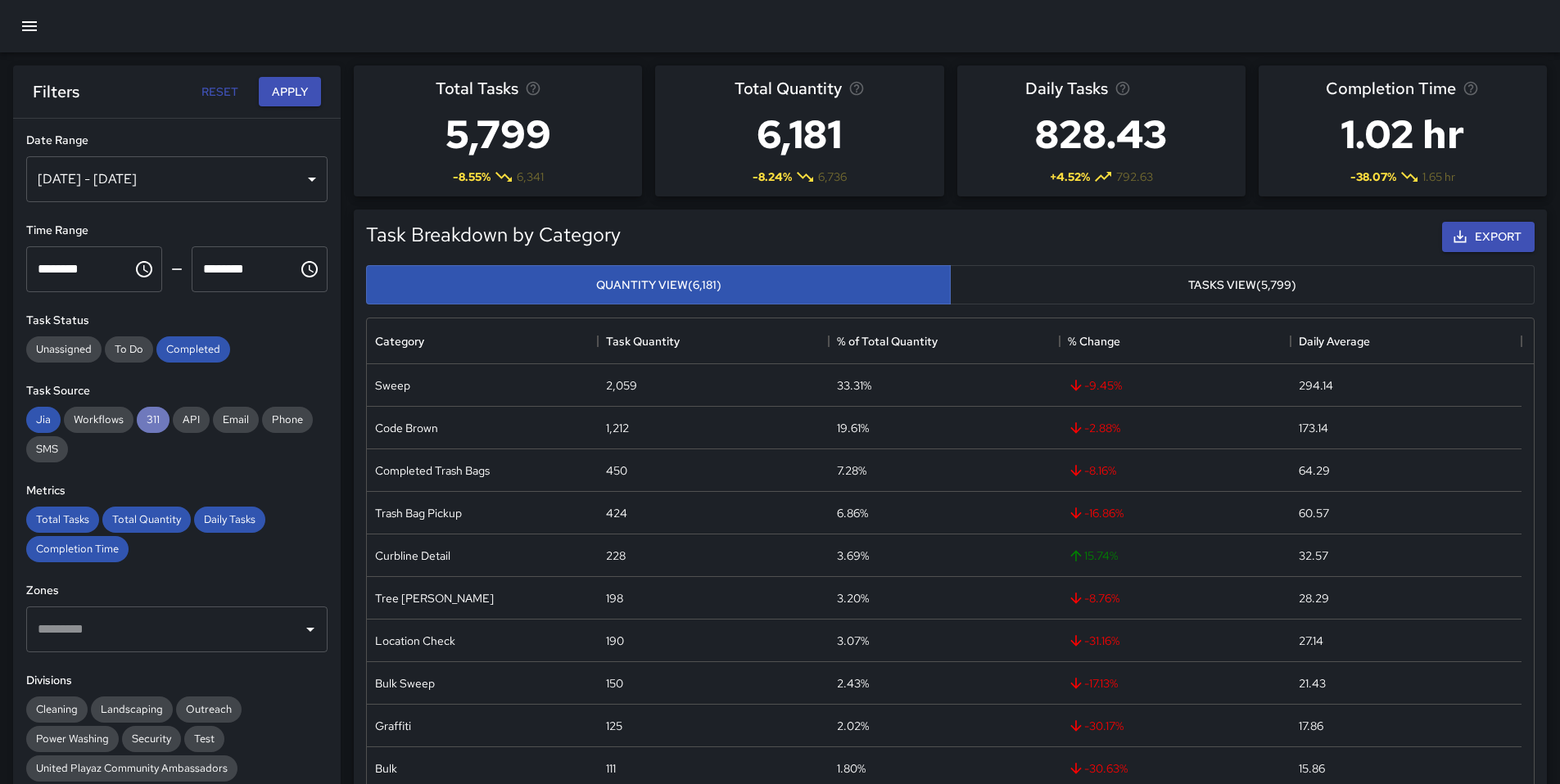
click at [152, 419] on span "311" at bounding box center [154, 419] width 33 height 14
click at [35, 413] on span "Jia" at bounding box center [42, 419] width 34 height 14
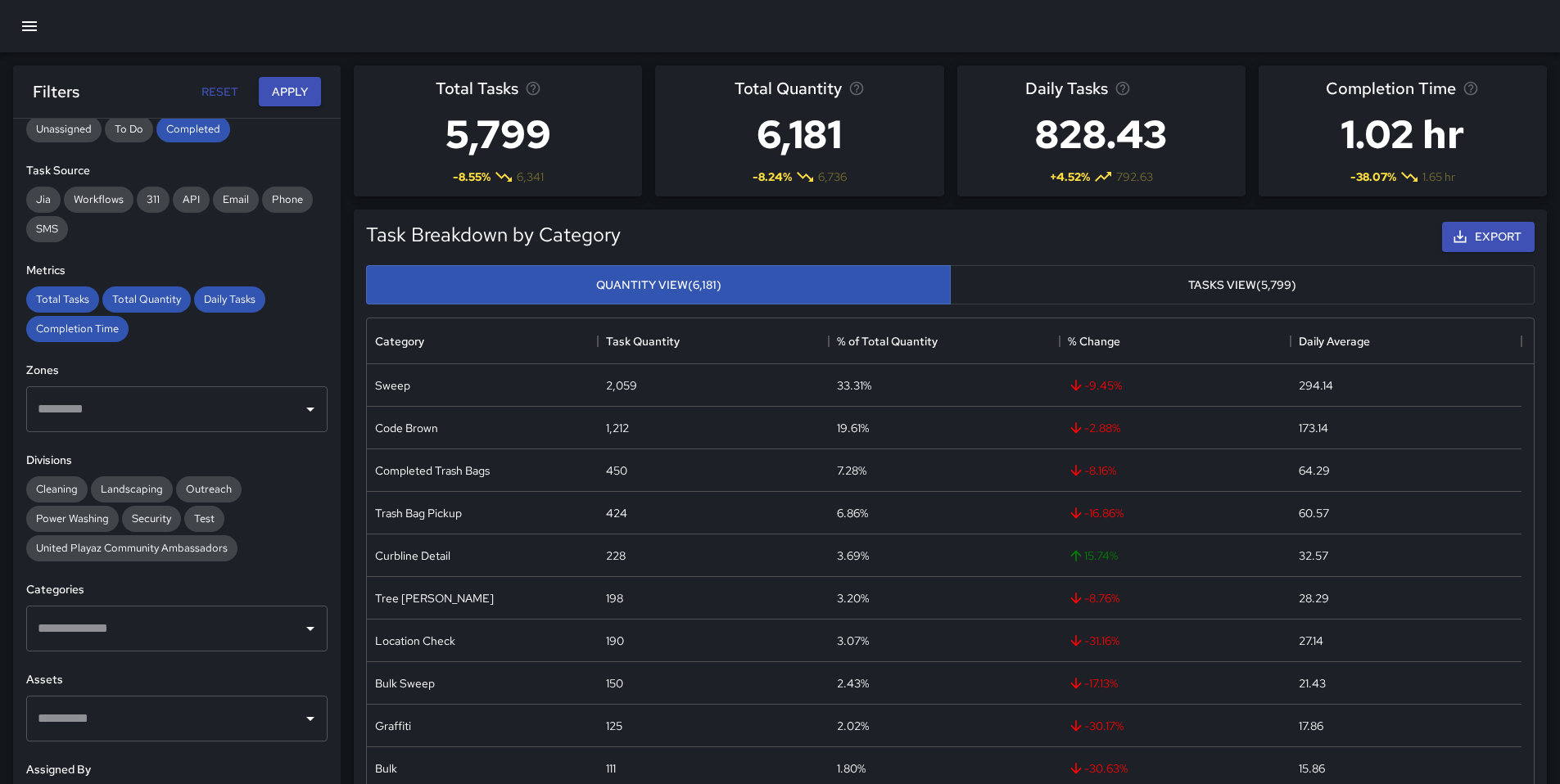
scroll to position [306, 0]
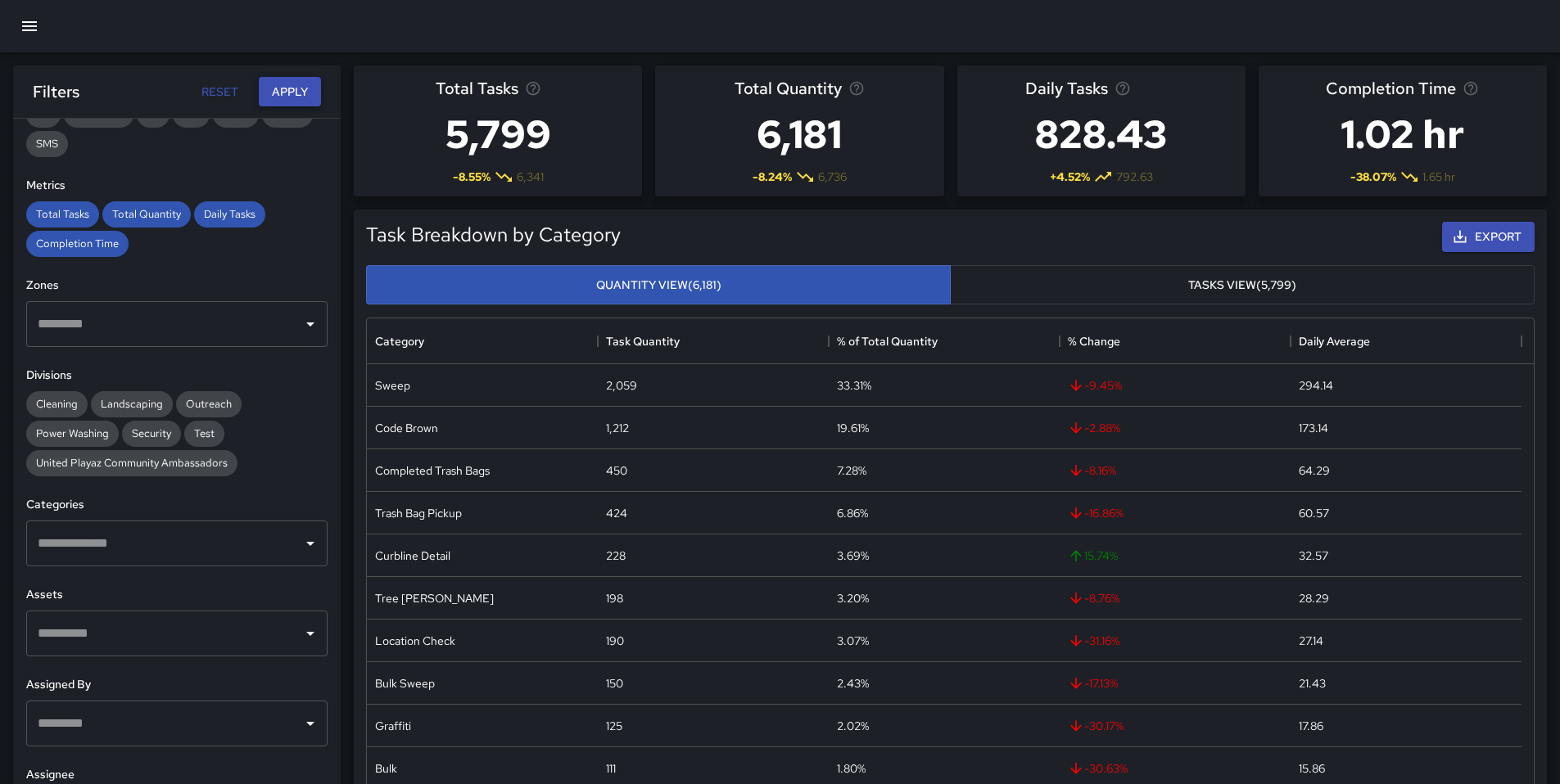
click at [299, 77] on button "Apply" at bounding box center [290, 92] width 63 height 30
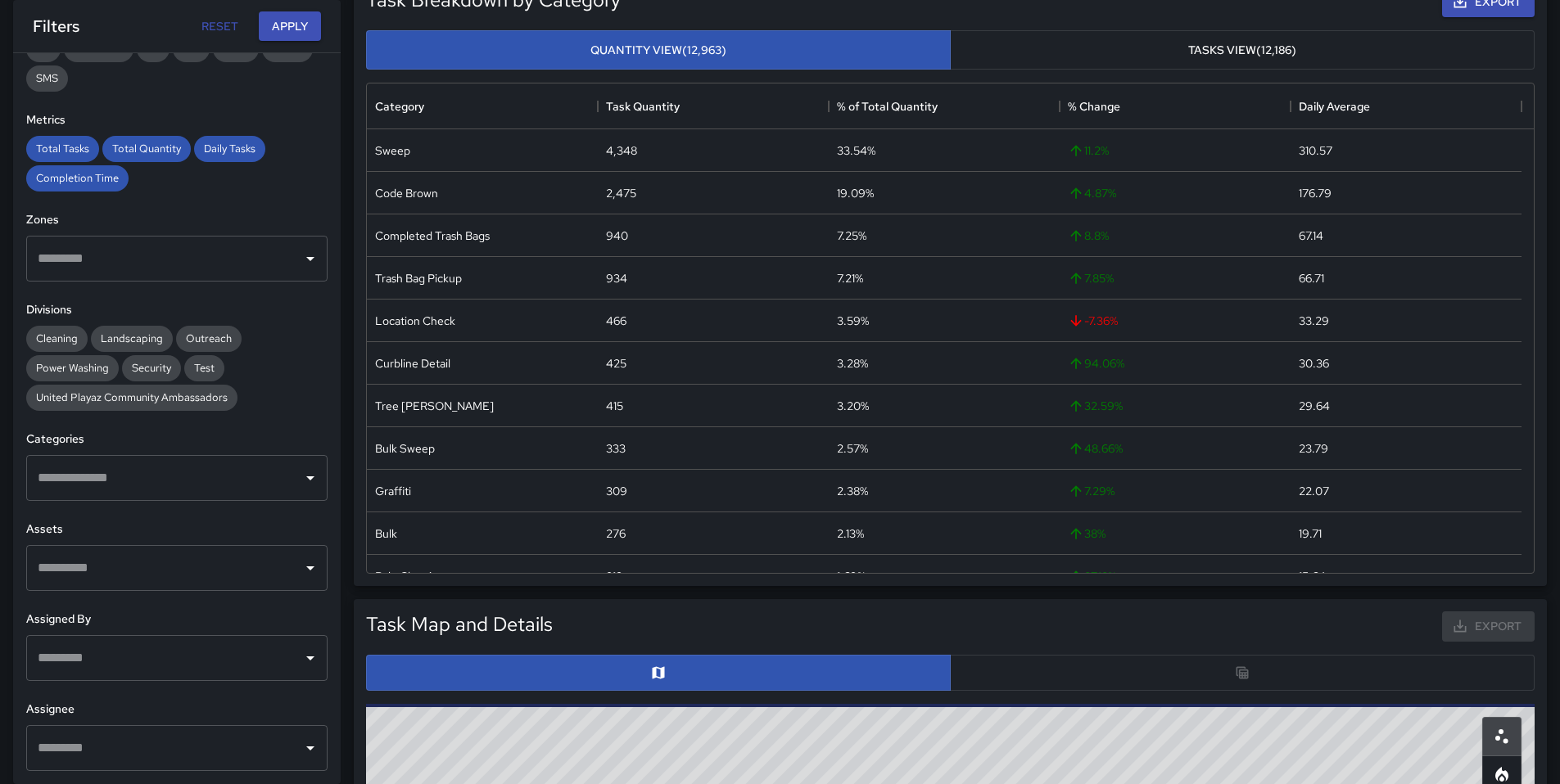
scroll to position [558, 0]
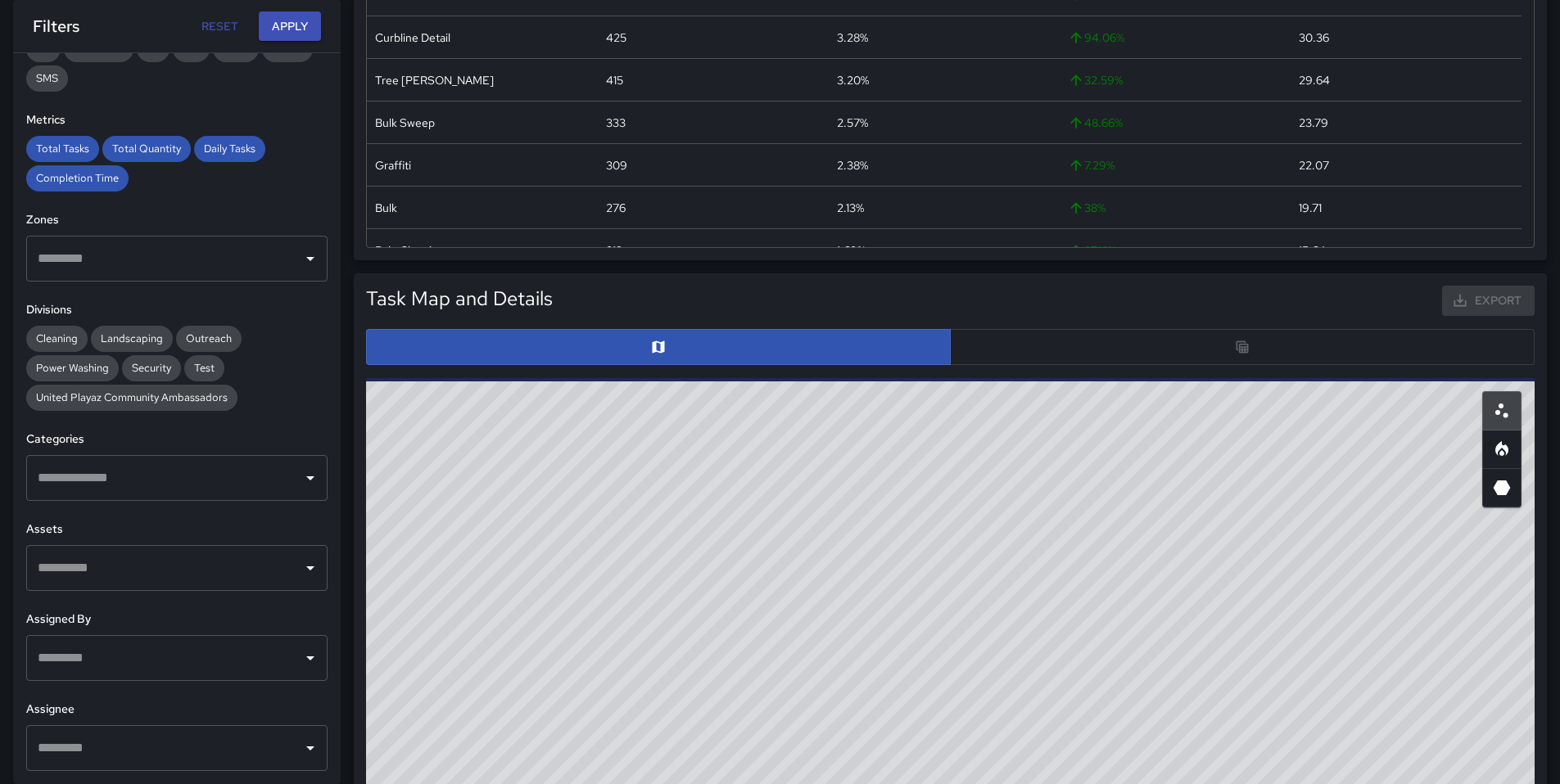
click at [998, 352] on div at bounding box center [950, 347] width 1168 height 36
click at [1023, 338] on div at bounding box center [950, 347] width 1168 height 36
click at [1025, 344] on div at bounding box center [950, 347] width 1168 height 36
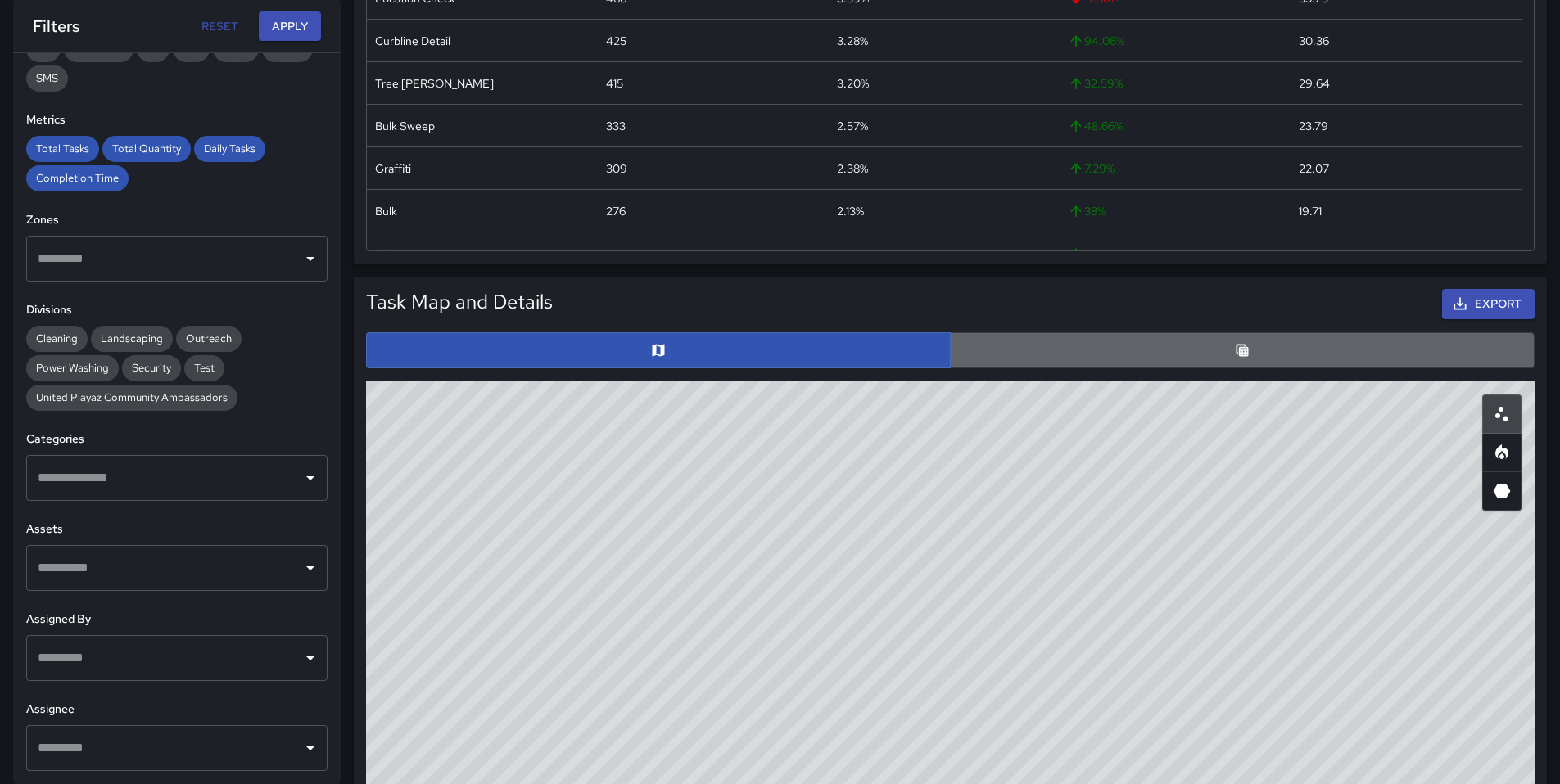
click at [1077, 347] on button "button" at bounding box center [1242, 350] width 584 height 36
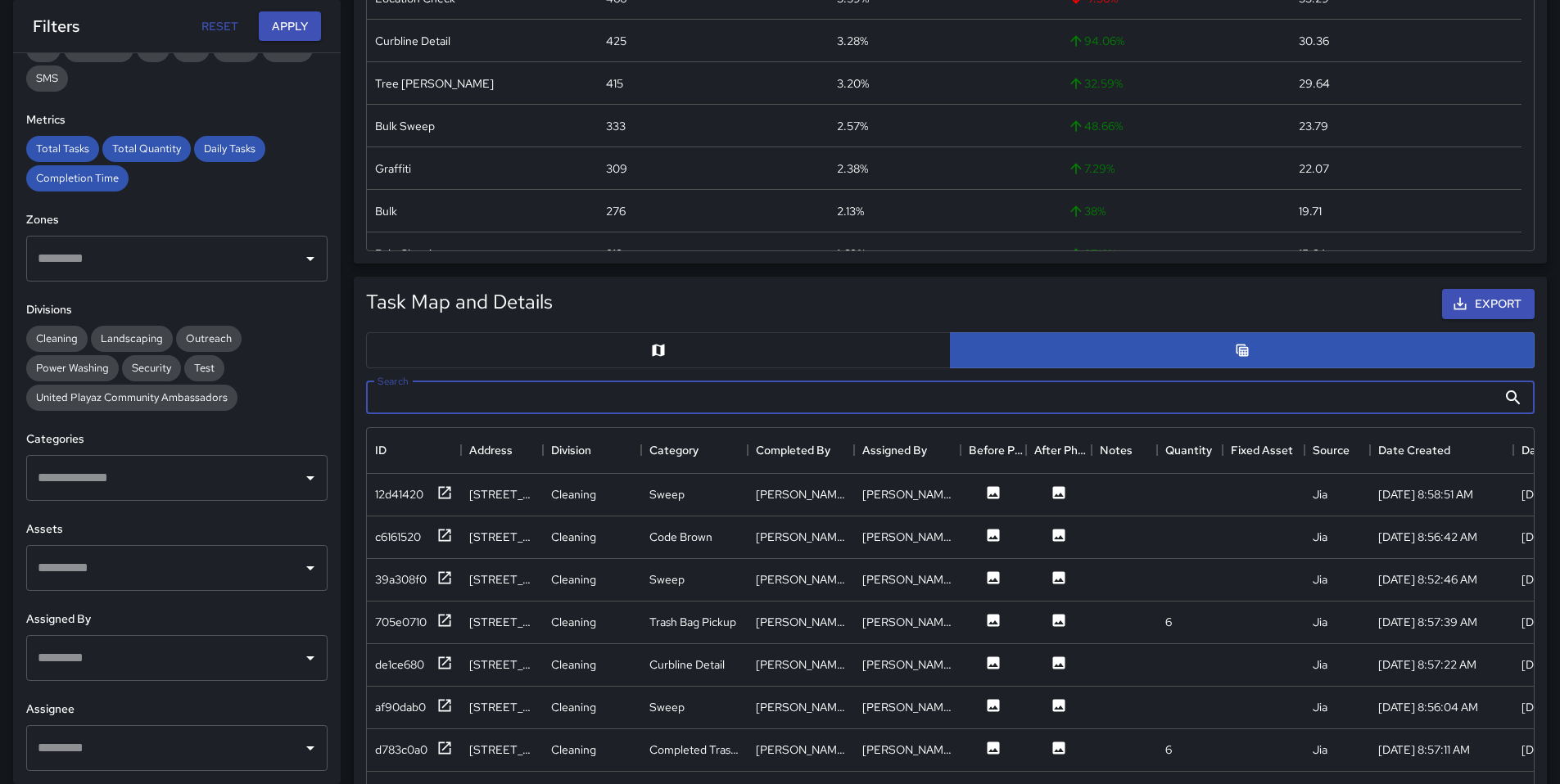
click at [1260, 404] on input "Search" at bounding box center [931, 398] width 1131 height 33
paste input "**********"
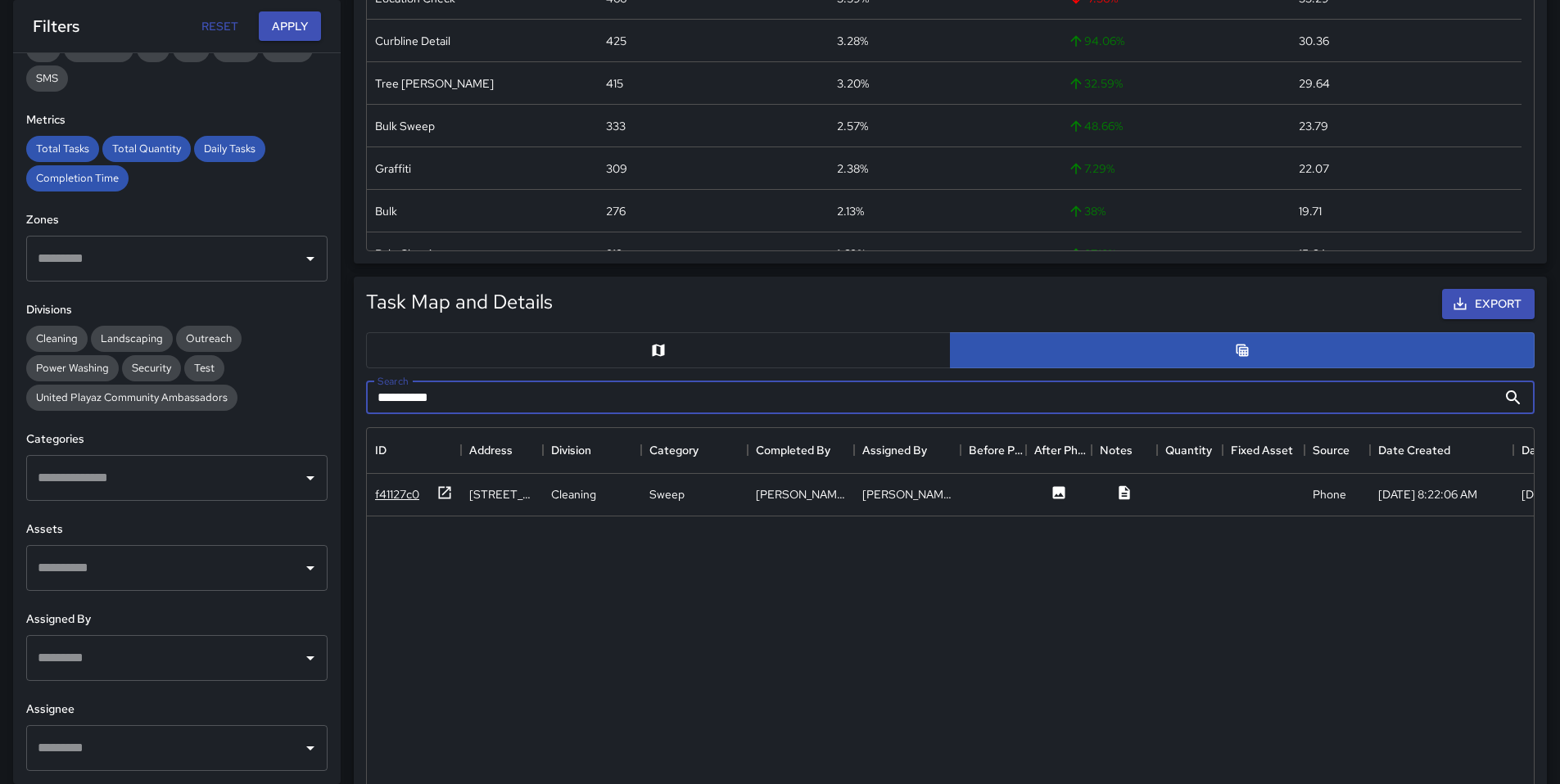
type input "**********"
click at [412, 493] on div "f41127c0" at bounding box center [397, 494] width 44 height 17
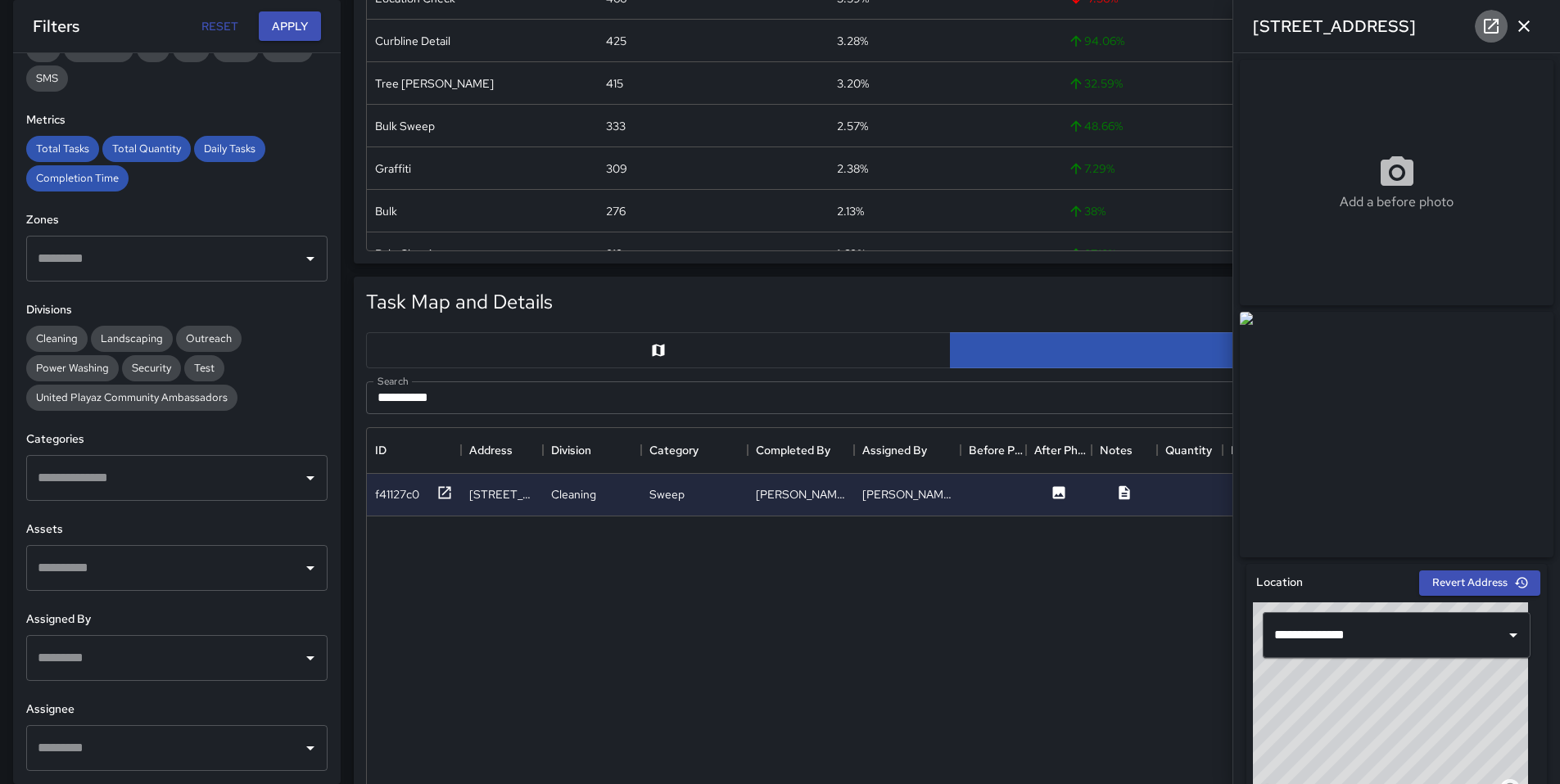
click at [1488, 29] on icon at bounding box center [1491, 26] width 15 height 15
